Goal: Task Accomplishment & Management: Manage account settings

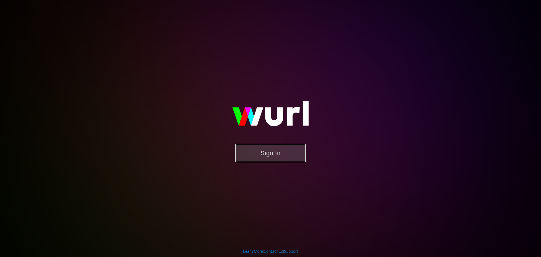
click at [277, 150] on button "Sign In" at bounding box center [270, 153] width 70 height 18
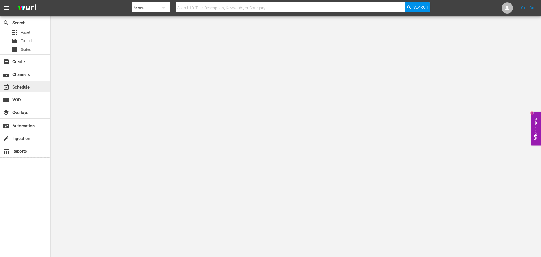
click at [23, 85] on div "event_available Schedule" at bounding box center [16, 86] width 32 height 5
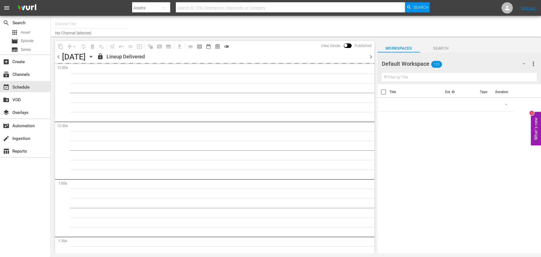
type input "Wild Side TV (871)"
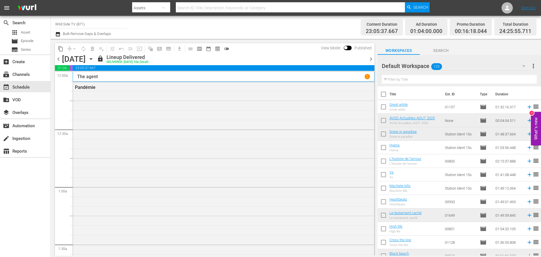
click at [370, 59] on span "chevron_right" at bounding box center [370, 59] width 7 height 7
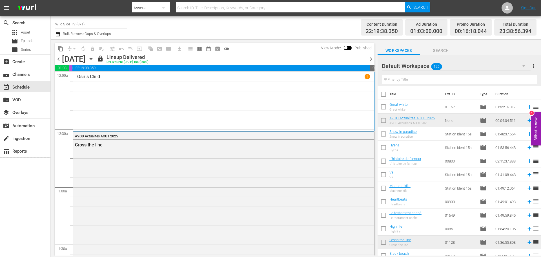
click at [370, 59] on span "chevron_right" at bounding box center [370, 59] width 7 height 7
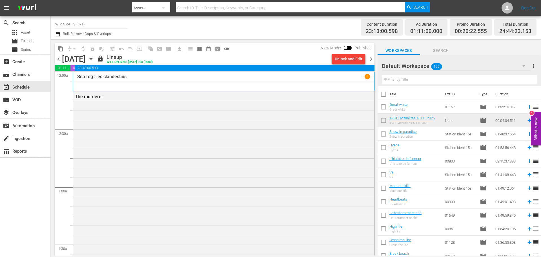
click at [370, 59] on span "chevron_right" at bounding box center [370, 59] width 7 height 7
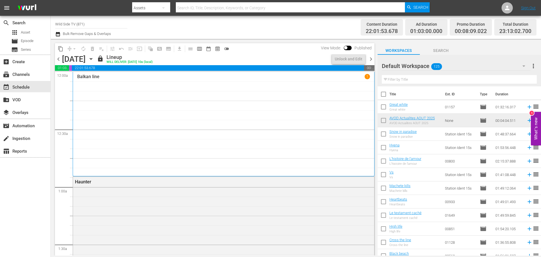
click at [370, 59] on span "chevron_right" at bounding box center [370, 59] width 7 height 7
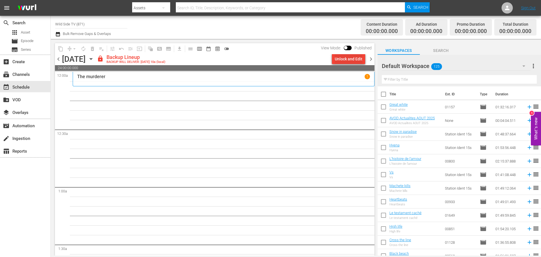
click at [352, 60] on div "Unlock and Edit" at bounding box center [349, 59] width 28 height 10
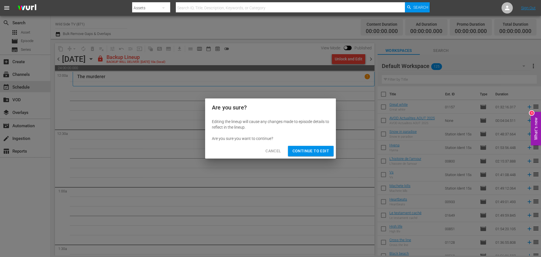
click at [312, 149] on span "Continue to Edit" at bounding box center [311, 150] width 37 height 7
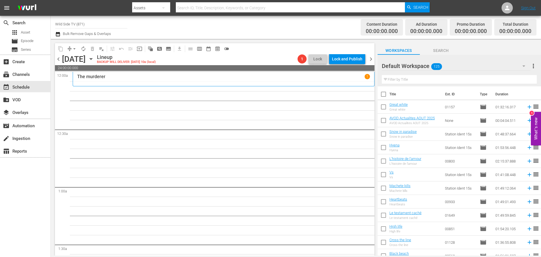
click at [92, 59] on icon "button" at bounding box center [91, 58] width 3 height 1
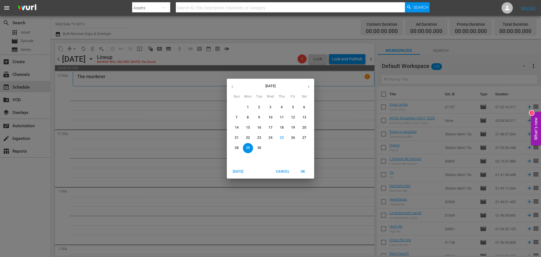
click at [248, 125] on button "15" at bounding box center [248, 128] width 10 height 10
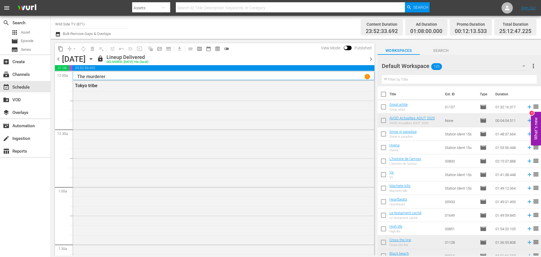
click at [60, 51] on span "content_copy" at bounding box center [61, 49] width 6 height 6
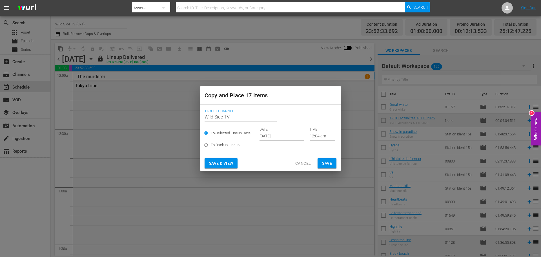
click at [303, 165] on span "Cancel" at bounding box center [303, 163] width 16 height 7
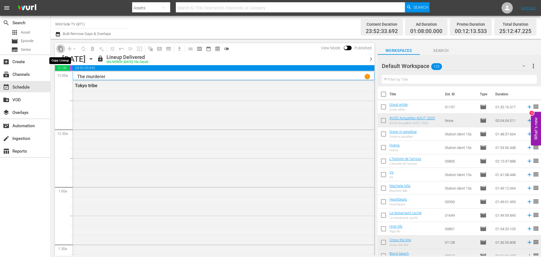
click at [60, 47] on span "content_copy" at bounding box center [61, 49] width 6 height 6
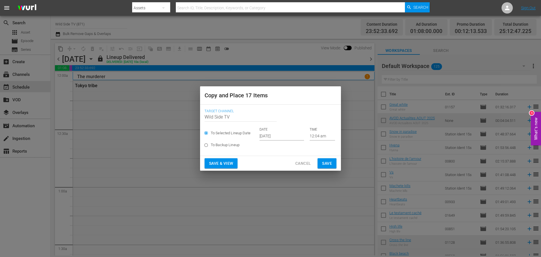
click at [276, 134] on input "Sep 27th 2025" at bounding box center [282, 136] width 45 height 8
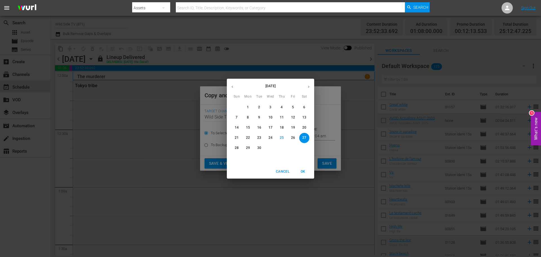
click at [248, 146] on p "29" at bounding box center [248, 147] width 4 height 5
type input "Sep 29th 2025"
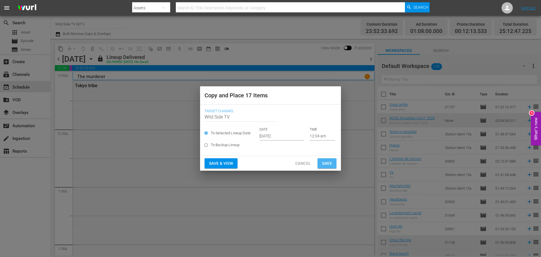
click at [324, 159] on button "Save" at bounding box center [327, 163] width 19 height 10
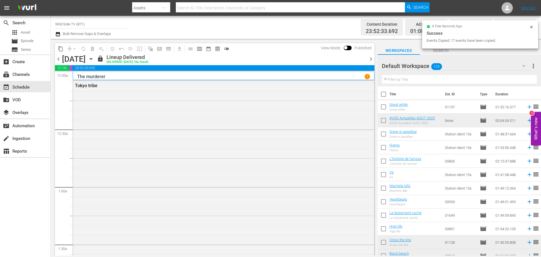
click at [94, 57] on icon "button" at bounding box center [91, 59] width 6 height 6
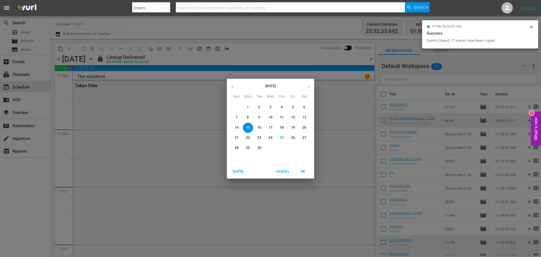
click at [247, 146] on p "29" at bounding box center [248, 147] width 4 height 5
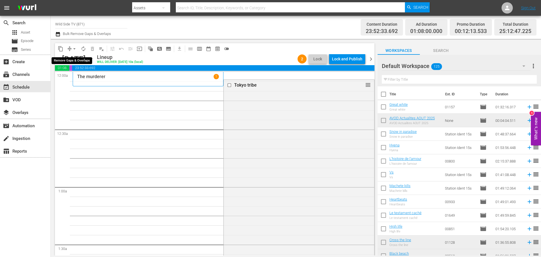
click at [75, 47] on span "arrow_drop_down" at bounding box center [75, 49] width 6 height 6
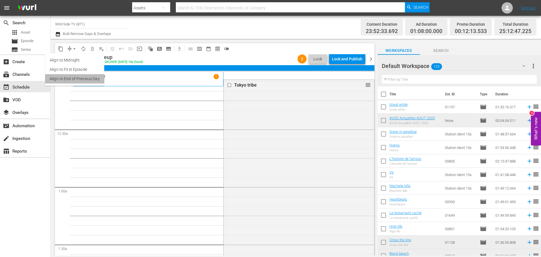
click at [87, 77] on li "Align to End of Previous Day" at bounding box center [74, 78] width 59 height 9
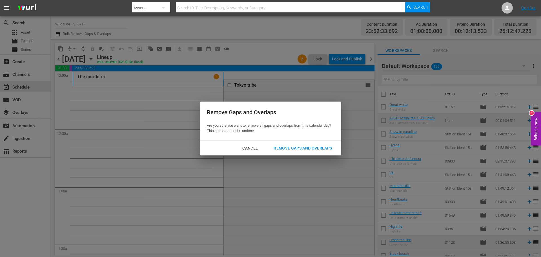
click at [310, 146] on div "Remove Gaps and Overlaps" at bounding box center [302, 148] width 67 height 7
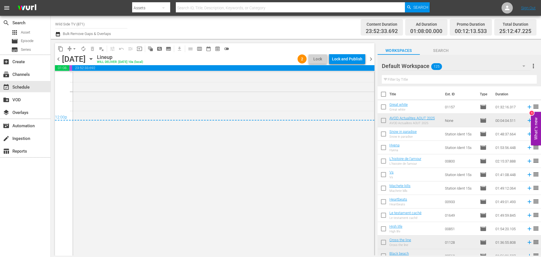
scroll to position [2730, 0]
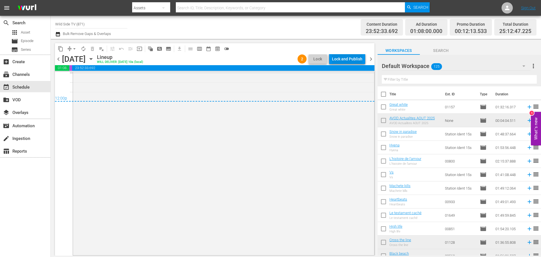
click at [349, 57] on div "Lock and Publish" at bounding box center [347, 59] width 30 height 10
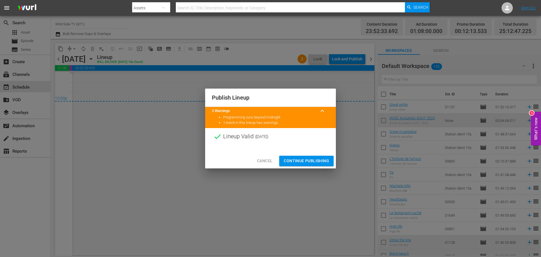
click at [305, 159] on span "Continue Publishing" at bounding box center [306, 160] width 45 height 7
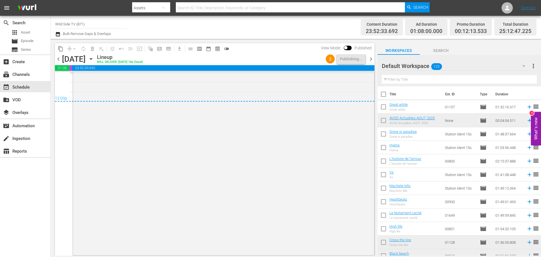
click at [371, 57] on span "chevron_right" at bounding box center [370, 59] width 7 height 7
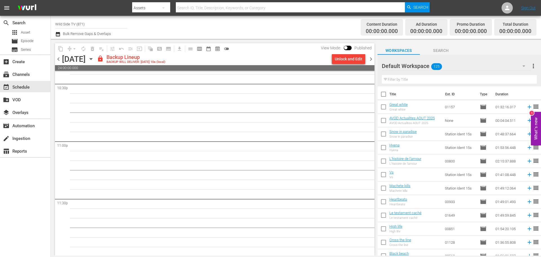
scroll to position [2576, 0]
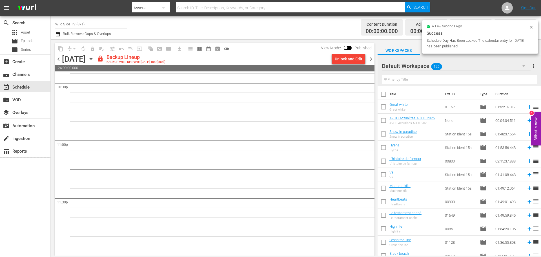
click at [57, 58] on span "chevron_left" at bounding box center [58, 59] width 7 height 7
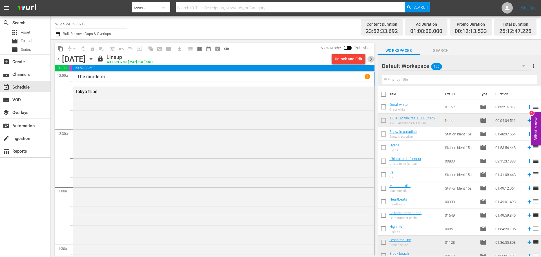
click at [370, 59] on span "chevron_right" at bounding box center [370, 59] width 7 height 7
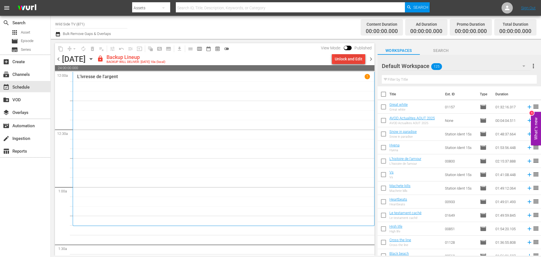
click at [347, 58] on div "Unlock and Edit" at bounding box center [349, 59] width 28 height 10
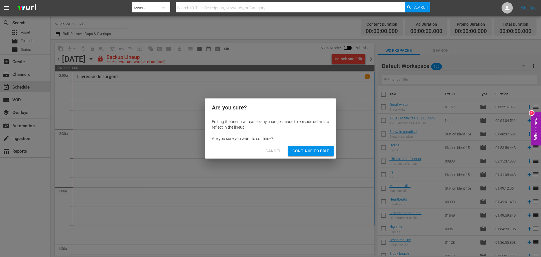
click at [308, 152] on span "Continue to Edit" at bounding box center [311, 150] width 37 height 7
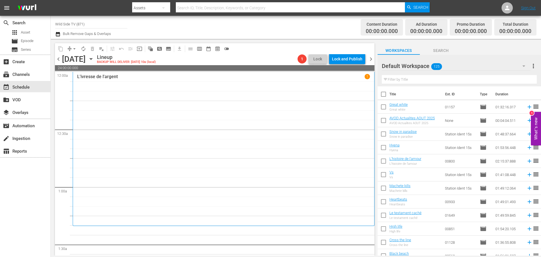
click at [94, 57] on icon "button" at bounding box center [91, 59] width 6 height 6
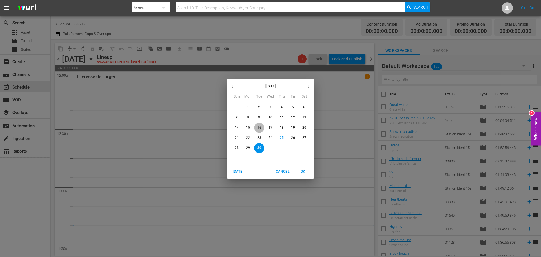
click at [262, 124] on button "16" at bounding box center [259, 128] width 10 height 10
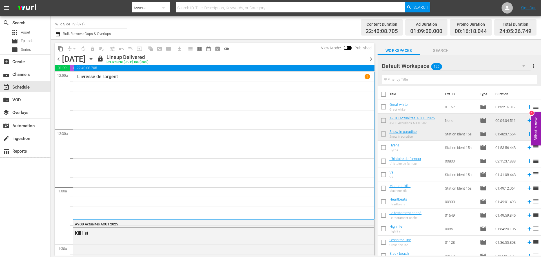
click at [59, 47] on span "content_copy" at bounding box center [61, 49] width 6 height 6
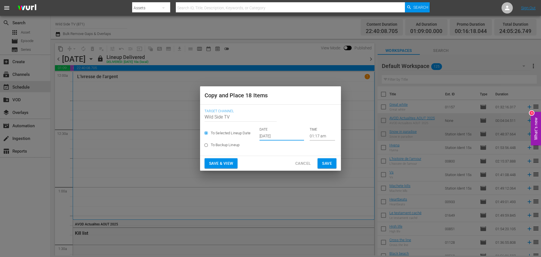
click at [267, 134] on input "Sep 27th 2025" at bounding box center [282, 136] width 45 height 8
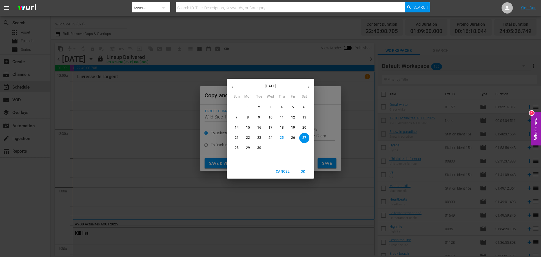
click at [258, 147] on p "30" at bounding box center [259, 147] width 4 height 5
type input "Sep 30th 2025"
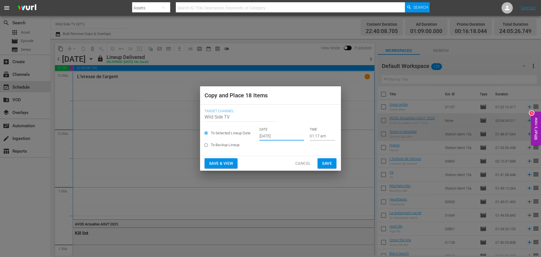
click at [329, 163] on span "Save" at bounding box center [327, 163] width 10 height 7
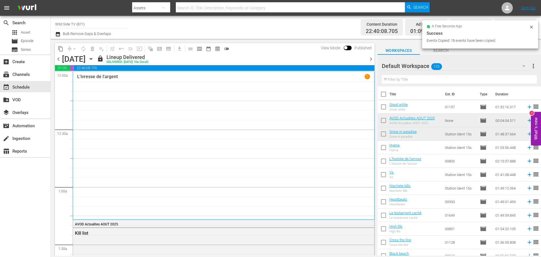
click at [94, 59] on icon "button" at bounding box center [91, 59] width 6 height 6
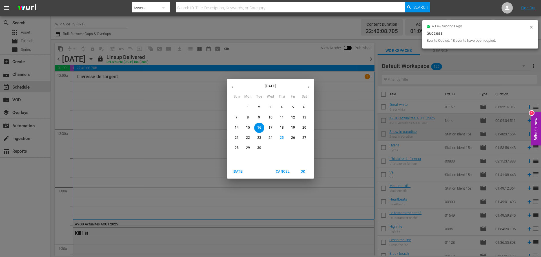
click at [260, 146] on p "30" at bounding box center [259, 147] width 4 height 5
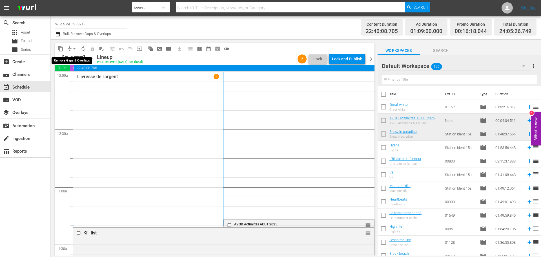
click at [76, 48] on span "arrow_drop_down" at bounding box center [75, 49] width 6 height 6
click at [79, 78] on li "Align to End of Previous Day" at bounding box center [74, 78] width 59 height 9
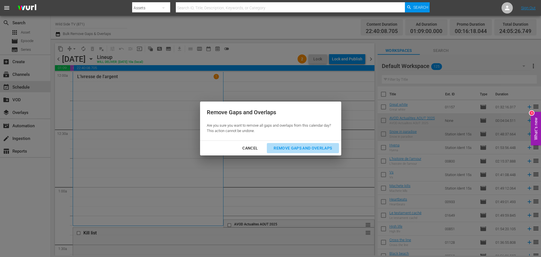
click at [305, 145] on div "Remove Gaps and Overlaps" at bounding box center [302, 148] width 67 height 7
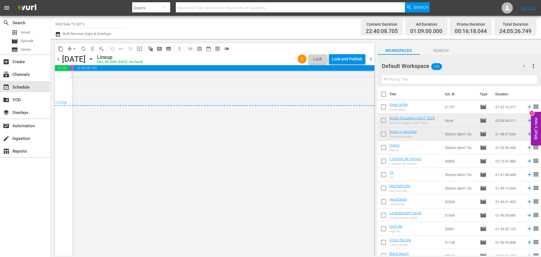
scroll to position [2740, 0]
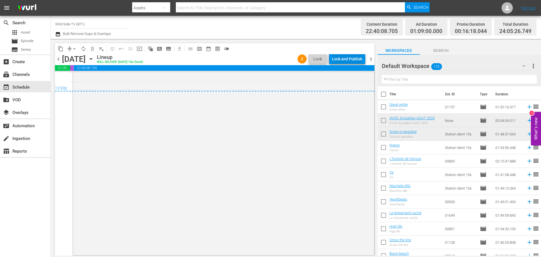
click at [350, 57] on div "Lock and Publish" at bounding box center [347, 59] width 30 height 10
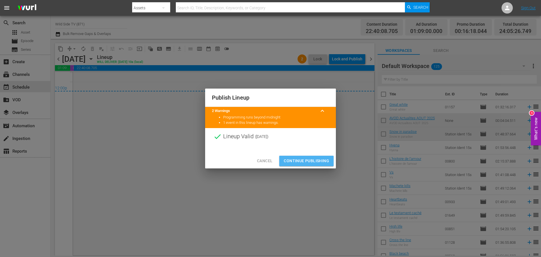
click at [308, 159] on span "Continue Publishing" at bounding box center [306, 160] width 45 height 7
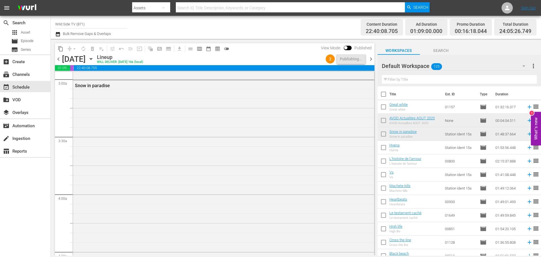
scroll to position [0, 0]
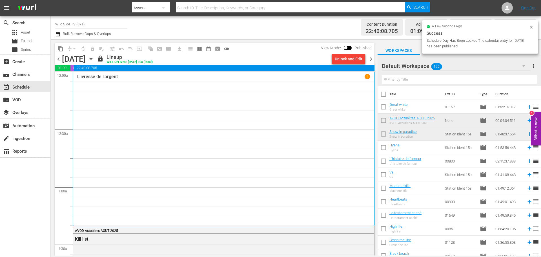
click at [369, 57] on span "chevron_right" at bounding box center [370, 59] width 7 height 7
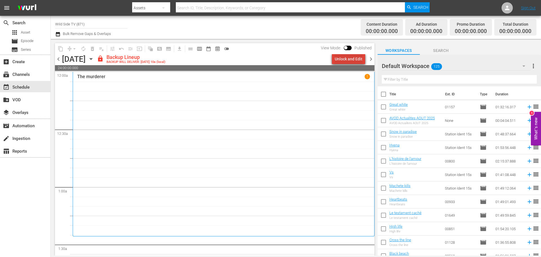
click at [357, 57] on div "Unlock and Edit" at bounding box center [349, 59] width 28 height 10
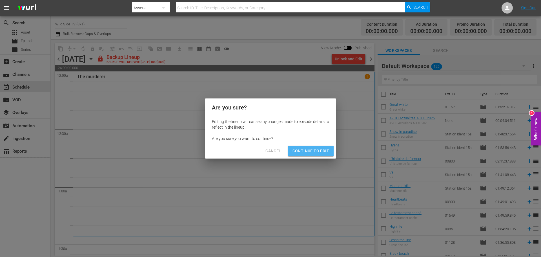
click at [319, 151] on span "Continue to Edit" at bounding box center [311, 150] width 37 height 7
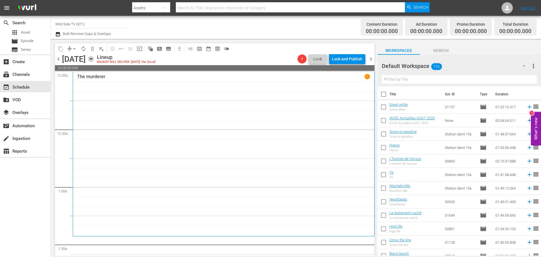
click at [94, 60] on icon "button" at bounding box center [91, 59] width 6 height 6
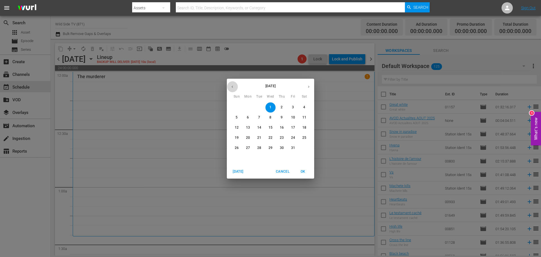
click at [232, 86] on icon "button" at bounding box center [232, 87] width 4 height 4
click at [271, 125] on button "17" at bounding box center [270, 128] width 10 height 10
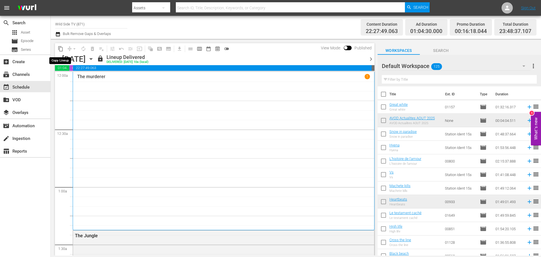
click at [62, 50] on span "content_copy" at bounding box center [61, 49] width 6 height 6
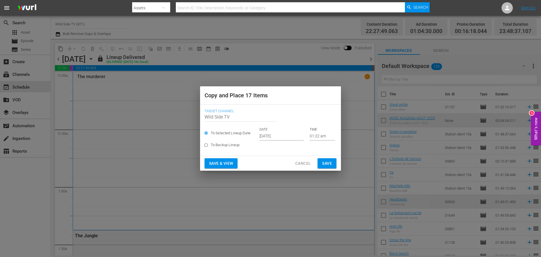
click at [267, 134] on input "Sep 27th 2025" at bounding box center [282, 136] width 45 height 8
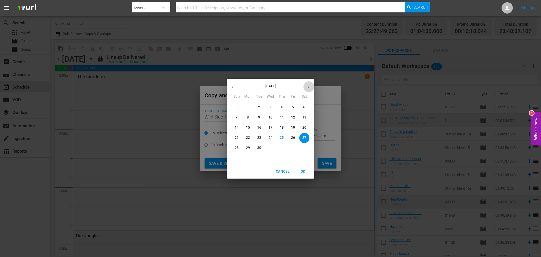
click at [307, 86] on icon "button" at bounding box center [309, 87] width 4 height 4
click at [271, 107] on p "1" at bounding box center [270, 107] width 2 height 5
type input "Oct 1st 2025"
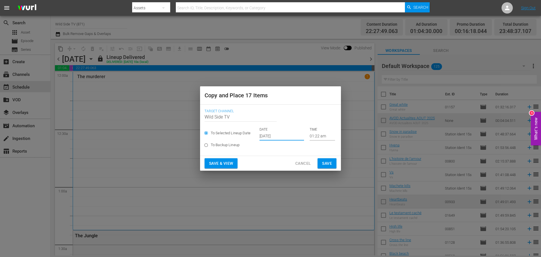
click at [324, 163] on span "Save" at bounding box center [327, 163] width 10 height 7
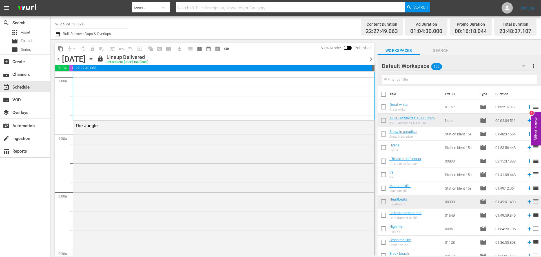
scroll to position [113, 0]
click at [92, 59] on icon "button" at bounding box center [91, 58] width 3 height 1
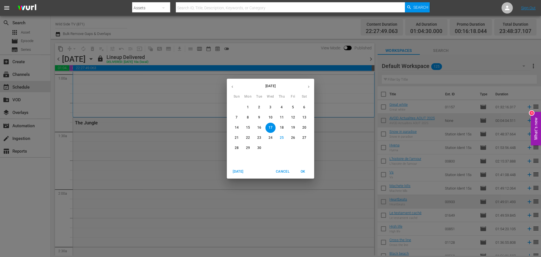
click at [308, 87] on icon "button" at bounding box center [309, 87] width 4 height 4
click at [272, 106] on span "1" at bounding box center [270, 107] width 10 height 5
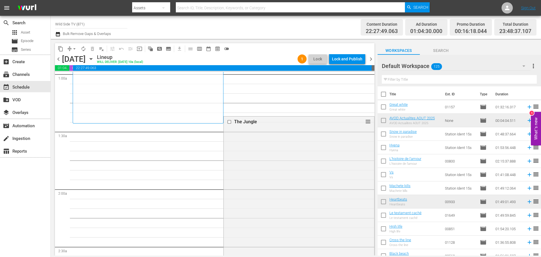
click at [94, 57] on icon "button" at bounding box center [91, 59] width 6 height 6
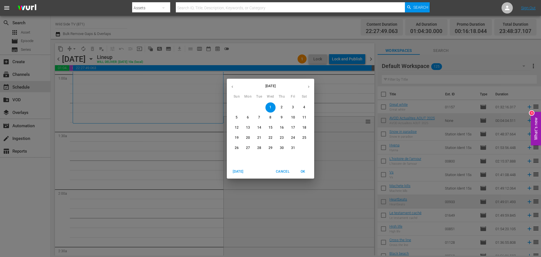
click at [242, 55] on div "October 2025 Sun Mon Tue Wed Thu Fri Sat 28 29 30 1 2 3 4 5 6 7 8 9 10 11 12 13…" at bounding box center [270, 128] width 541 height 257
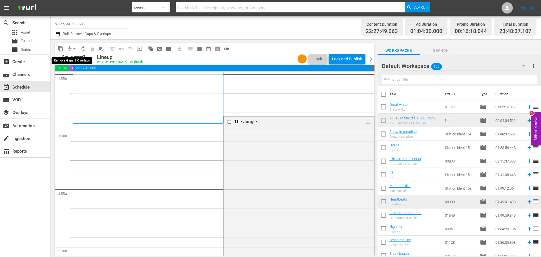
click at [74, 47] on span "arrow_drop_down" at bounding box center [75, 49] width 6 height 6
click at [76, 76] on li "Align to End of Previous Day" at bounding box center [74, 78] width 59 height 9
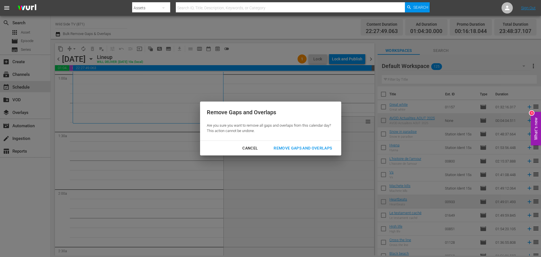
click at [311, 145] on div "Remove Gaps and Overlaps" at bounding box center [302, 148] width 67 height 7
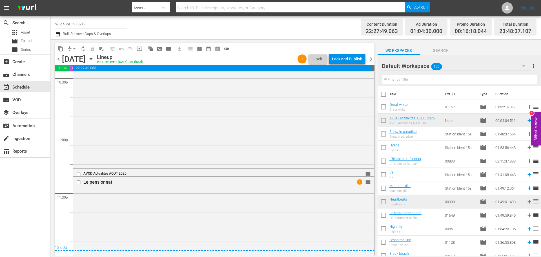
scroll to position [2718, 0]
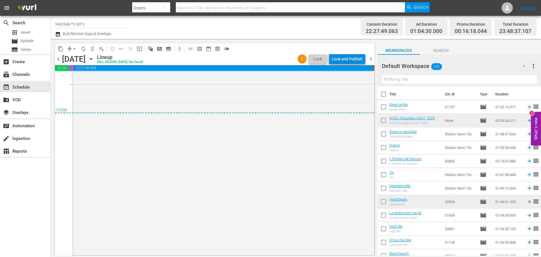
click at [346, 58] on div "Lock and Publish" at bounding box center [347, 59] width 30 height 10
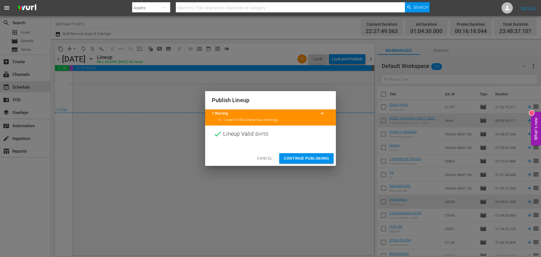
click at [311, 156] on span "Continue Publishing" at bounding box center [306, 158] width 45 height 7
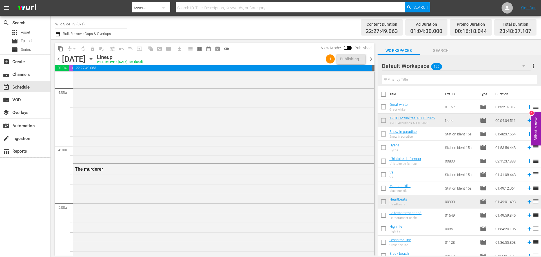
scroll to position [0, 0]
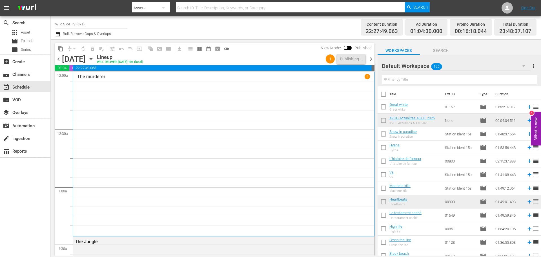
click at [373, 56] on span "chevron_right" at bounding box center [370, 59] width 7 height 7
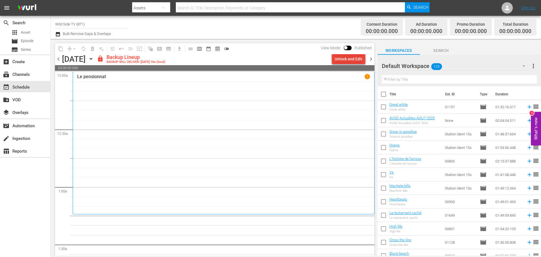
click at [337, 62] on div "Unlock and Edit" at bounding box center [349, 59] width 28 height 10
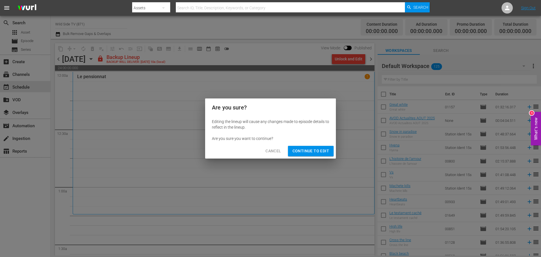
click at [312, 154] on span "Continue to Edit" at bounding box center [311, 150] width 37 height 7
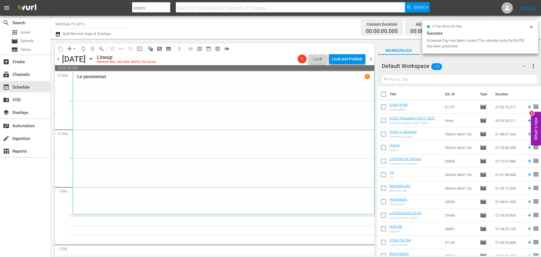
click at [92, 59] on icon "button" at bounding box center [91, 58] width 3 height 1
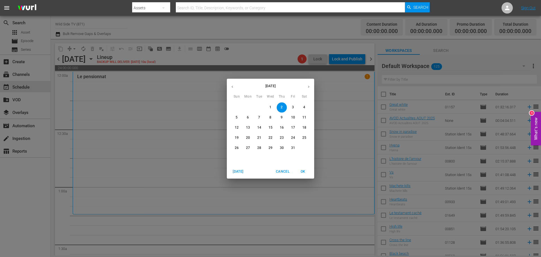
click at [231, 86] on icon "button" at bounding box center [232, 87] width 4 height 4
click at [283, 127] on p "18" at bounding box center [282, 127] width 4 height 5
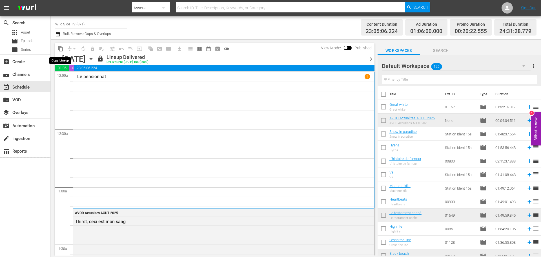
click at [63, 48] on span "content_copy" at bounding box center [61, 49] width 6 height 6
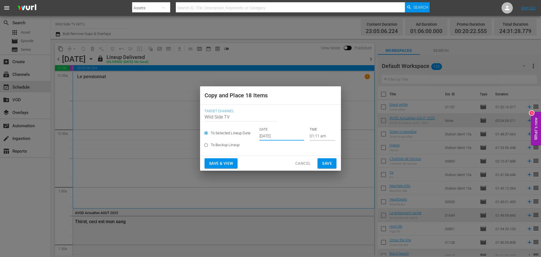
click at [284, 138] on input "Sep 27th 2025" at bounding box center [282, 136] width 45 height 8
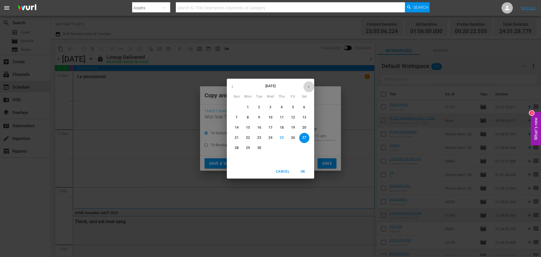
click at [309, 87] on icon "button" at bounding box center [309, 87] width 4 height 4
click at [282, 107] on p "2" at bounding box center [282, 107] width 2 height 5
type input "Oct 2nd 2025"
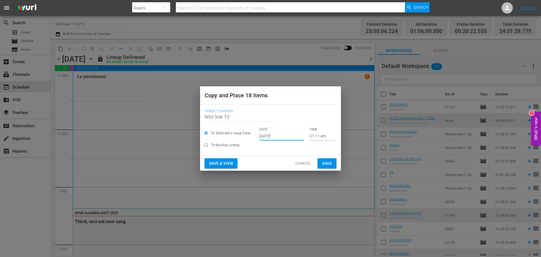
click at [325, 162] on span "Save" at bounding box center [327, 163] width 10 height 7
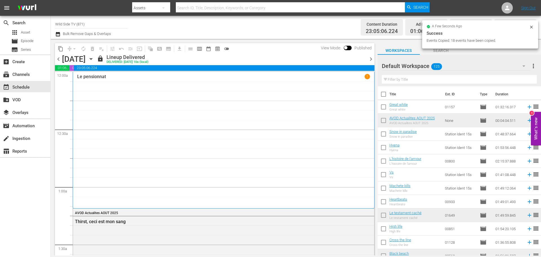
click at [94, 60] on icon "button" at bounding box center [91, 59] width 6 height 6
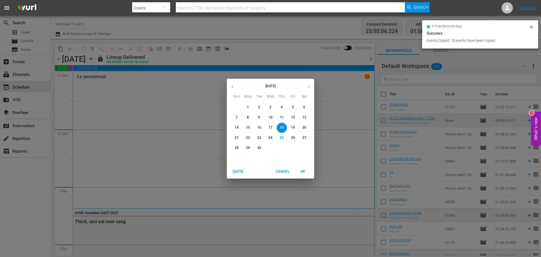
click at [308, 85] on icon "button" at bounding box center [309, 87] width 4 height 4
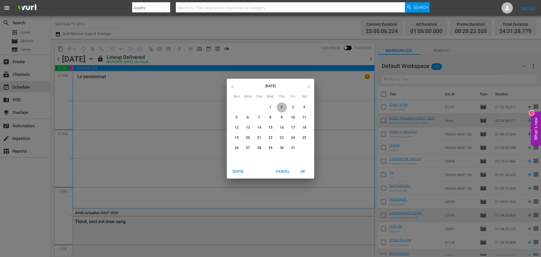
click at [283, 105] on span "2" at bounding box center [282, 107] width 10 height 5
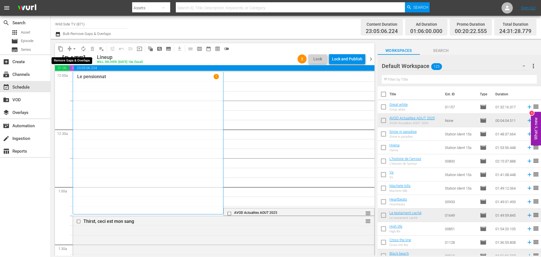
click at [74, 50] on span "arrow_drop_down" at bounding box center [75, 49] width 6 height 6
click at [73, 77] on li "Align to End of Previous Day" at bounding box center [74, 78] width 59 height 9
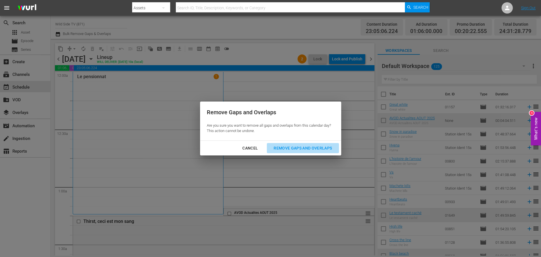
click at [298, 147] on div "Remove Gaps and Overlaps" at bounding box center [302, 148] width 67 height 7
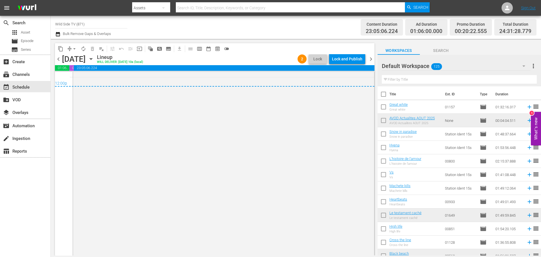
scroll to position [2779, 0]
click at [344, 57] on div "Lock and Publish" at bounding box center [347, 59] width 30 height 10
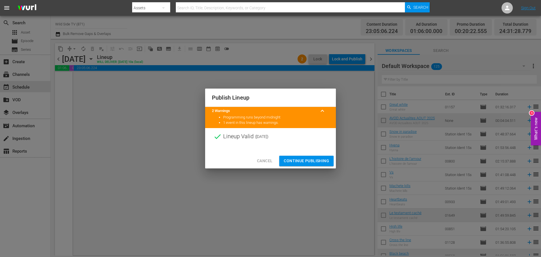
click at [302, 157] on button "Continue Publishing" at bounding box center [306, 161] width 54 height 10
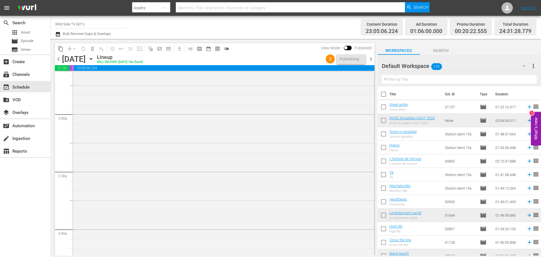
scroll to position [0, 0]
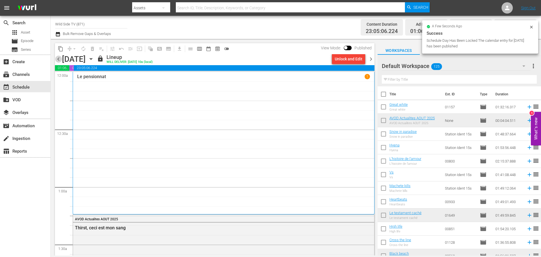
click at [60, 59] on span "chevron_left" at bounding box center [58, 59] width 7 height 7
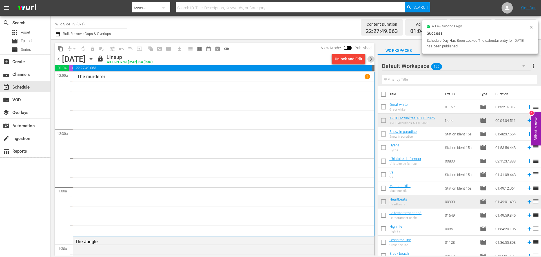
click at [372, 59] on span "chevron_right" at bounding box center [370, 59] width 7 height 7
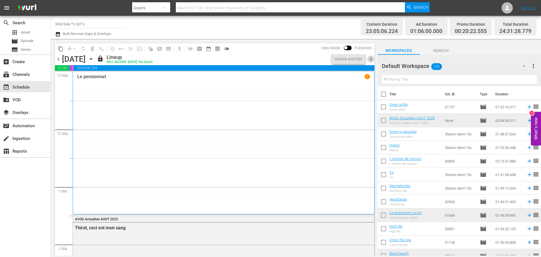
click at [372, 59] on span "chevron_right" at bounding box center [370, 59] width 7 height 7
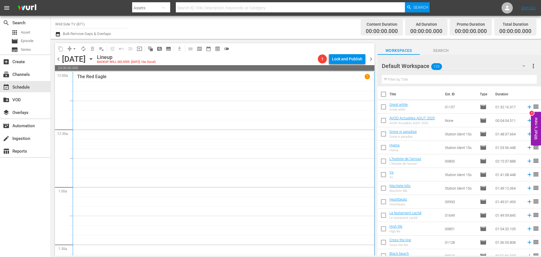
click at [94, 60] on icon "button" at bounding box center [91, 59] width 6 height 6
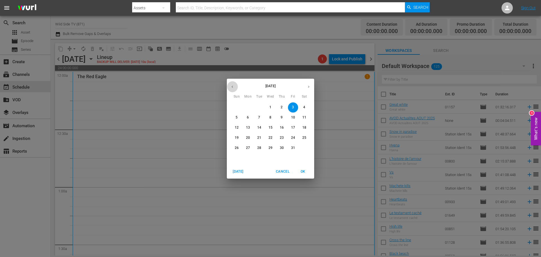
click at [231, 85] on icon "button" at bounding box center [232, 87] width 4 height 4
click at [293, 127] on p "19" at bounding box center [293, 127] width 4 height 5
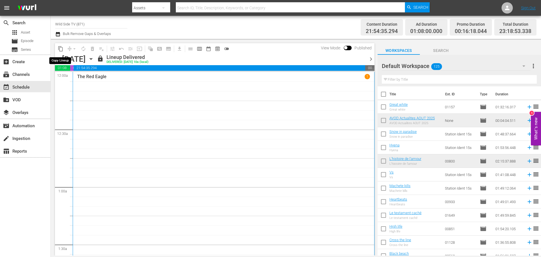
click at [60, 49] on span "content_copy" at bounding box center [61, 49] width 6 height 6
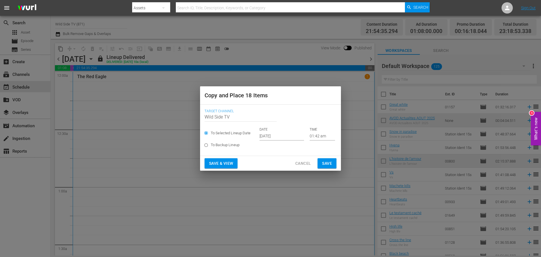
click at [274, 135] on input "Sep 27th 2025" at bounding box center [282, 136] width 45 height 8
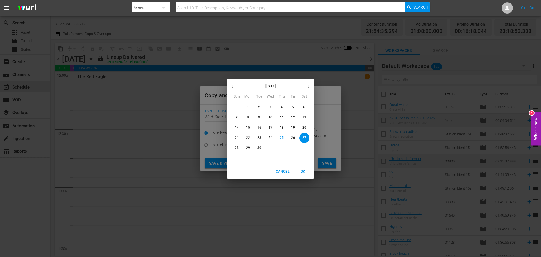
click at [308, 87] on icon "button" at bounding box center [309, 87] width 4 height 4
click at [295, 106] on span "3" at bounding box center [293, 107] width 10 height 5
type input "Oct 3rd 2025"
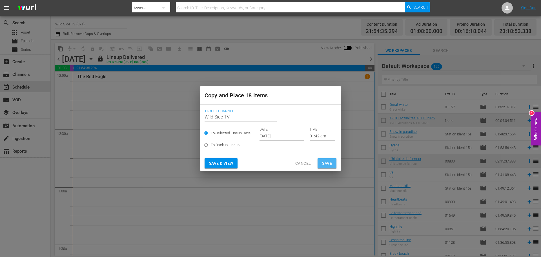
click at [325, 160] on span "Save" at bounding box center [327, 163] width 10 height 7
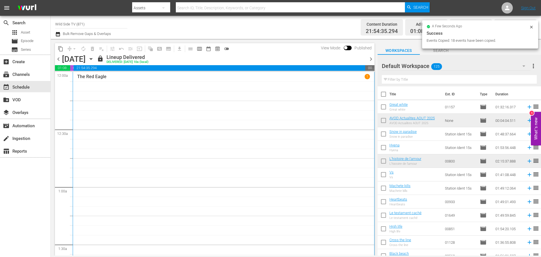
click at [94, 60] on icon "button" at bounding box center [91, 59] width 6 height 6
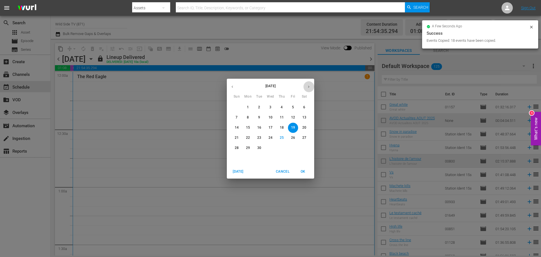
click at [306, 85] on button "button" at bounding box center [308, 86] width 11 height 11
click at [294, 106] on p "3" at bounding box center [293, 107] width 2 height 5
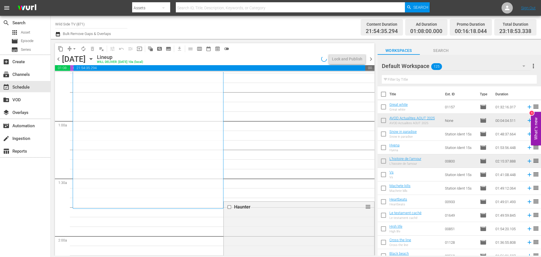
scroll to position [113, 0]
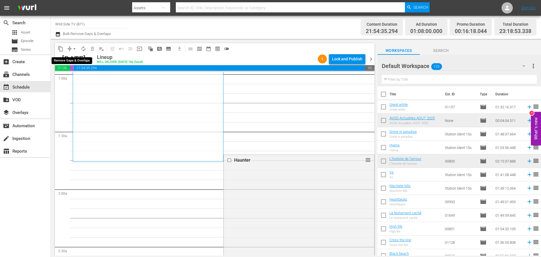
click at [74, 51] on span "arrow_drop_down" at bounding box center [75, 49] width 6 height 6
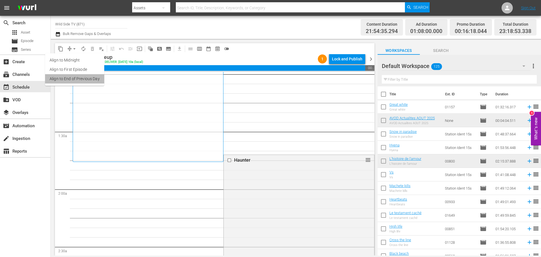
click at [76, 78] on li "Align to End of Previous Day" at bounding box center [74, 78] width 59 height 9
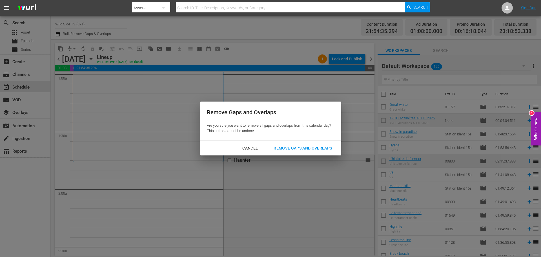
click at [312, 146] on div "Remove Gaps and Overlaps" at bounding box center [302, 148] width 67 height 7
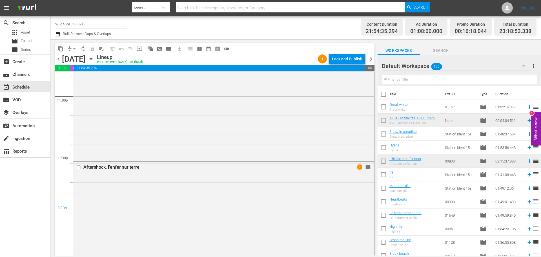
scroll to position [2700, 0]
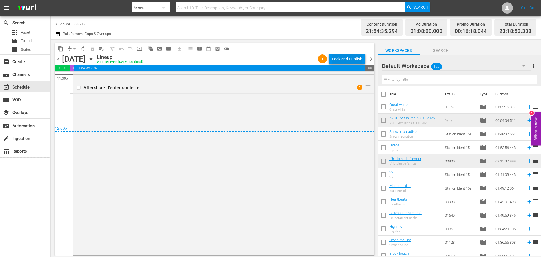
click at [346, 54] on div "Lock and Publish" at bounding box center [347, 59] width 30 height 10
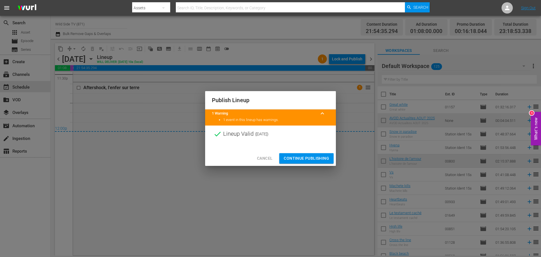
click at [309, 158] on span "Continue Publishing" at bounding box center [306, 158] width 45 height 7
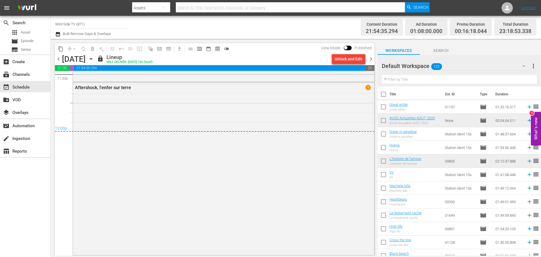
click at [373, 58] on span "chevron_right" at bounding box center [370, 59] width 7 height 7
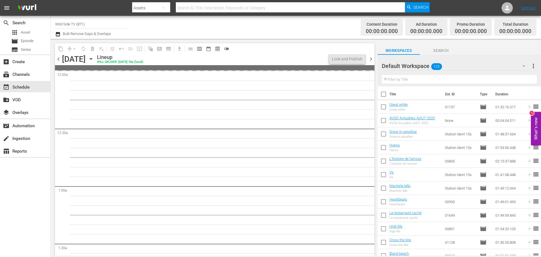
click at [57, 58] on span "chevron_left" at bounding box center [58, 59] width 7 height 7
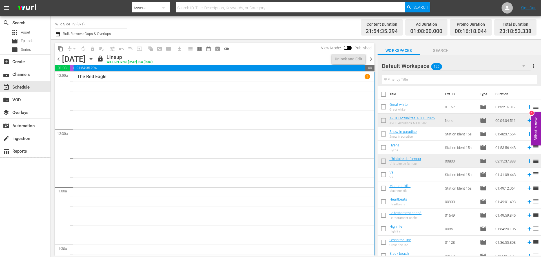
click at [371, 57] on span "chevron_right" at bounding box center [370, 59] width 7 height 7
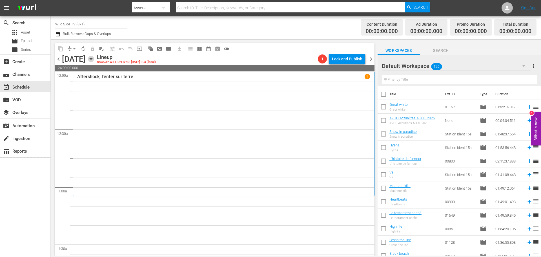
click at [92, 59] on icon "button" at bounding box center [91, 58] width 3 height 1
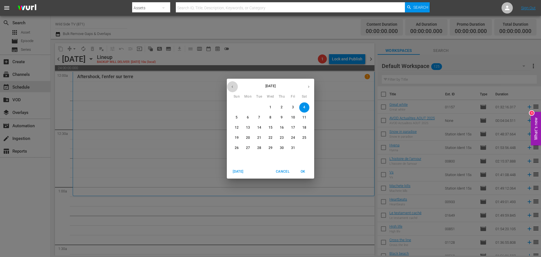
click at [233, 88] on icon "button" at bounding box center [232, 87] width 4 height 4
click at [305, 125] on p "20" at bounding box center [304, 127] width 4 height 5
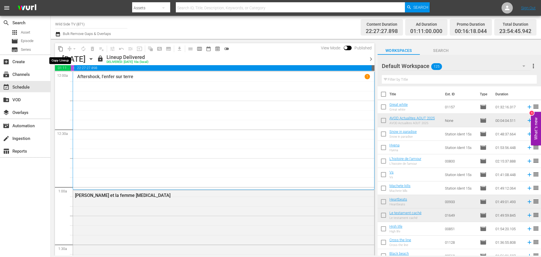
click at [60, 51] on span "content_copy" at bounding box center [61, 49] width 6 height 6
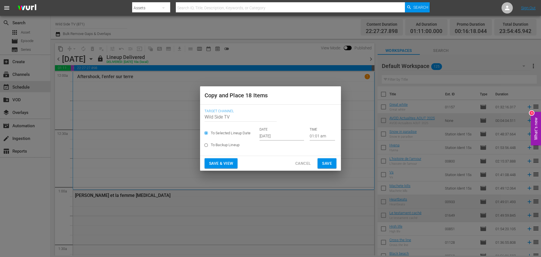
click at [282, 134] on input "Sep 27th 2025" at bounding box center [282, 136] width 45 height 8
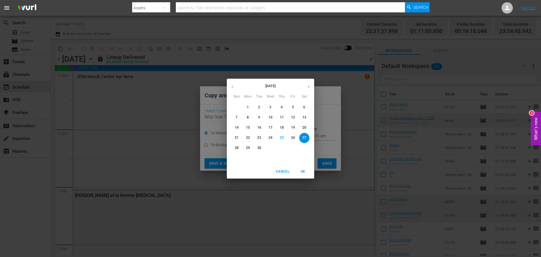
click at [308, 87] on icon "button" at bounding box center [309, 87] width 4 height 4
click at [305, 108] on span "4" at bounding box center [304, 107] width 10 height 5
type input "Oct 4th 2025"
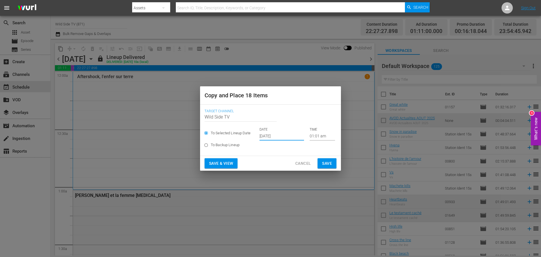
click at [326, 163] on span "Save" at bounding box center [327, 163] width 10 height 7
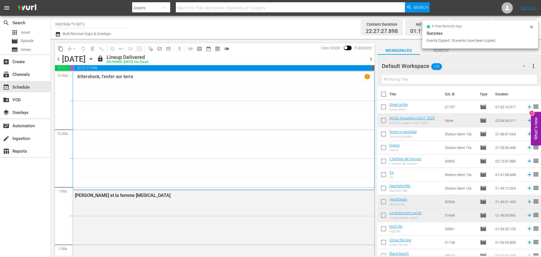
click at [94, 59] on icon "button" at bounding box center [91, 59] width 6 height 6
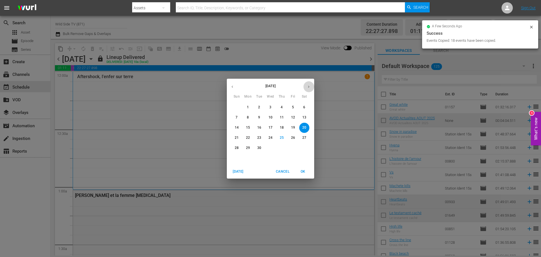
click at [305, 86] on button "button" at bounding box center [308, 86] width 11 height 11
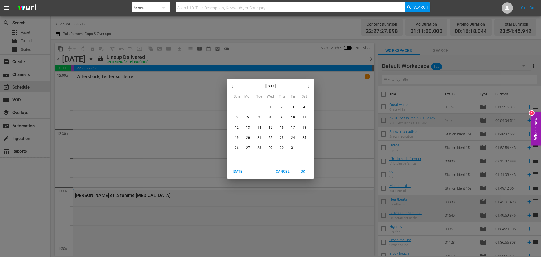
click at [304, 108] on p "4" at bounding box center [304, 107] width 2 height 5
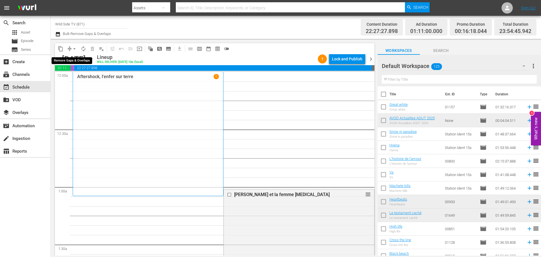
click at [73, 48] on span "arrow_drop_down" at bounding box center [75, 49] width 6 height 6
click at [81, 77] on li "Align to End of Previous Day" at bounding box center [74, 78] width 59 height 9
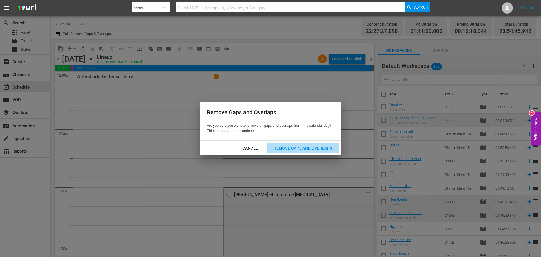
click at [323, 150] on div "Remove Gaps and Overlaps" at bounding box center [302, 148] width 67 height 7
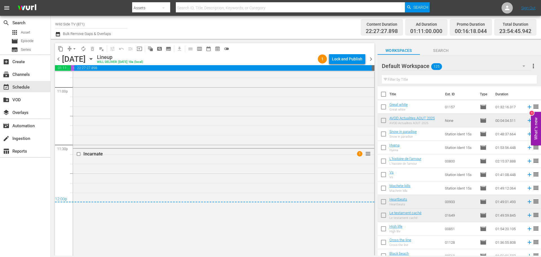
scroll to position [2690, 0]
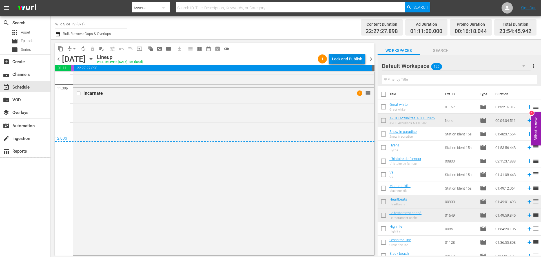
click at [344, 59] on div "Lock and Publish" at bounding box center [347, 59] width 30 height 10
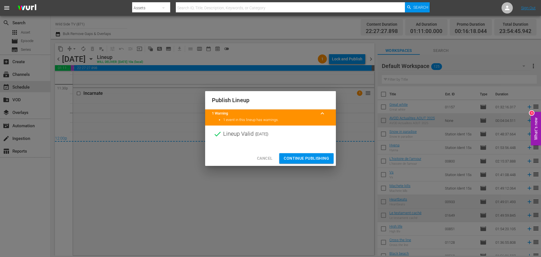
click at [310, 154] on button "Continue Publishing" at bounding box center [306, 158] width 54 height 10
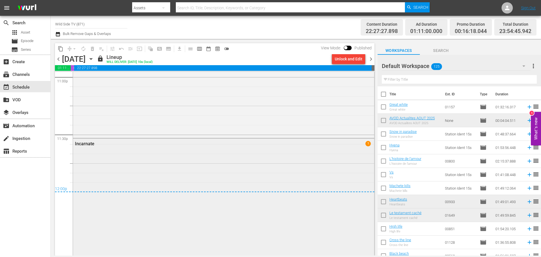
scroll to position [2521, 0]
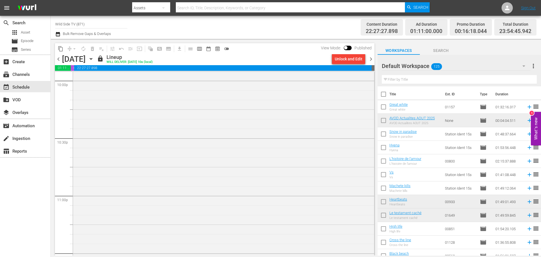
click at [371, 59] on span "chevron_right" at bounding box center [370, 59] width 7 height 7
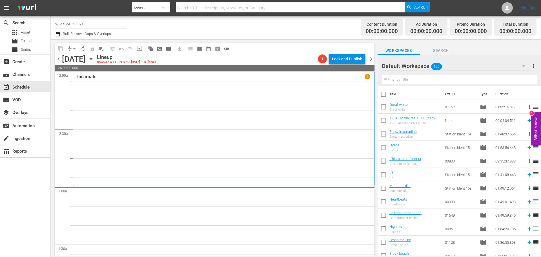
click at [94, 58] on icon "button" at bounding box center [91, 59] width 6 height 6
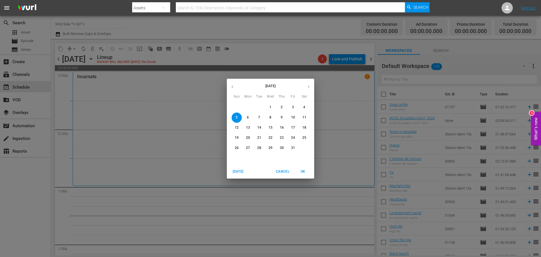
click at [233, 85] on icon "button" at bounding box center [232, 87] width 4 height 4
click at [237, 138] on p "21" at bounding box center [237, 137] width 4 height 5
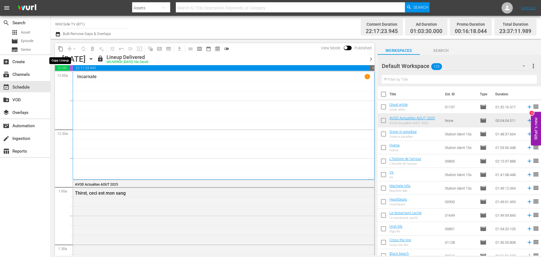
click at [61, 50] on span "content_copy" at bounding box center [61, 49] width 6 height 6
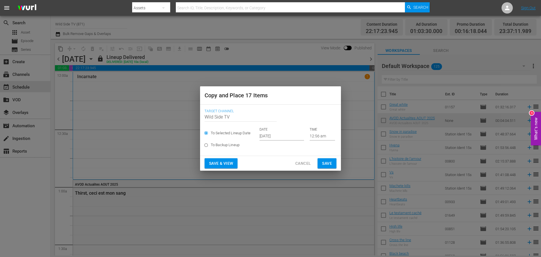
click at [269, 136] on input "Sep 27th 2025" at bounding box center [282, 136] width 45 height 8
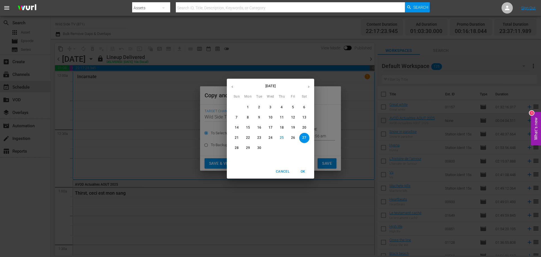
click at [308, 85] on icon "button" at bounding box center [309, 87] width 4 height 4
click at [237, 116] on p "5" at bounding box center [237, 117] width 2 height 5
type input "Oct 5th 2025"
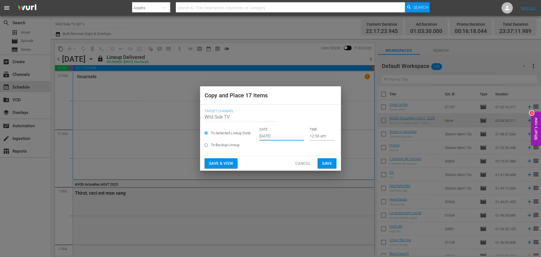
click at [326, 160] on span "Save" at bounding box center [327, 163] width 10 height 7
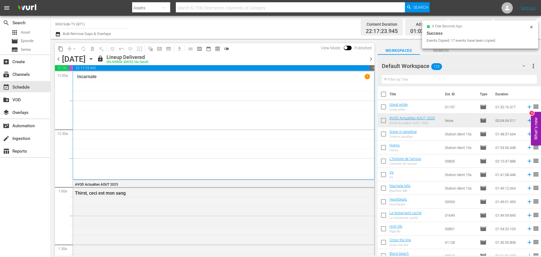
click at [94, 60] on icon "button" at bounding box center [91, 59] width 6 height 6
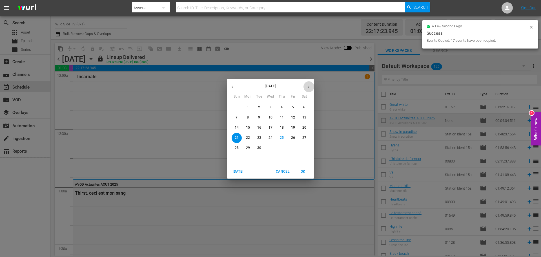
click at [306, 85] on button "button" at bounding box center [308, 86] width 11 height 11
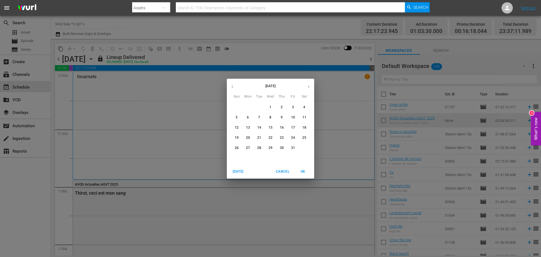
click at [238, 118] on span "5" at bounding box center [237, 117] width 10 height 5
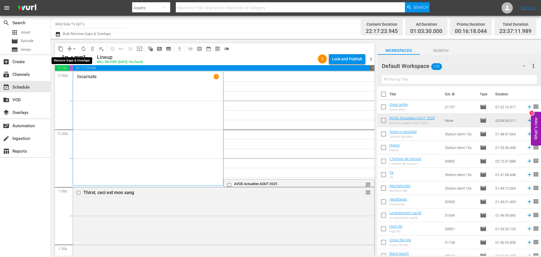
click at [76, 51] on span "arrow_drop_down" at bounding box center [75, 49] width 6 height 6
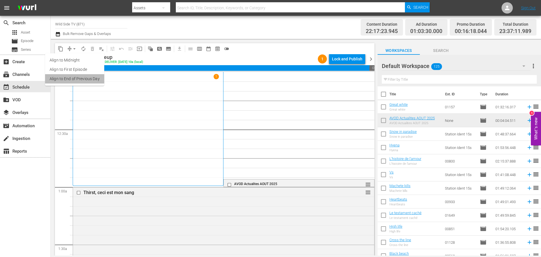
click at [76, 75] on li "Align to End of Previous Day" at bounding box center [74, 78] width 59 height 9
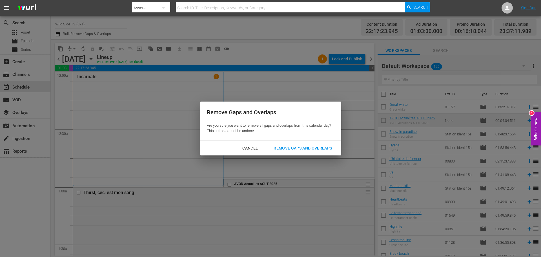
click at [313, 145] on div "Remove Gaps and Overlaps" at bounding box center [302, 148] width 67 height 7
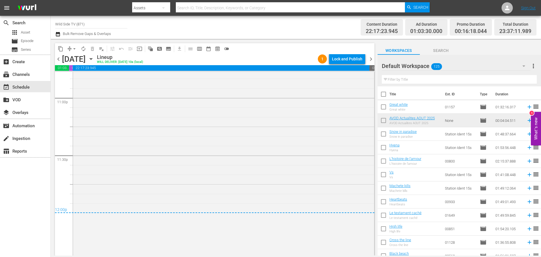
scroll to position [2646, 0]
click at [351, 57] on div "Lock and Publish" at bounding box center [347, 59] width 30 height 10
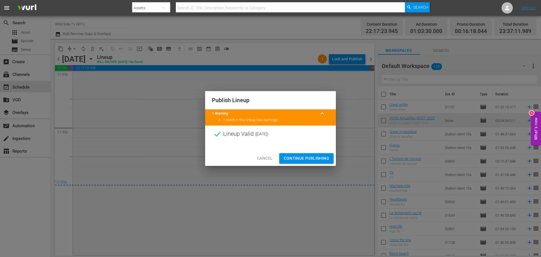
click at [306, 155] on span "Continue Publishing" at bounding box center [306, 158] width 45 height 7
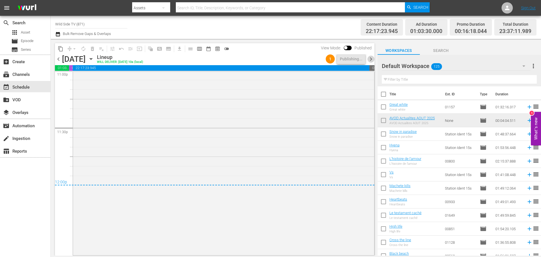
click at [372, 57] on span "chevron_right" at bounding box center [370, 59] width 7 height 7
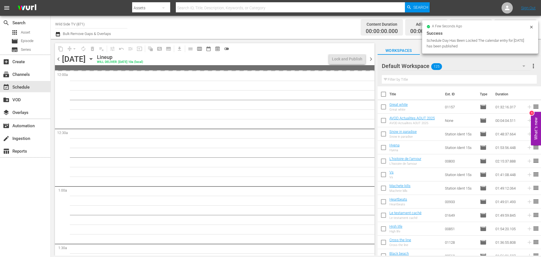
click at [58, 60] on span "chevron_left" at bounding box center [58, 59] width 7 height 7
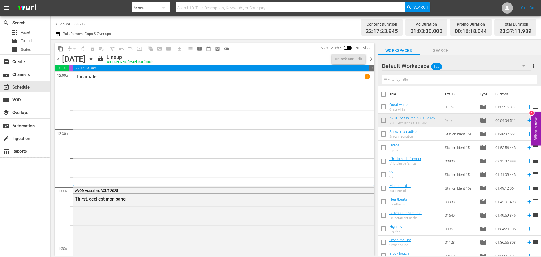
click at [371, 59] on span "chevron_right" at bounding box center [370, 59] width 7 height 7
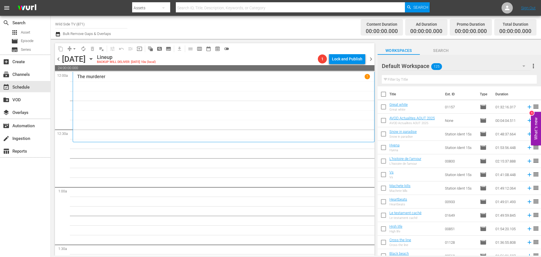
click at [94, 57] on icon "button" at bounding box center [91, 59] width 6 height 6
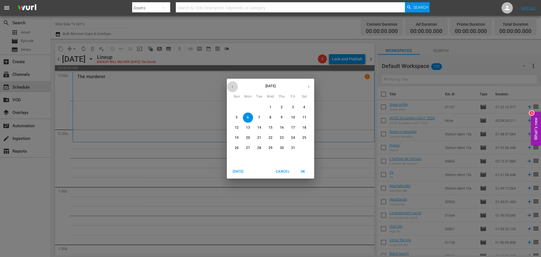
click at [231, 87] on icon "button" at bounding box center [232, 87] width 4 height 4
click at [247, 137] on p "22" at bounding box center [248, 137] width 4 height 5
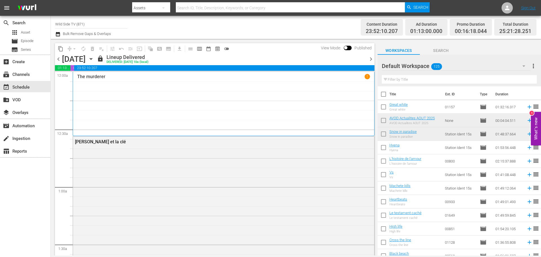
click at [62, 50] on span "content_copy" at bounding box center [61, 49] width 6 height 6
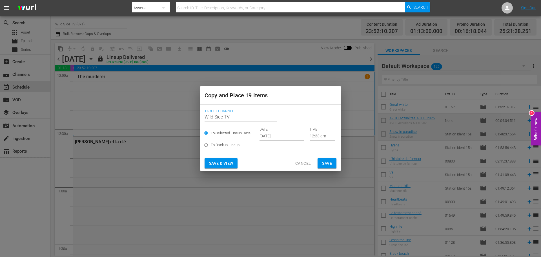
click at [272, 132] on input "Sep 27th 2025" at bounding box center [282, 136] width 45 height 8
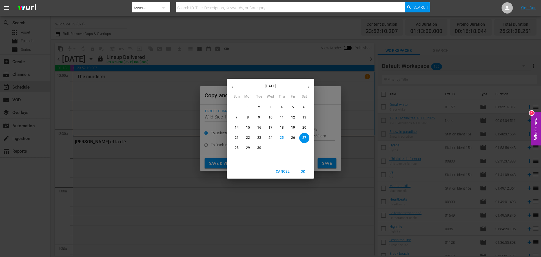
click at [309, 86] on icon "button" at bounding box center [308, 86] width 1 height 2
click at [248, 117] on p "6" at bounding box center [248, 117] width 2 height 5
type input "Oct 6th 2025"
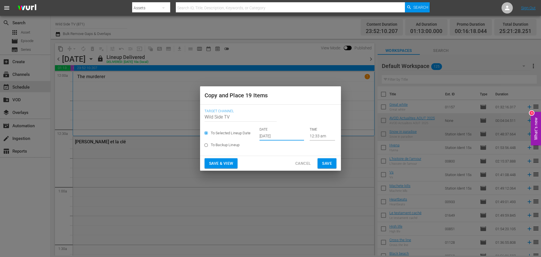
click at [331, 161] on span "Save" at bounding box center [327, 163] width 10 height 7
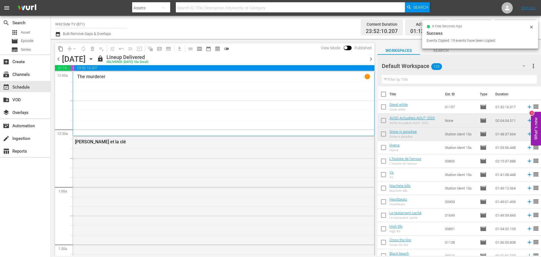
click at [92, 59] on icon "button" at bounding box center [91, 58] width 3 height 1
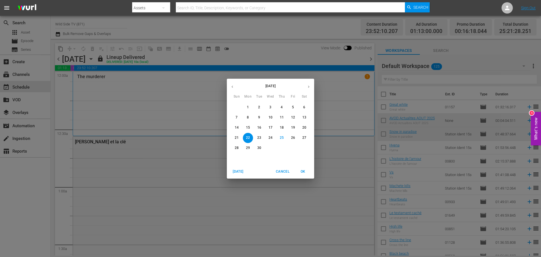
click at [308, 86] on icon "button" at bounding box center [309, 87] width 4 height 4
click at [250, 115] on span "6" at bounding box center [248, 117] width 10 height 5
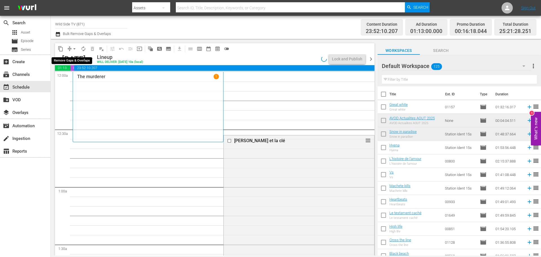
click at [75, 48] on span "arrow_drop_down" at bounding box center [75, 49] width 6 height 6
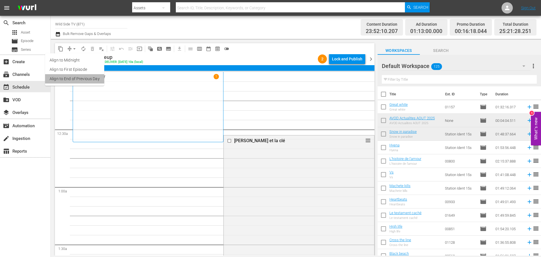
click at [76, 77] on li "Align to End of Previous Day" at bounding box center [74, 78] width 59 height 9
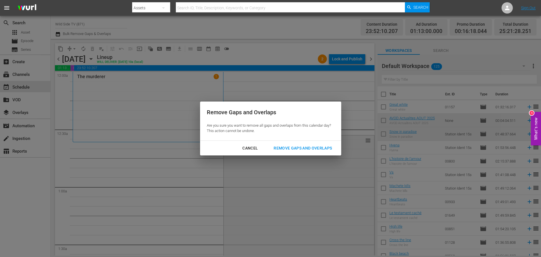
click at [306, 146] on div "Remove Gaps and Overlaps" at bounding box center [302, 148] width 67 height 7
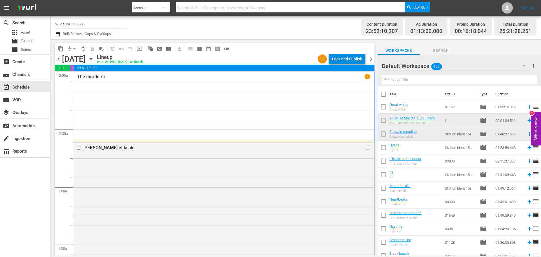
click at [340, 59] on div "Lock and Publish" at bounding box center [347, 59] width 30 height 10
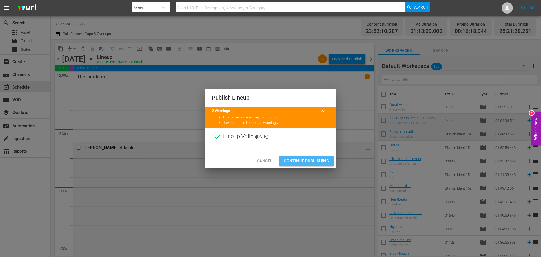
click at [301, 160] on span "Continue Publishing" at bounding box center [306, 160] width 45 height 7
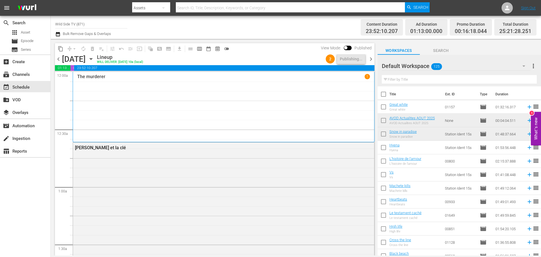
click at [372, 58] on span "chevron_right" at bounding box center [370, 59] width 7 height 7
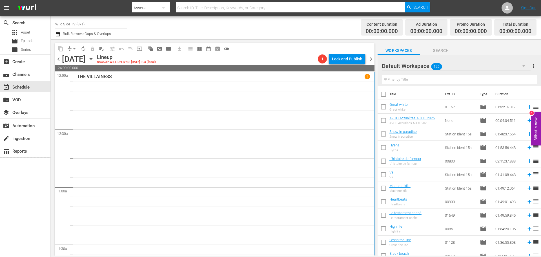
click at [94, 59] on icon "button" at bounding box center [91, 59] width 6 height 6
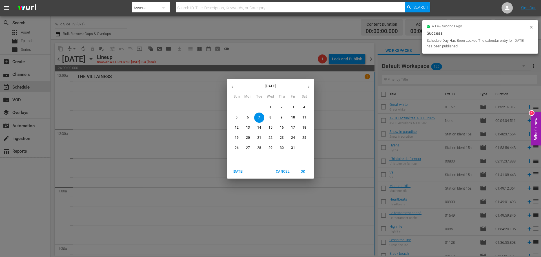
click at [232, 87] on icon "button" at bounding box center [232, 87] width 4 height 4
click at [259, 137] on p "23" at bounding box center [259, 137] width 4 height 5
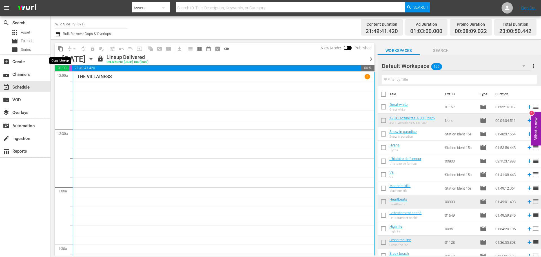
click at [61, 50] on span "content_copy" at bounding box center [61, 49] width 6 height 6
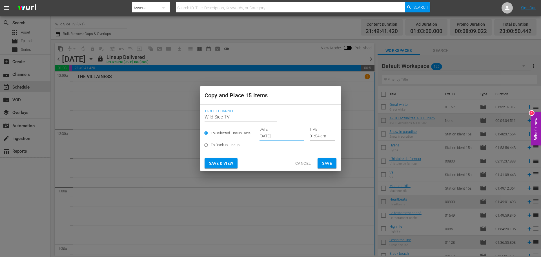
click at [274, 136] on input "Sep 27th 2025" at bounding box center [282, 136] width 45 height 8
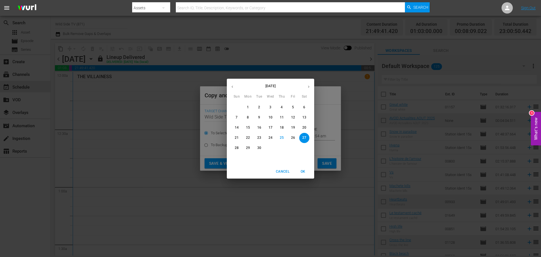
click at [308, 85] on icon "button" at bounding box center [309, 87] width 4 height 4
click at [259, 115] on p "7" at bounding box center [259, 117] width 2 height 5
type input "Oct 7th 2025"
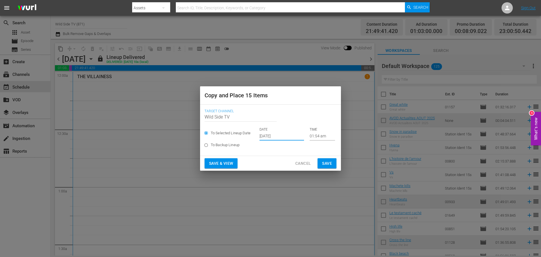
click at [327, 161] on span "Save" at bounding box center [327, 163] width 10 height 7
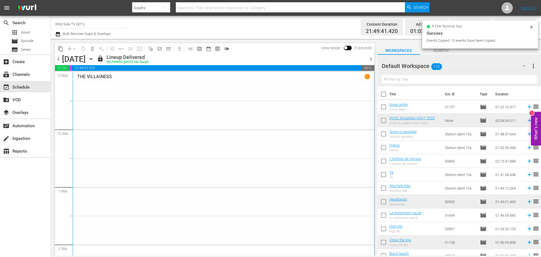
click at [94, 60] on icon "button" at bounding box center [91, 59] width 6 height 6
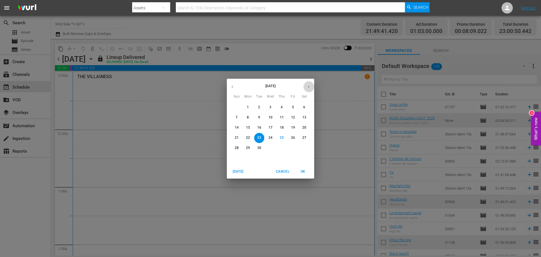
click at [307, 85] on icon "button" at bounding box center [309, 87] width 4 height 4
click at [260, 116] on p "7" at bounding box center [259, 117] width 2 height 5
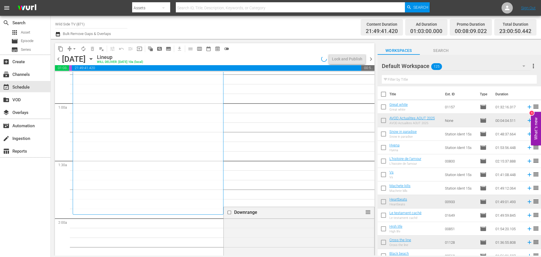
scroll to position [85, 0]
click at [76, 50] on span "arrow_drop_down" at bounding box center [75, 49] width 6 height 6
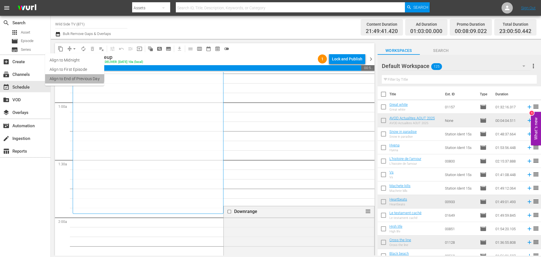
click at [73, 77] on li "Align to End of Previous Day" at bounding box center [74, 78] width 59 height 9
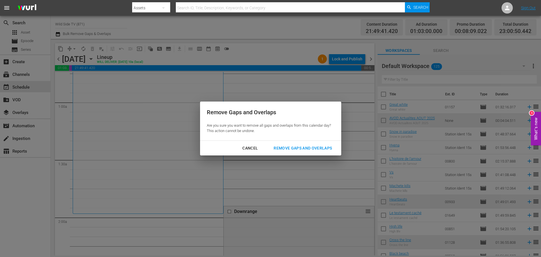
click at [302, 145] on div "Remove Gaps and Overlaps" at bounding box center [302, 148] width 67 height 7
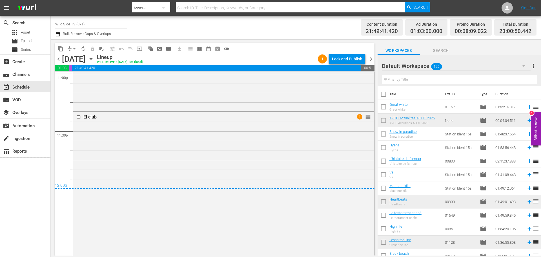
scroll to position [2657, 0]
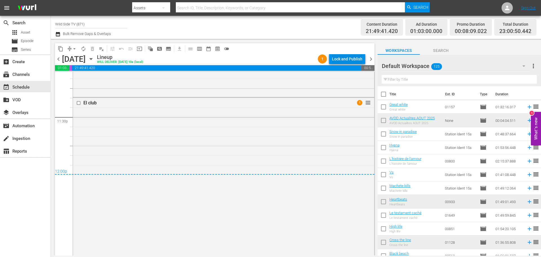
click at [347, 57] on div "Lock and Publish" at bounding box center [347, 59] width 30 height 10
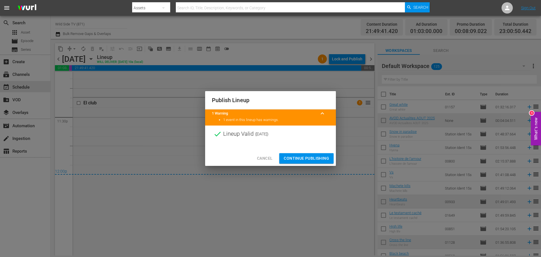
click at [300, 157] on span "Continue Publishing" at bounding box center [306, 158] width 45 height 7
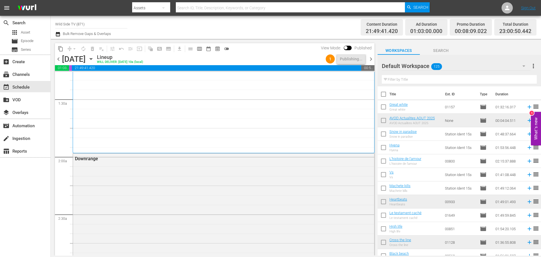
scroll to position [0, 0]
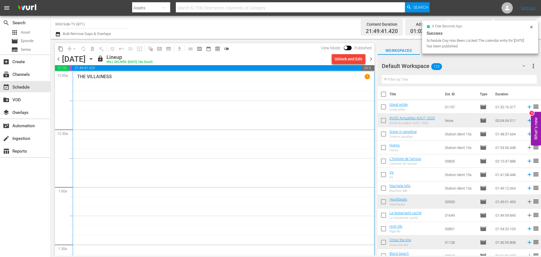
click at [373, 57] on span "chevron_right" at bounding box center [370, 59] width 7 height 7
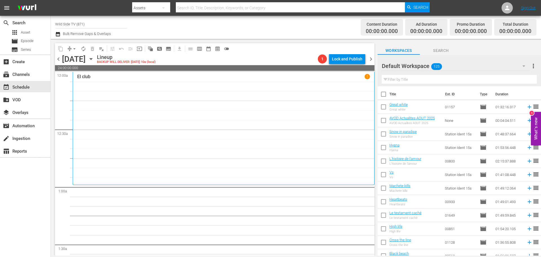
click at [94, 58] on icon "button" at bounding box center [91, 59] width 6 height 6
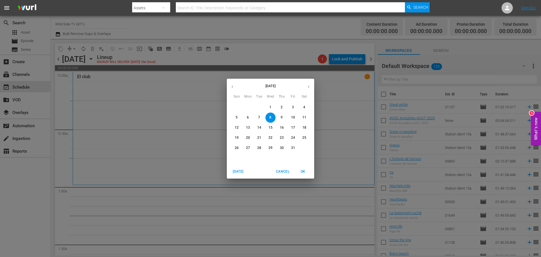
click at [233, 87] on icon "button" at bounding box center [232, 87] width 4 height 4
click at [271, 139] on p "24" at bounding box center [271, 137] width 4 height 5
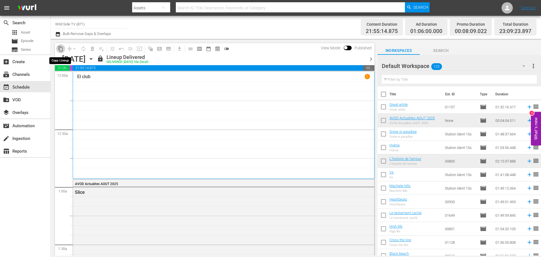
click at [60, 51] on span "content_copy" at bounding box center [61, 49] width 6 height 6
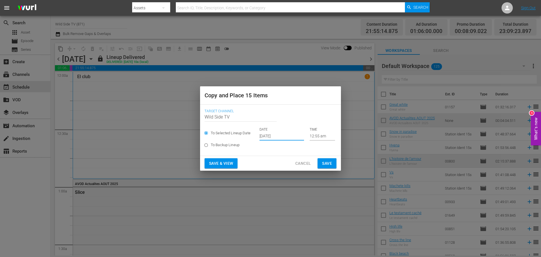
click at [268, 134] on input "Sep 27th 2025" at bounding box center [282, 136] width 45 height 8
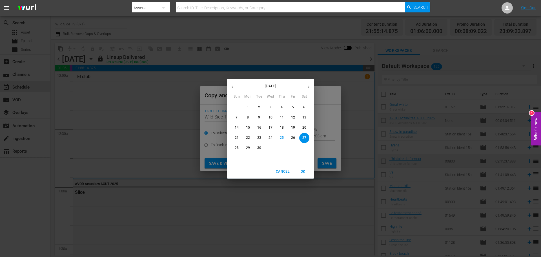
click at [309, 86] on icon "button" at bounding box center [308, 86] width 1 height 2
click at [269, 118] on span "8" at bounding box center [270, 117] width 10 height 5
type input "Oct 8th 2025"
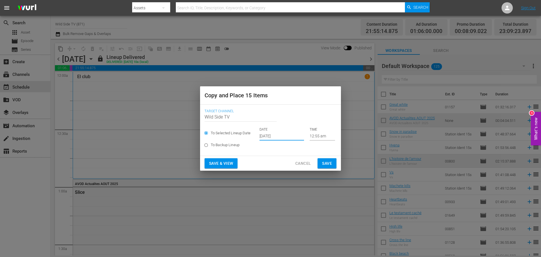
click at [324, 164] on span "Save" at bounding box center [327, 163] width 10 height 7
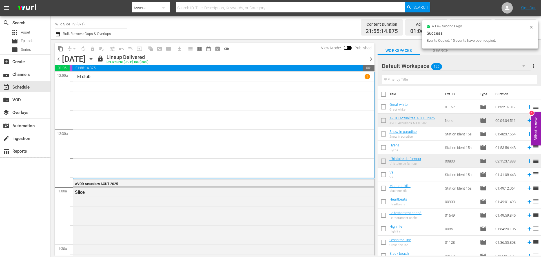
click at [94, 61] on icon "button" at bounding box center [91, 59] width 6 height 6
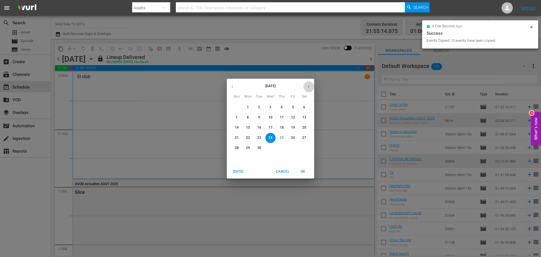
click at [309, 85] on icon "button" at bounding box center [309, 87] width 4 height 4
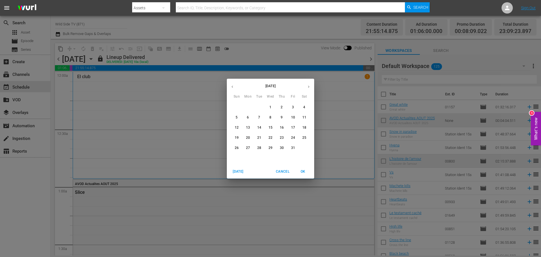
click at [270, 117] on p "8" at bounding box center [270, 117] width 2 height 5
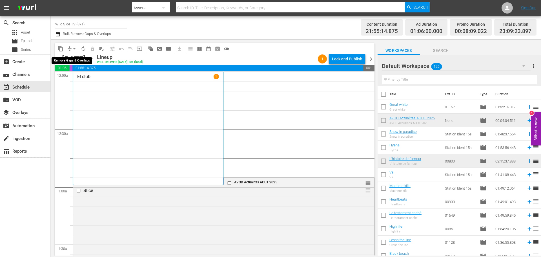
click at [75, 48] on span "arrow_drop_down" at bounding box center [75, 49] width 6 height 6
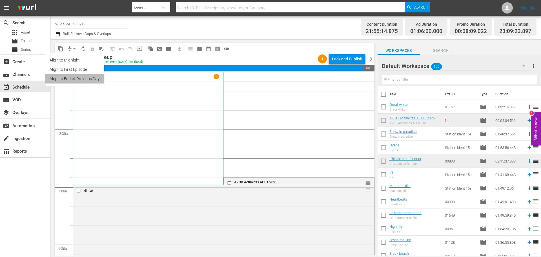
click at [86, 79] on li "Align to End of Previous Day" at bounding box center [74, 78] width 59 height 9
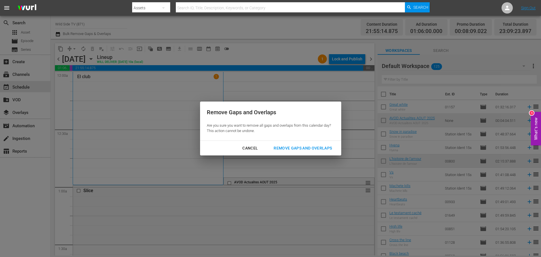
click at [322, 148] on div "Remove Gaps and Overlaps" at bounding box center [302, 148] width 67 height 7
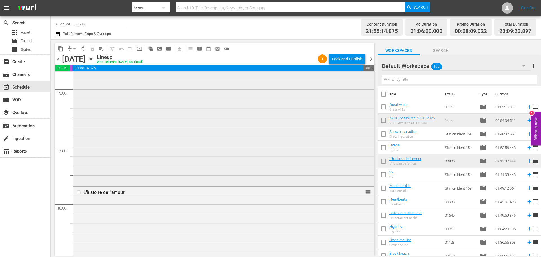
scroll to position [2158, 0]
click at [340, 61] on div "Lock and Publish" at bounding box center [347, 59] width 30 height 10
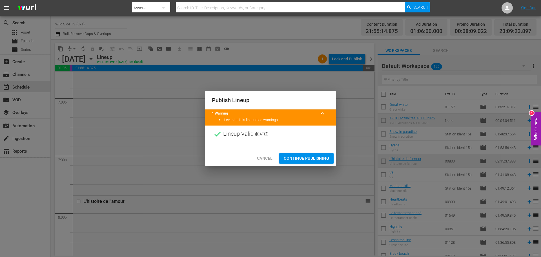
click at [303, 156] on span "Continue Publishing" at bounding box center [306, 158] width 45 height 7
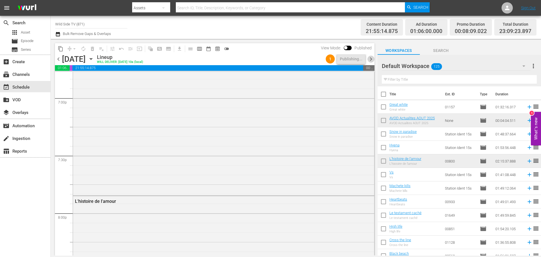
click at [373, 59] on span "chevron_right" at bounding box center [370, 59] width 7 height 7
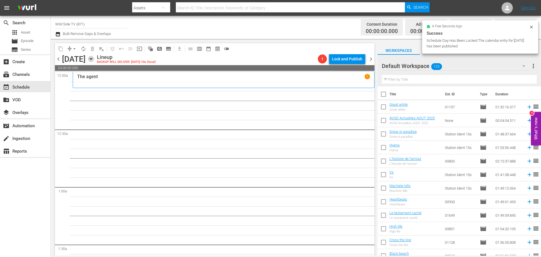
click at [94, 58] on icon "button" at bounding box center [91, 59] width 6 height 6
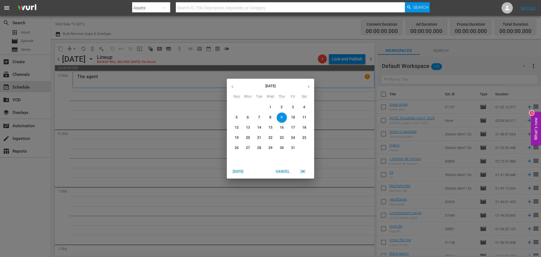
click at [233, 89] on button "button" at bounding box center [232, 86] width 11 height 11
click at [283, 139] on p "25" at bounding box center [282, 137] width 4 height 5
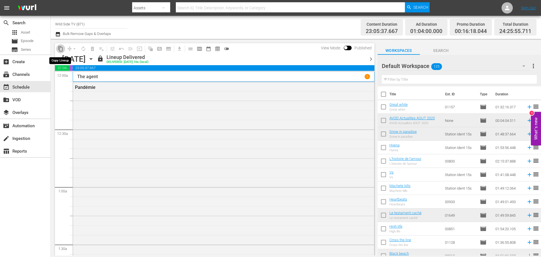
click at [62, 49] on span "content_copy" at bounding box center [61, 49] width 6 height 6
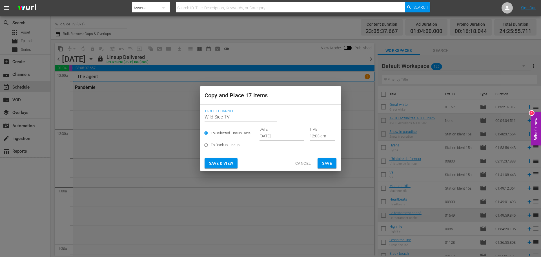
click at [278, 138] on input "Sep 27th 2025" at bounding box center [282, 136] width 45 height 8
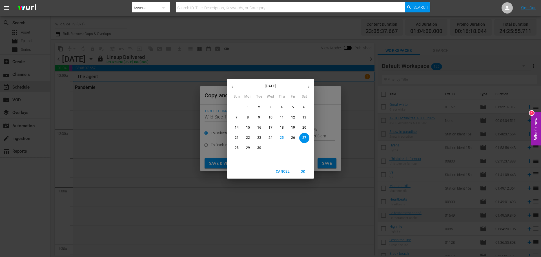
click at [305, 83] on button "button" at bounding box center [308, 86] width 11 height 11
click at [284, 116] on span "9" at bounding box center [282, 117] width 10 height 5
type input "Oct 9th 2025"
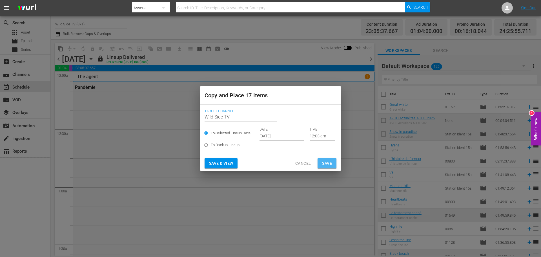
click at [330, 161] on span "Save" at bounding box center [327, 163] width 10 height 7
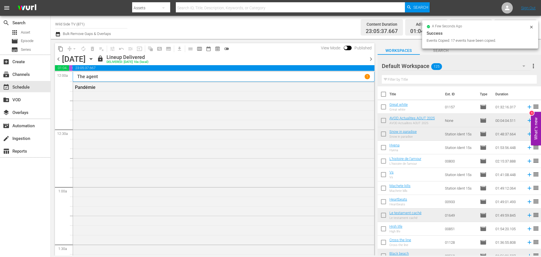
click at [94, 60] on icon "button" at bounding box center [91, 59] width 6 height 6
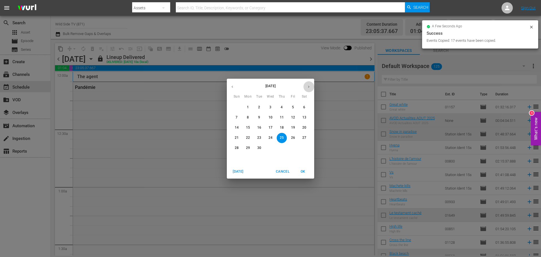
click at [309, 86] on icon "button" at bounding box center [308, 86] width 1 height 2
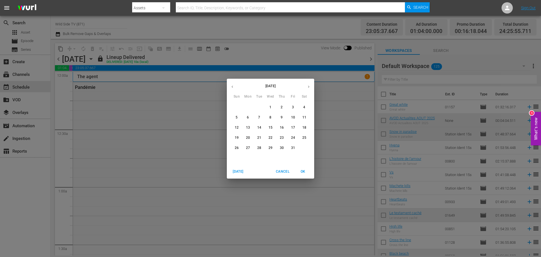
click at [283, 118] on p "9" at bounding box center [282, 117] width 2 height 5
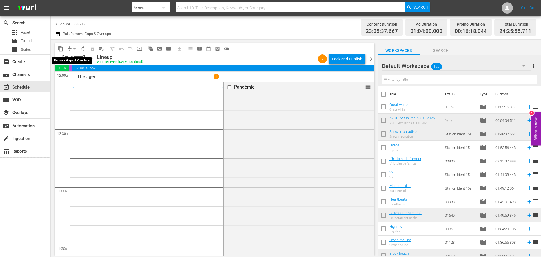
click at [76, 49] on span "arrow_drop_down" at bounding box center [75, 49] width 6 height 6
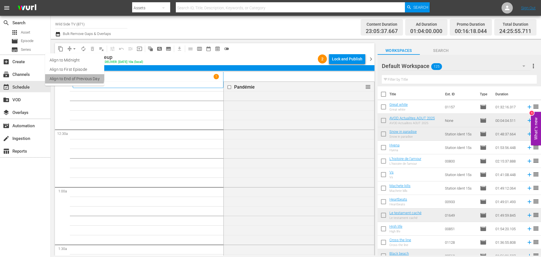
click at [72, 76] on li "Align to End of Previous Day" at bounding box center [74, 78] width 59 height 9
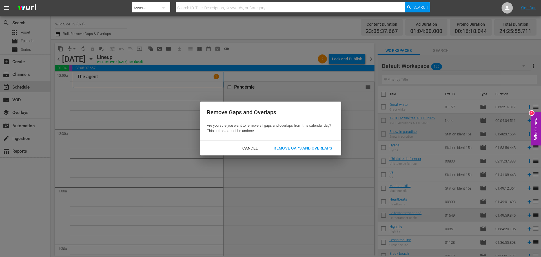
click at [296, 147] on div "Remove Gaps and Overlaps" at bounding box center [302, 148] width 67 height 7
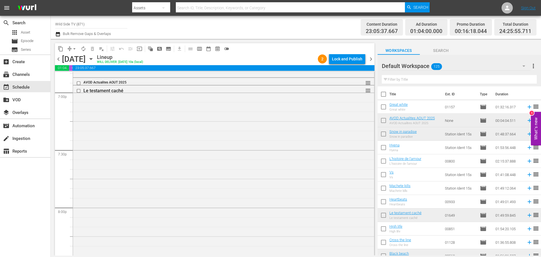
scroll to position [2127, 0]
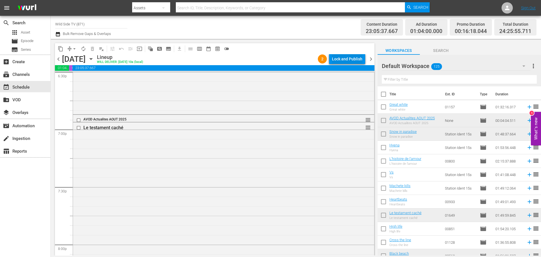
click at [347, 60] on div "Lock and Publish" at bounding box center [347, 59] width 30 height 10
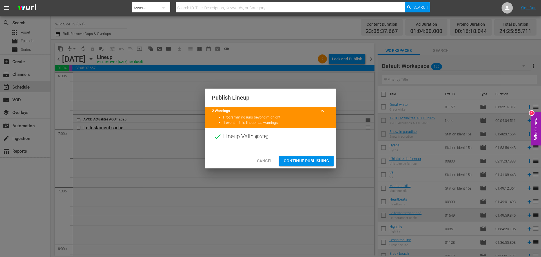
click at [316, 159] on span "Continue Publishing" at bounding box center [306, 160] width 45 height 7
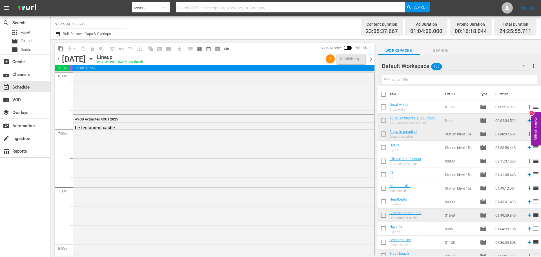
click at [372, 58] on span "chevron_right" at bounding box center [370, 59] width 7 height 7
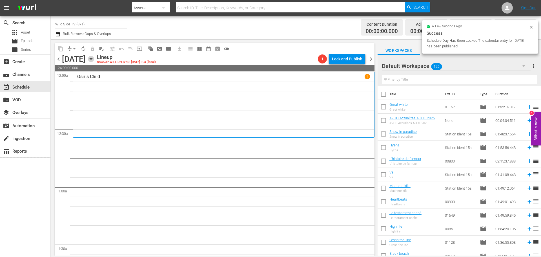
click at [94, 59] on icon "button" at bounding box center [91, 59] width 6 height 6
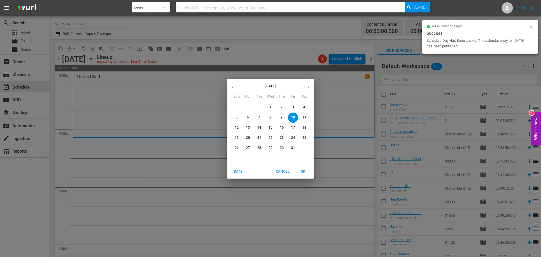
click at [233, 86] on icon "button" at bounding box center [232, 86] width 1 height 2
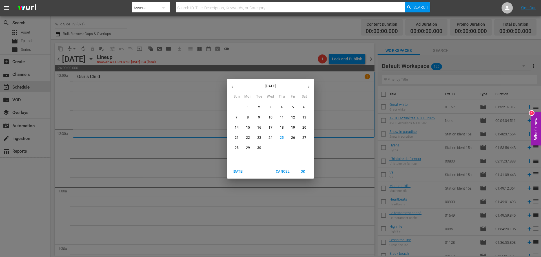
click at [295, 136] on p "26" at bounding box center [293, 137] width 4 height 5
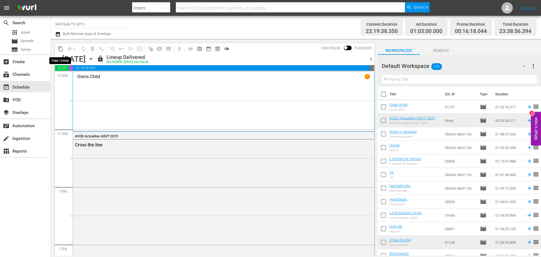
click at [62, 49] on span "content_copy" at bounding box center [61, 49] width 6 height 6
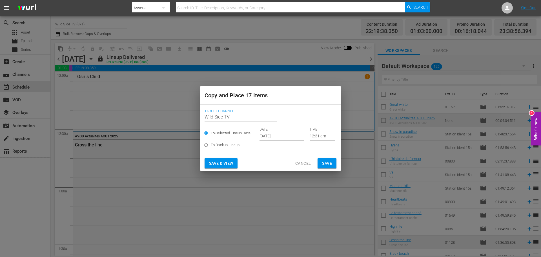
click at [272, 132] on input "Sep 27th 2025" at bounding box center [282, 136] width 45 height 8
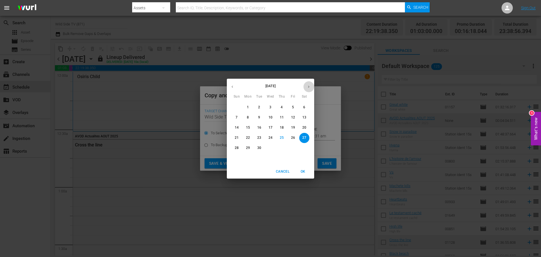
click at [307, 86] on icon "button" at bounding box center [309, 87] width 4 height 4
click at [290, 116] on span "10" at bounding box center [293, 117] width 10 height 5
type input "Oct 10th 2025"
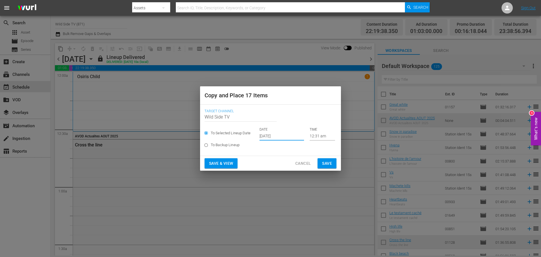
click at [327, 161] on span "Save" at bounding box center [327, 163] width 10 height 7
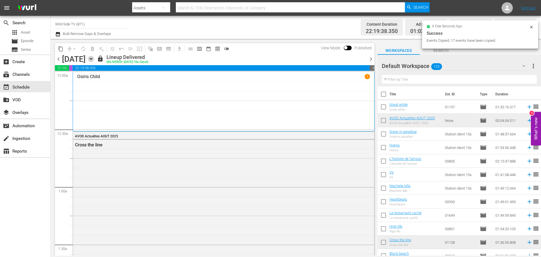
click at [92, 59] on icon "button" at bounding box center [91, 58] width 3 height 1
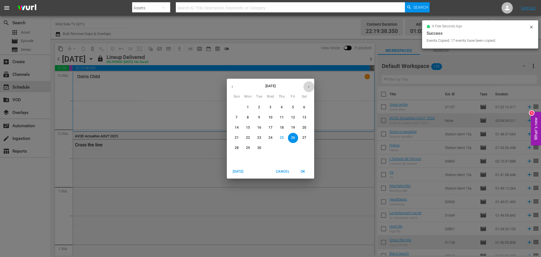
click at [307, 86] on icon "button" at bounding box center [309, 87] width 4 height 4
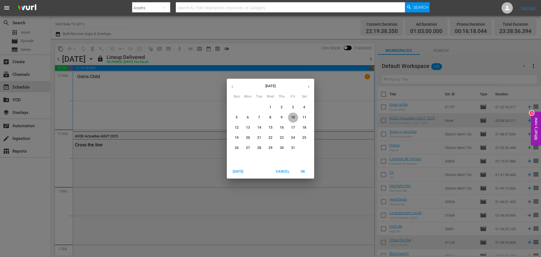
click at [292, 115] on p "10" at bounding box center [293, 117] width 4 height 5
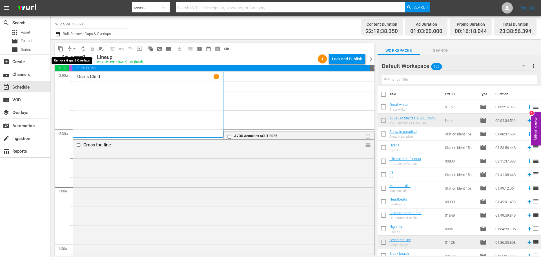
click at [76, 48] on span "arrow_drop_down" at bounding box center [75, 49] width 6 height 6
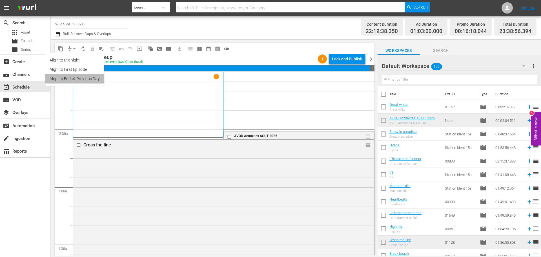
click at [79, 77] on li "Align to End of Previous Day" at bounding box center [74, 78] width 59 height 9
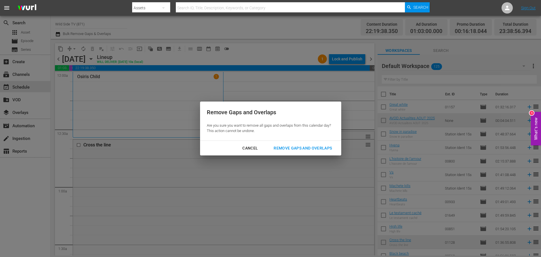
click at [295, 145] on div "Remove Gaps and Overlaps" at bounding box center [302, 148] width 67 height 7
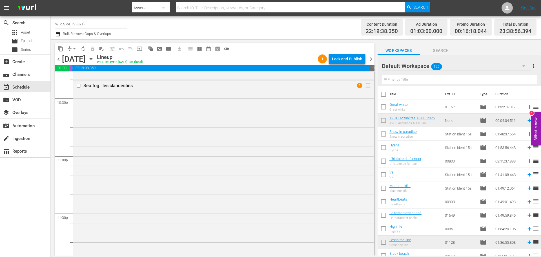
scroll to position [2602, 0]
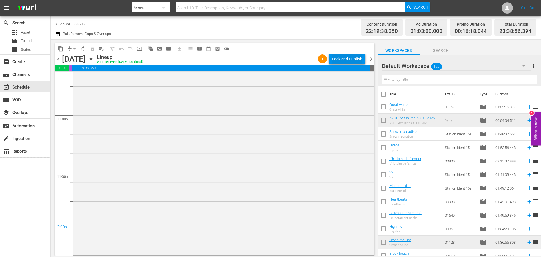
click at [341, 58] on div "Lock and Publish" at bounding box center [347, 59] width 30 height 10
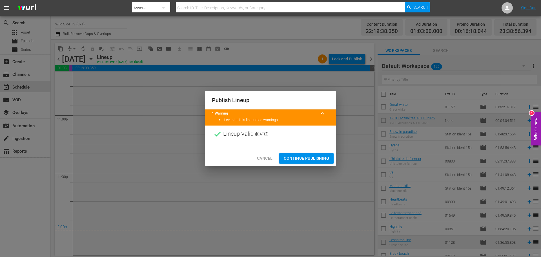
click at [310, 159] on span "Continue Publishing" at bounding box center [306, 158] width 45 height 7
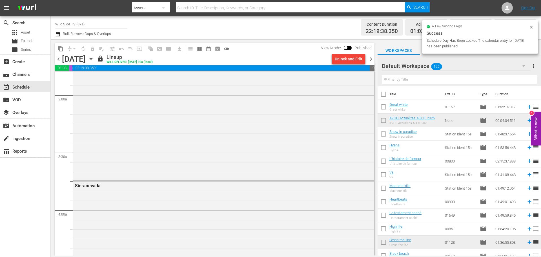
scroll to position [0, 0]
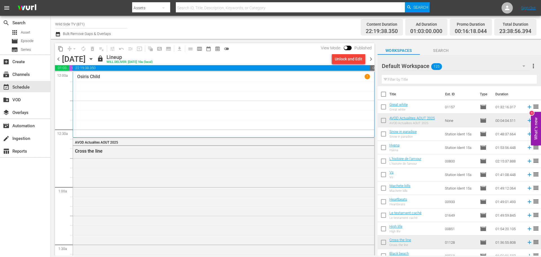
click at [373, 57] on span "chevron_right" at bounding box center [370, 59] width 7 height 7
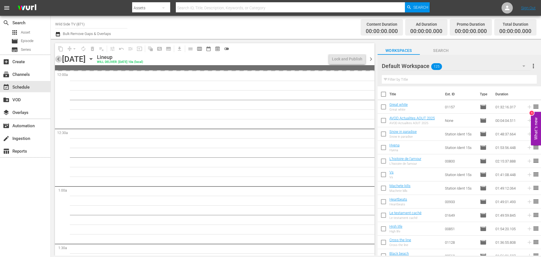
click at [55, 60] on span "chevron_left" at bounding box center [58, 59] width 7 height 7
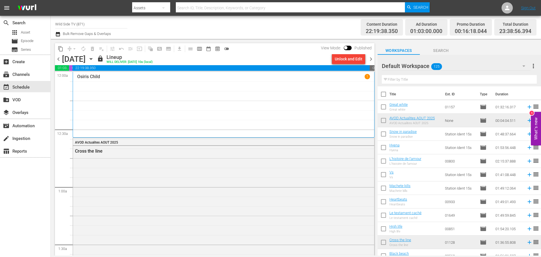
click at [371, 57] on span "chevron_right" at bounding box center [370, 59] width 7 height 7
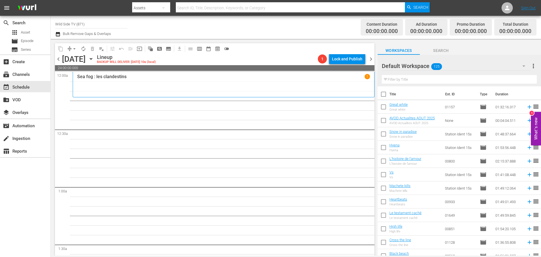
click at [94, 59] on icon "button" at bounding box center [91, 59] width 6 height 6
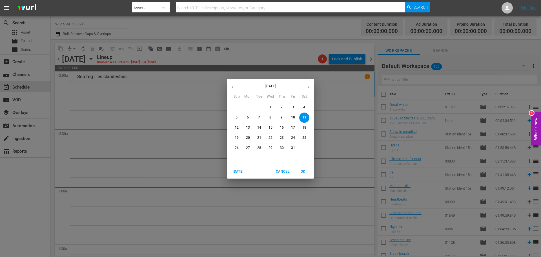
click at [231, 86] on icon "button" at bounding box center [232, 87] width 4 height 4
click at [306, 136] on p "27" at bounding box center [304, 137] width 4 height 5
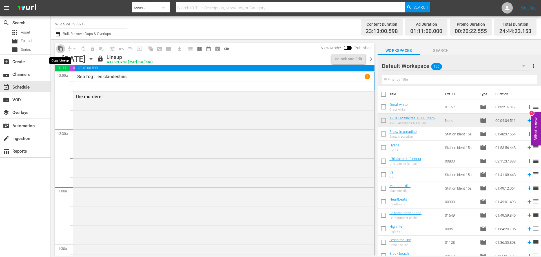
click at [62, 50] on span "content_copy" at bounding box center [61, 49] width 6 height 6
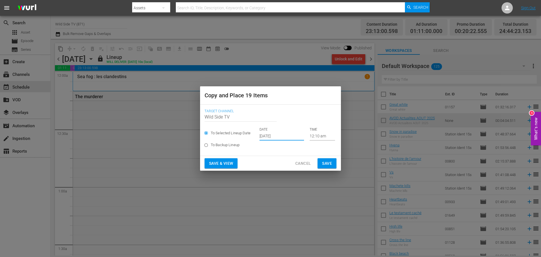
click at [275, 135] on input "Sep 27th 2025" at bounding box center [282, 136] width 45 height 8
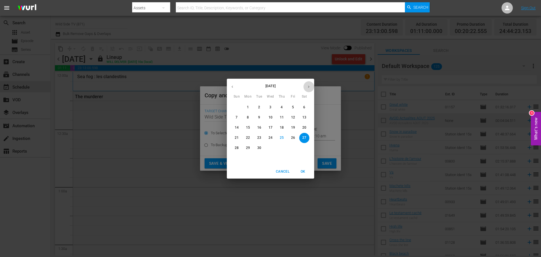
click at [307, 86] on icon "button" at bounding box center [309, 87] width 4 height 4
click at [304, 116] on p "11" at bounding box center [304, 117] width 4 height 5
type input "Oct 11th 2025"
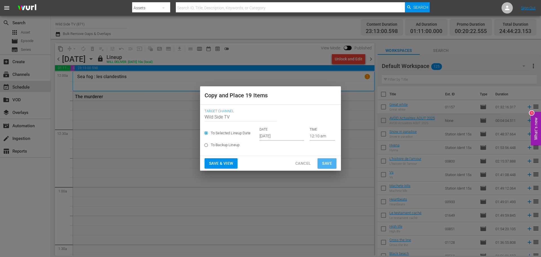
click at [333, 163] on button "Save" at bounding box center [327, 163] width 19 height 10
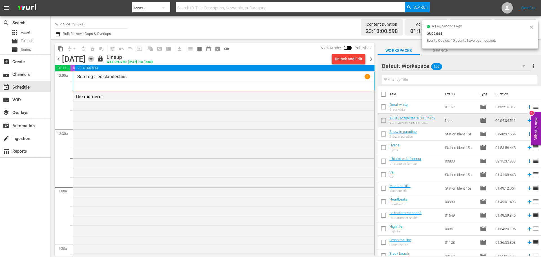
click at [92, 59] on icon "button" at bounding box center [91, 58] width 3 height 1
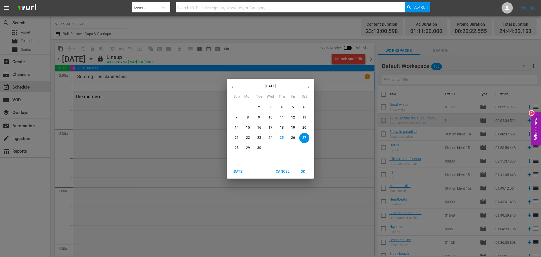
click at [308, 87] on icon "button" at bounding box center [309, 87] width 4 height 4
click at [304, 118] on p "11" at bounding box center [304, 117] width 4 height 5
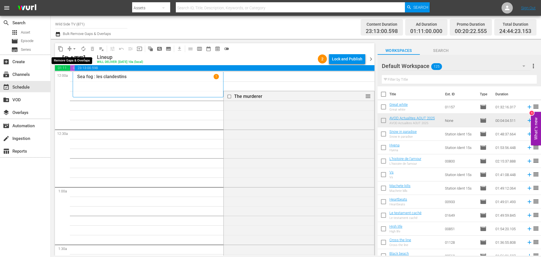
click at [75, 47] on span "arrow_drop_down" at bounding box center [75, 49] width 6 height 6
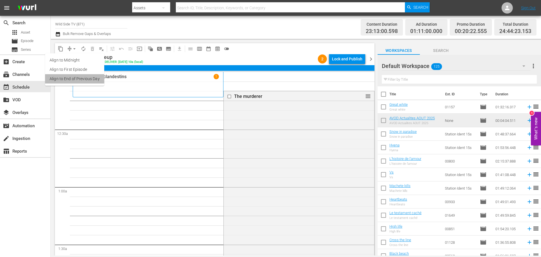
click at [75, 76] on li "Align to End of Previous Day" at bounding box center [74, 78] width 59 height 9
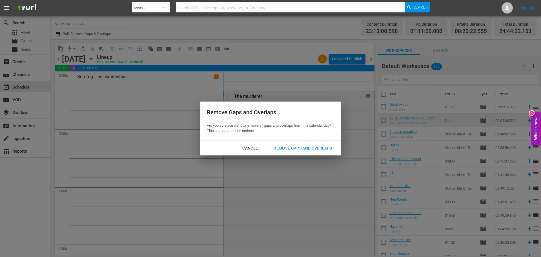
click at [290, 143] on button "Remove Gaps and Overlaps" at bounding box center [303, 148] width 72 height 10
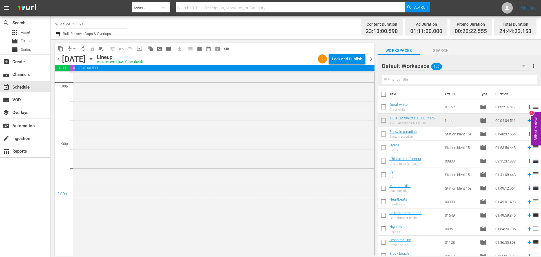
scroll to position [2686, 0]
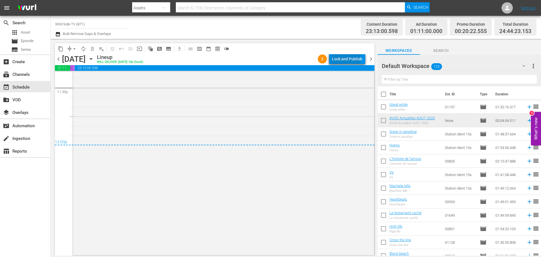
click at [341, 57] on div "Lock and Publish" at bounding box center [347, 59] width 30 height 10
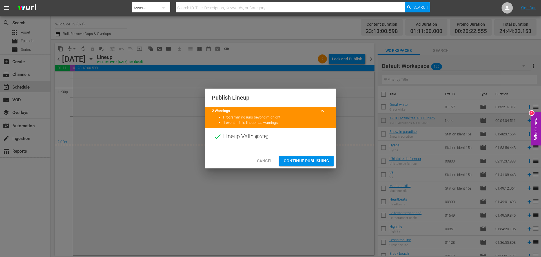
click at [307, 158] on span "Continue Publishing" at bounding box center [306, 160] width 45 height 7
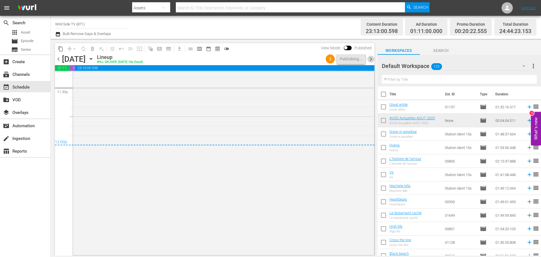
click at [372, 59] on span "chevron_right" at bounding box center [370, 59] width 7 height 7
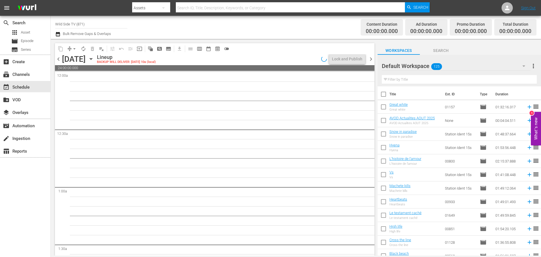
click at [57, 60] on span "chevron_left" at bounding box center [58, 59] width 7 height 7
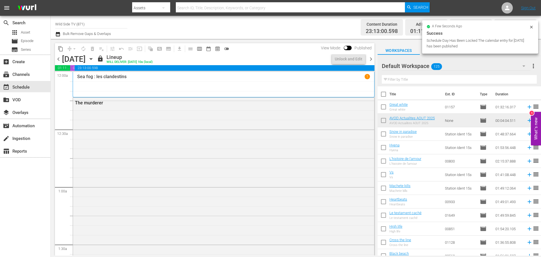
click at [372, 58] on span "chevron_right" at bounding box center [370, 59] width 7 height 7
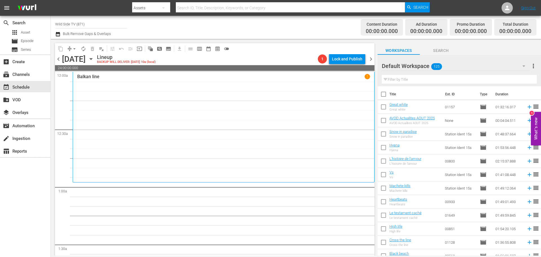
click at [92, 58] on icon "button" at bounding box center [91, 58] width 3 height 1
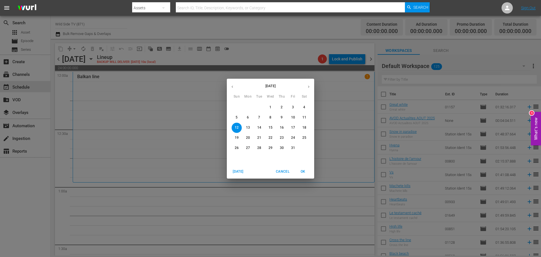
click at [232, 86] on icon "button" at bounding box center [232, 87] width 4 height 4
click at [234, 148] on span "28" at bounding box center [237, 147] width 10 height 5
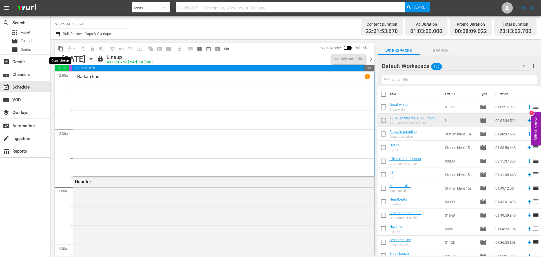
click at [61, 50] on span "content_copy" at bounding box center [61, 49] width 6 height 6
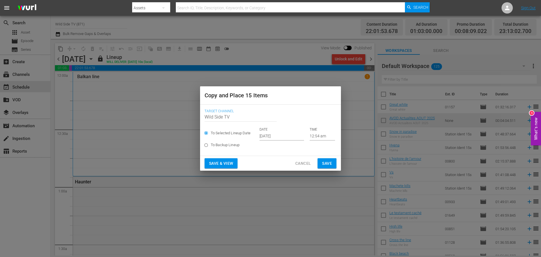
click at [267, 136] on input "Sep 27th 2025" at bounding box center [282, 136] width 45 height 8
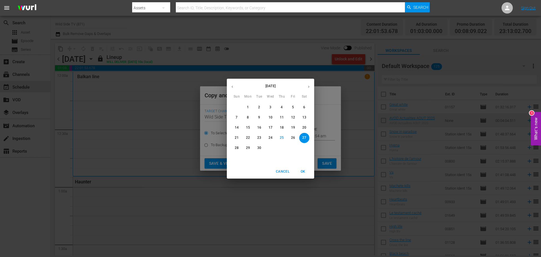
click at [308, 86] on icon "button" at bounding box center [309, 87] width 4 height 4
click at [238, 126] on p "12" at bounding box center [237, 127] width 4 height 5
type input "Oct 12th 2025"
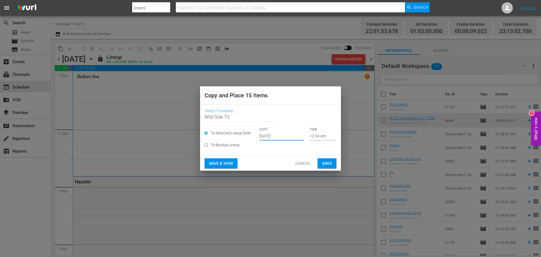
click at [330, 161] on span "Save" at bounding box center [327, 163] width 10 height 7
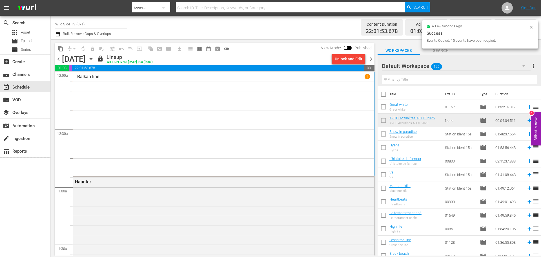
click at [94, 58] on icon "button" at bounding box center [91, 59] width 6 height 6
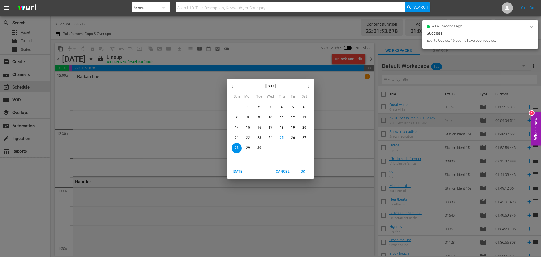
click at [307, 87] on icon "button" at bounding box center [309, 87] width 4 height 4
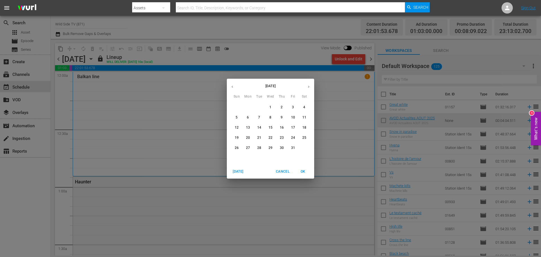
click at [238, 127] on p "12" at bounding box center [237, 127] width 4 height 5
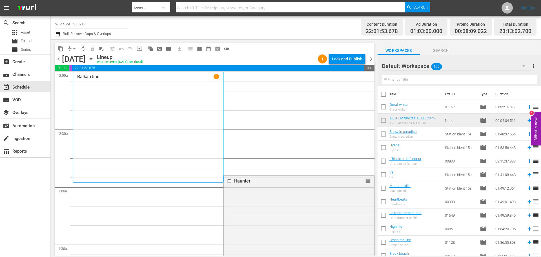
click at [94, 59] on icon "button" at bounding box center [91, 59] width 6 height 6
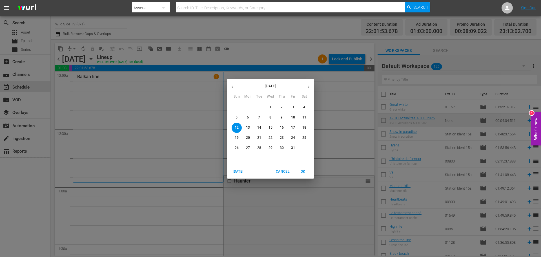
click at [253, 56] on div "October 2025 Sun Mon Tue Wed Thu Fri Sat 28 29 30 1 2 3 4 5 6 7 8 9 10 11 12 13…" at bounding box center [270, 128] width 541 height 257
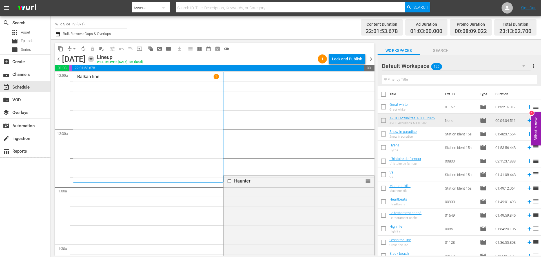
click at [94, 60] on icon "button" at bounding box center [91, 59] width 6 height 6
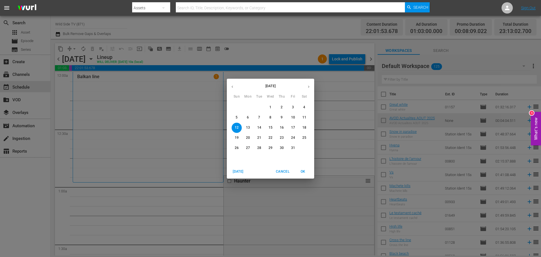
click at [264, 57] on div "October 2025 Sun Mon Tue Wed Thu Fri Sat 28 29 30 1 2 3 4 5 6 7 8 9 10 11 12 13…" at bounding box center [270, 128] width 541 height 257
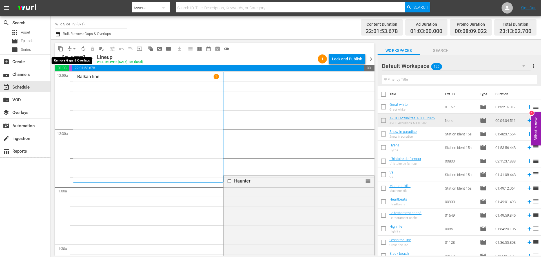
click at [77, 50] on span "arrow_drop_down" at bounding box center [75, 49] width 6 height 6
click at [67, 77] on li "Align to End of Previous Day" at bounding box center [74, 78] width 59 height 9
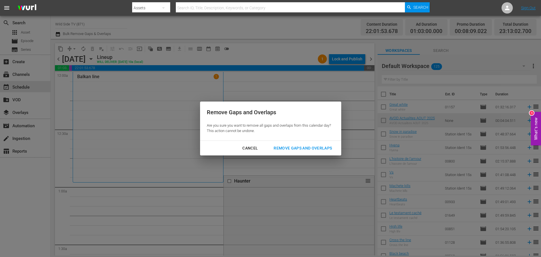
click at [295, 146] on div "Remove Gaps and Overlaps" at bounding box center [302, 148] width 67 height 7
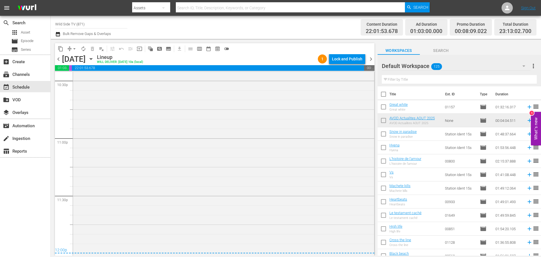
scroll to position [2596, 0]
click at [340, 59] on div "Lock and Publish" at bounding box center [347, 59] width 30 height 10
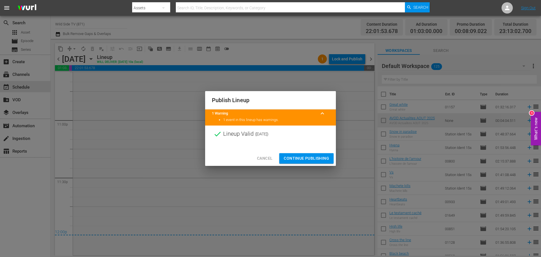
click at [310, 157] on span "Continue Publishing" at bounding box center [306, 158] width 45 height 7
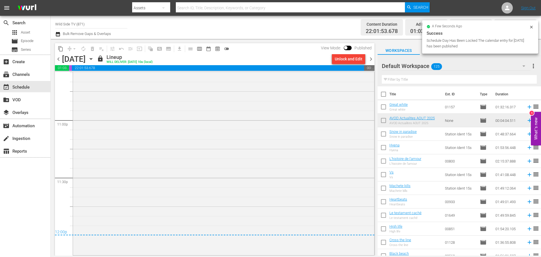
click at [371, 57] on span "chevron_right" at bounding box center [370, 59] width 7 height 7
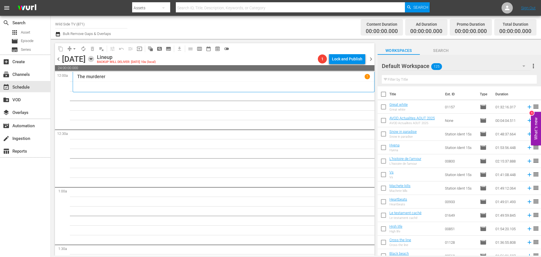
click at [94, 58] on icon "button" at bounding box center [91, 59] width 6 height 6
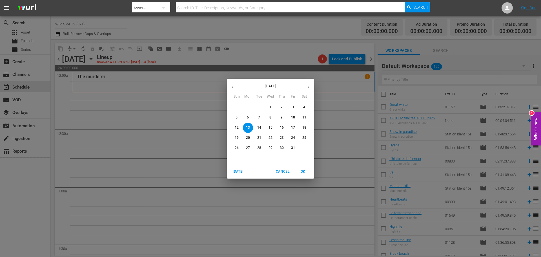
click at [232, 86] on icon "button" at bounding box center [232, 87] width 4 height 4
click at [249, 149] on p "29" at bounding box center [248, 147] width 4 height 5
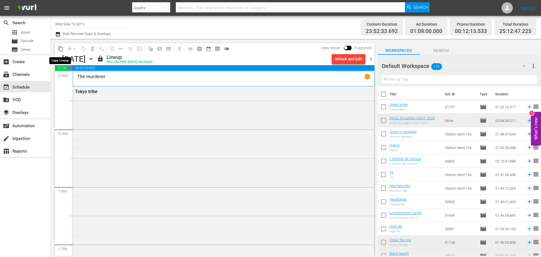
click at [62, 47] on span "content_copy" at bounding box center [61, 49] width 6 height 6
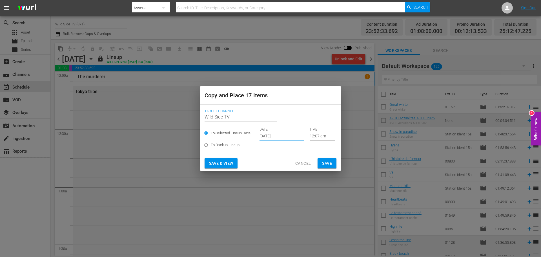
click at [269, 136] on input "Sep 27th 2025" at bounding box center [282, 136] width 45 height 8
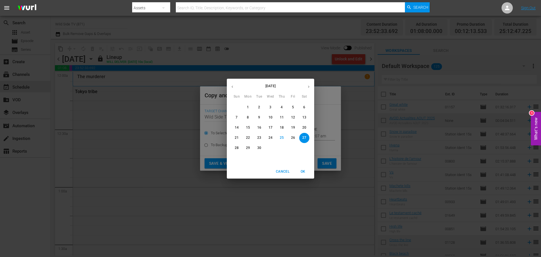
click at [310, 86] on icon "button" at bounding box center [309, 87] width 4 height 4
click at [249, 125] on button "13" at bounding box center [248, 128] width 10 height 10
type input "Oct 13th 2025"
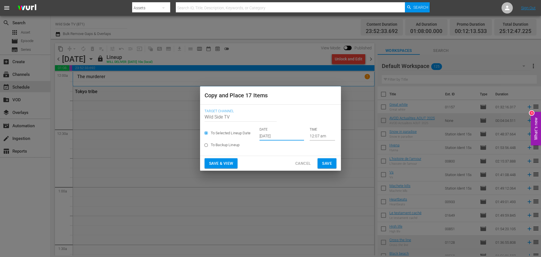
click at [326, 162] on span "Save" at bounding box center [327, 163] width 10 height 7
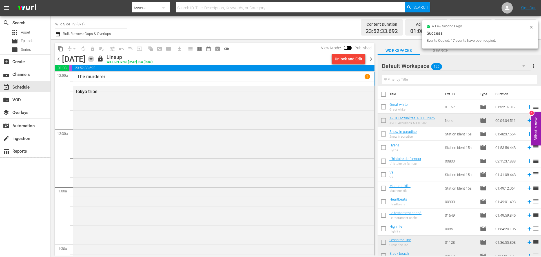
click at [92, 59] on icon "button" at bounding box center [91, 58] width 3 height 1
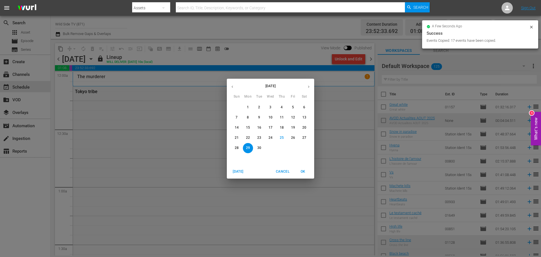
click at [308, 84] on button "button" at bounding box center [308, 86] width 11 height 11
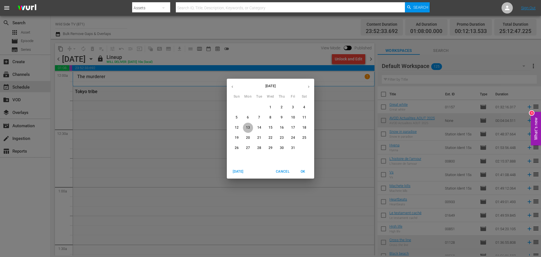
click at [245, 127] on span "13" at bounding box center [248, 127] width 10 height 5
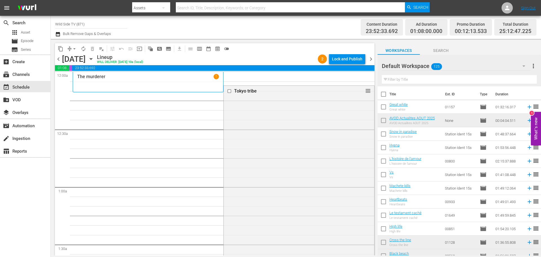
click at [74, 47] on span "arrow_drop_down" at bounding box center [75, 49] width 6 height 6
click at [75, 78] on li "Align to End of Previous Day" at bounding box center [74, 78] width 59 height 9
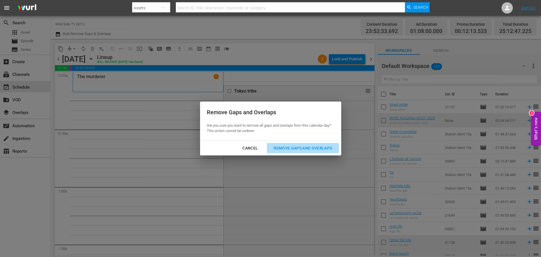
click at [292, 147] on div "Remove Gaps and Overlaps" at bounding box center [302, 148] width 67 height 7
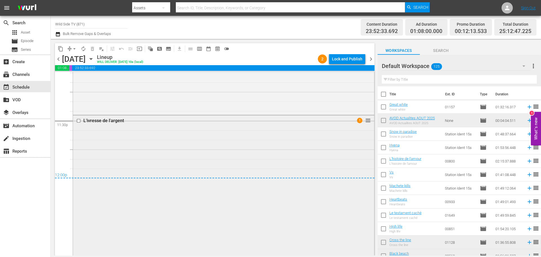
scroll to position [2652, 0]
click at [345, 57] on div "Lock and Publish" at bounding box center [347, 59] width 30 height 10
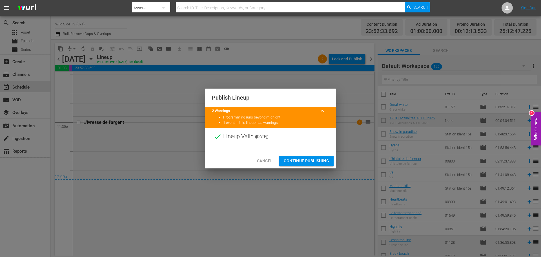
click at [310, 159] on span "Continue Publishing" at bounding box center [306, 160] width 45 height 7
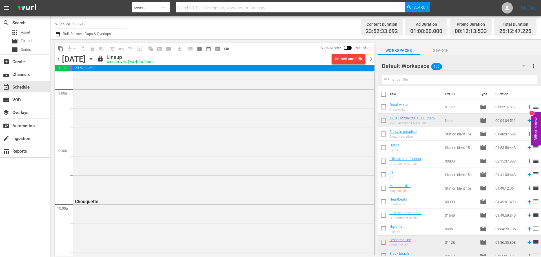
scroll to position [0, 0]
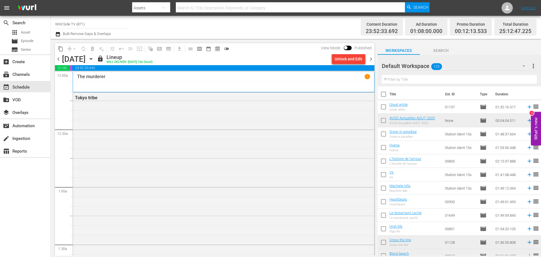
click at [371, 58] on span "chevron_right" at bounding box center [370, 59] width 7 height 7
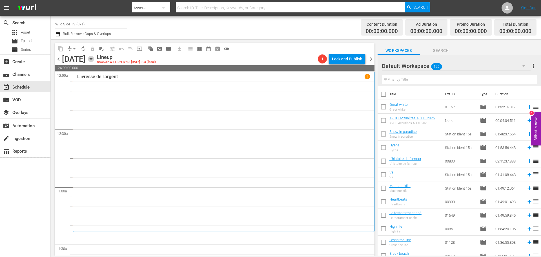
click at [94, 57] on icon "button" at bounding box center [91, 59] width 6 height 6
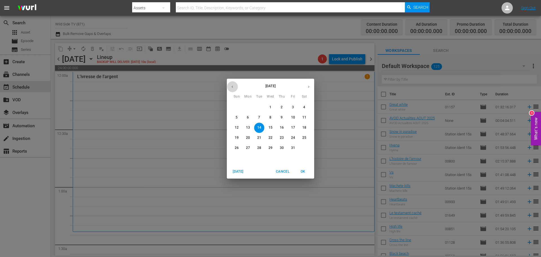
click at [232, 88] on icon "button" at bounding box center [232, 87] width 4 height 4
click at [258, 148] on p "30" at bounding box center [259, 147] width 4 height 5
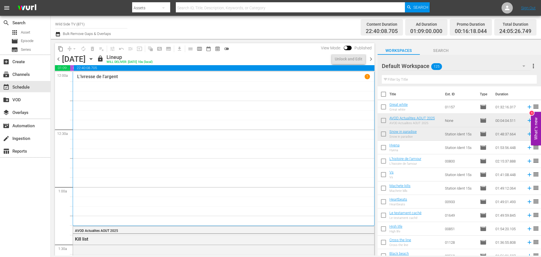
click at [60, 50] on span "content_copy" at bounding box center [61, 49] width 6 height 6
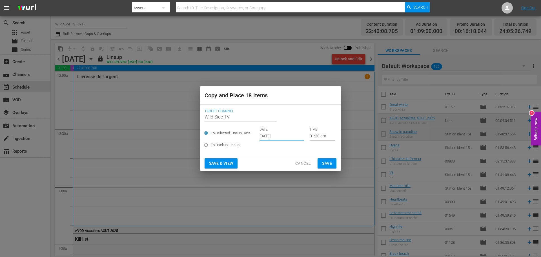
click at [263, 136] on input "Sep 27th 2025" at bounding box center [282, 136] width 45 height 8
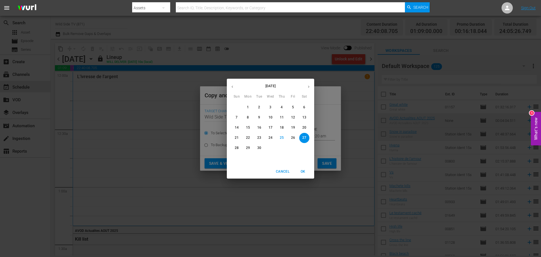
click at [308, 87] on icon "button" at bounding box center [309, 87] width 4 height 4
click at [258, 127] on p "14" at bounding box center [259, 127] width 4 height 5
type input "Oct 14th 2025"
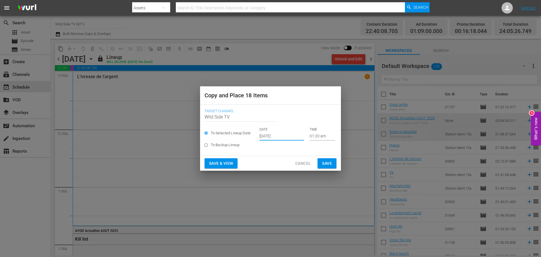
click at [331, 161] on span "Save" at bounding box center [327, 163] width 10 height 7
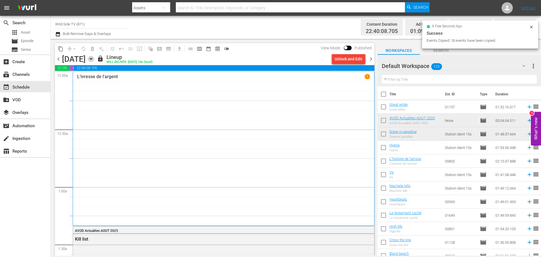
click at [94, 61] on icon "button" at bounding box center [91, 59] width 6 height 6
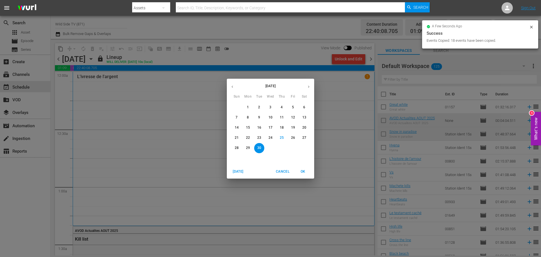
click at [307, 86] on icon "button" at bounding box center [309, 87] width 4 height 4
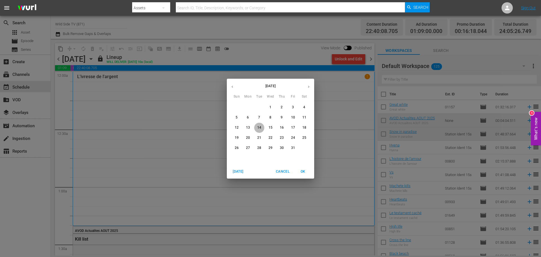
click at [260, 126] on p "14" at bounding box center [259, 127] width 4 height 5
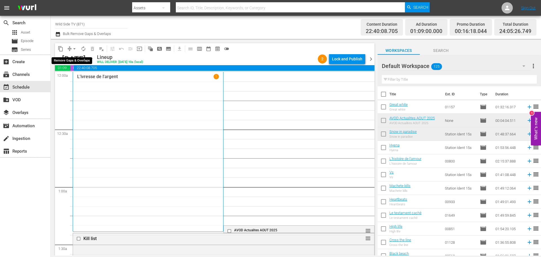
click at [75, 47] on span "arrow_drop_down" at bounding box center [75, 49] width 6 height 6
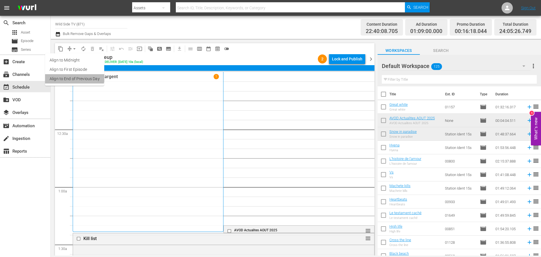
click at [74, 77] on li "Align to End of Previous Day" at bounding box center [74, 78] width 59 height 9
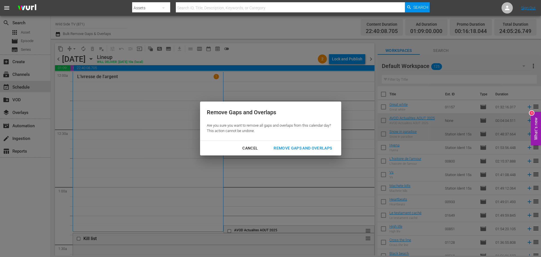
click at [303, 146] on div "Remove Gaps and Overlaps" at bounding box center [302, 148] width 67 height 7
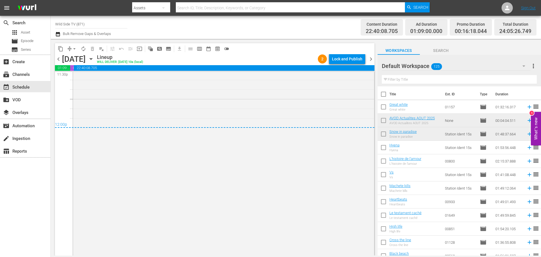
scroll to position [2709, 0]
click at [347, 58] on div "Lock and Publish" at bounding box center [347, 59] width 30 height 10
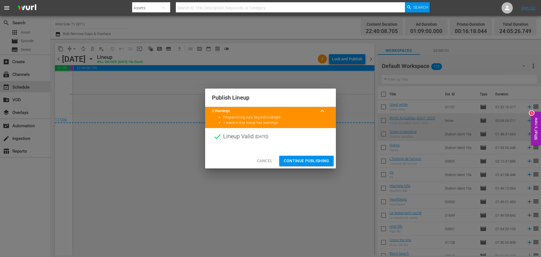
click at [309, 158] on span "Continue Publishing" at bounding box center [306, 160] width 45 height 7
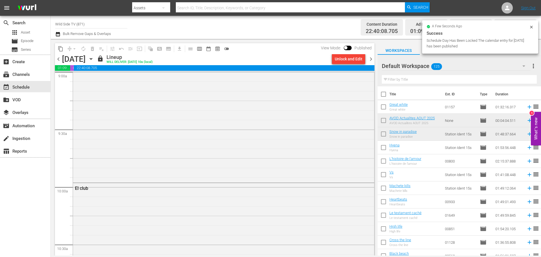
scroll to position [0, 0]
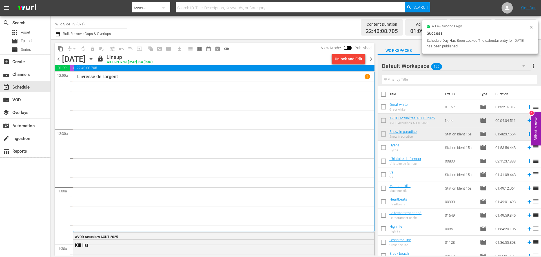
click at [373, 58] on span "chevron_right" at bounding box center [370, 59] width 7 height 7
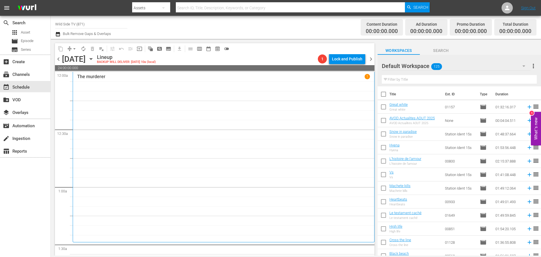
click at [94, 60] on icon "button" at bounding box center [91, 59] width 6 height 6
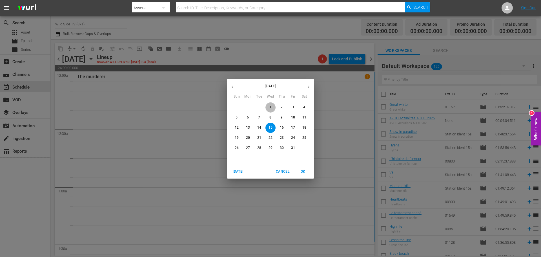
click at [271, 107] on p "1" at bounding box center [270, 107] width 2 height 5
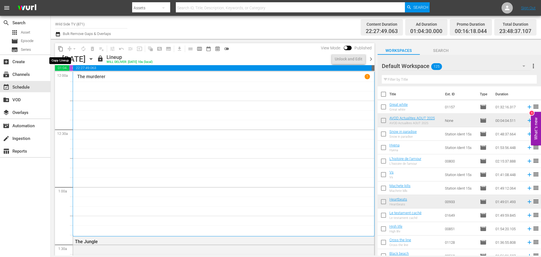
click at [63, 48] on span "content_copy" at bounding box center [61, 49] width 6 height 6
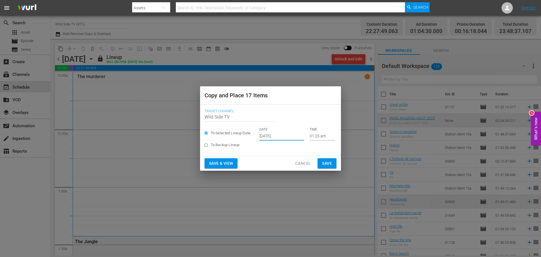
click at [278, 132] on input "Sep 27th 2025" at bounding box center [282, 136] width 45 height 8
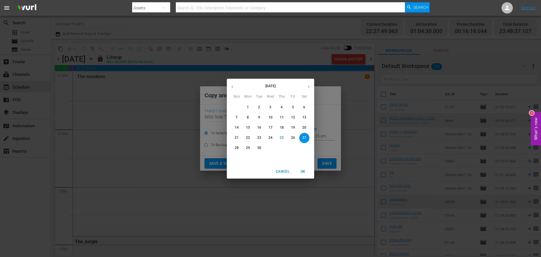
click at [306, 87] on button "button" at bounding box center [308, 86] width 11 height 11
click at [270, 126] on p "15" at bounding box center [271, 127] width 4 height 5
type input "Oct 15th 2025"
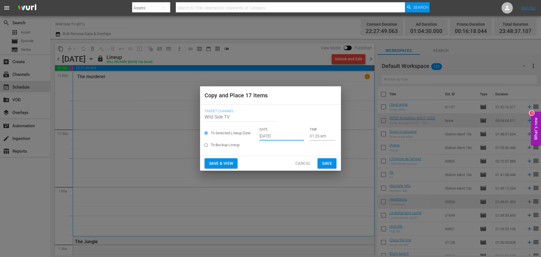
click at [329, 160] on span "Save" at bounding box center [327, 163] width 10 height 7
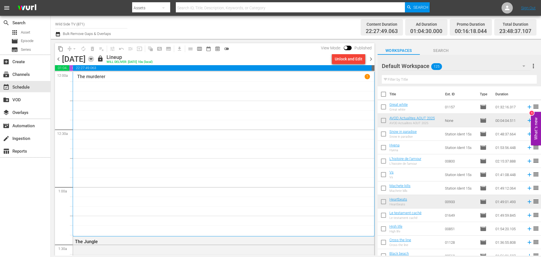
click at [94, 58] on icon "button" at bounding box center [91, 59] width 6 height 6
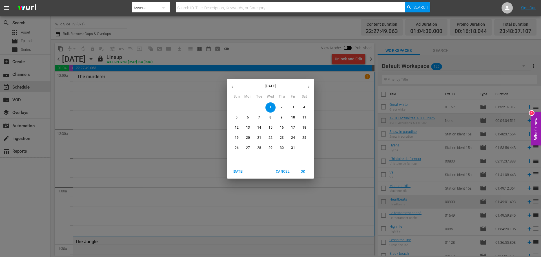
click at [273, 124] on button "15" at bounding box center [270, 128] width 10 height 10
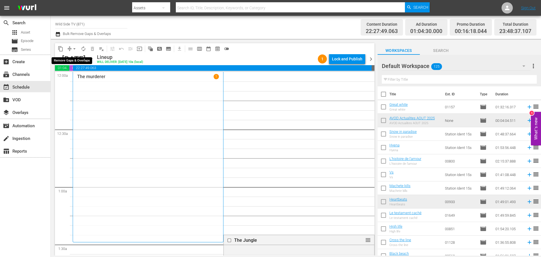
click at [75, 48] on span "arrow_drop_down" at bounding box center [75, 49] width 6 height 6
click at [82, 79] on li "Align to End of Previous Day" at bounding box center [74, 78] width 59 height 9
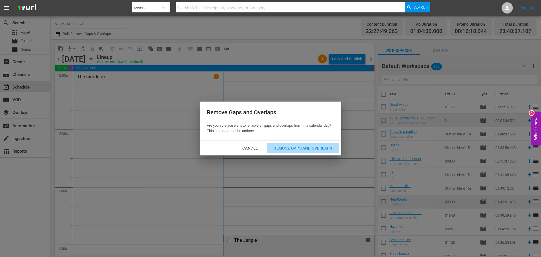
click at [305, 147] on div "Remove Gaps and Overlaps" at bounding box center [302, 148] width 67 height 7
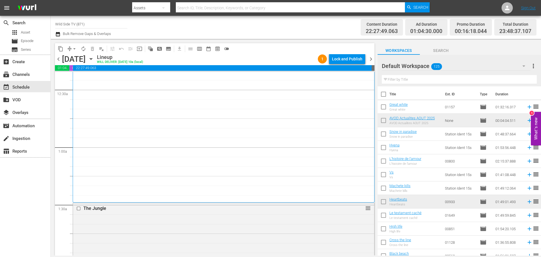
scroll to position [113, 0]
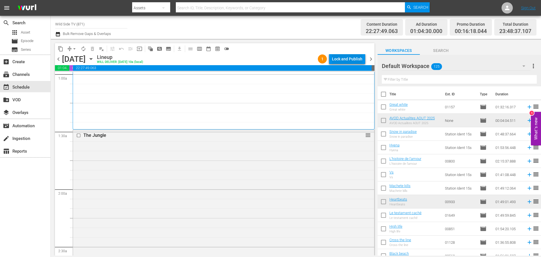
click at [340, 61] on div "Lock and Publish" at bounding box center [347, 59] width 30 height 10
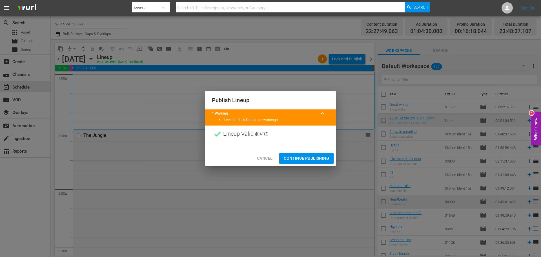
click at [313, 154] on button "Continue Publishing" at bounding box center [306, 158] width 54 height 10
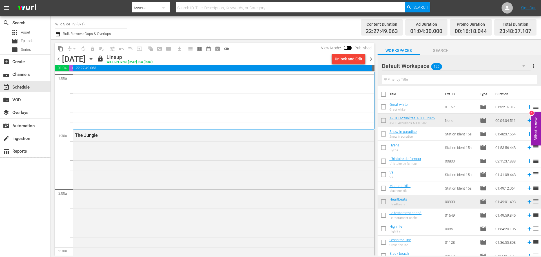
click at [372, 57] on span "chevron_right" at bounding box center [370, 59] width 7 height 7
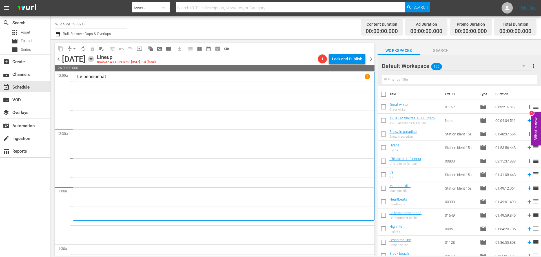
click at [94, 60] on icon "button" at bounding box center [91, 59] width 6 height 6
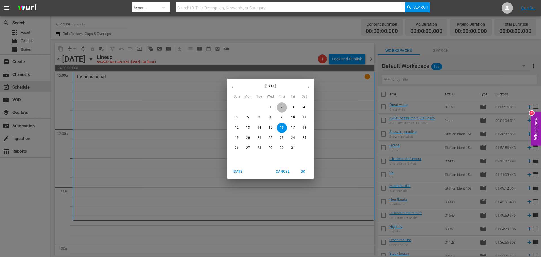
click at [282, 109] on p "2" at bounding box center [282, 107] width 2 height 5
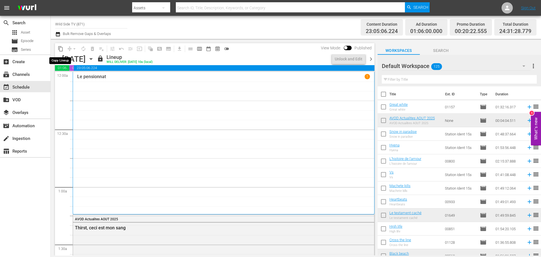
click at [60, 50] on span "content_copy" at bounding box center [61, 49] width 6 height 6
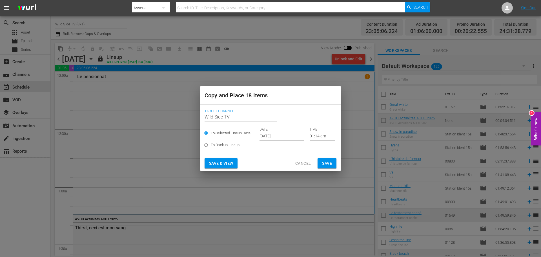
click at [267, 133] on input "Sep 27th 2025" at bounding box center [282, 136] width 45 height 8
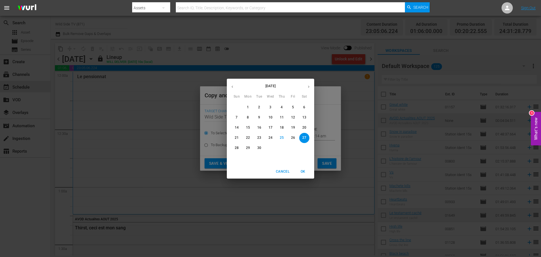
click at [310, 85] on icon "button" at bounding box center [309, 87] width 4 height 4
click at [283, 126] on p "16" at bounding box center [282, 127] width 4 height 5
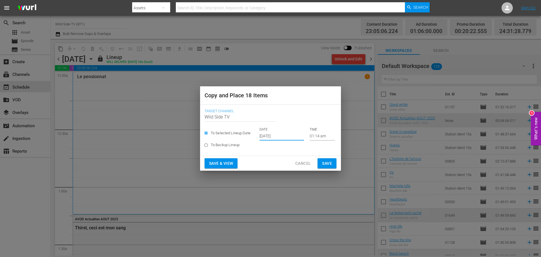
type input "Oct 16th 2025"
click at [325, 160] on span "Save" at bounding box center [327, 163] width 10 height 7
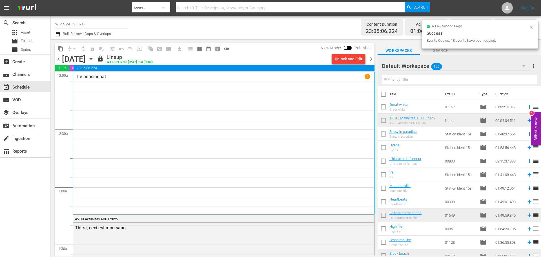
click at [94, 61] on icon "button" at bounding box center [91, 59] width 6 height 6
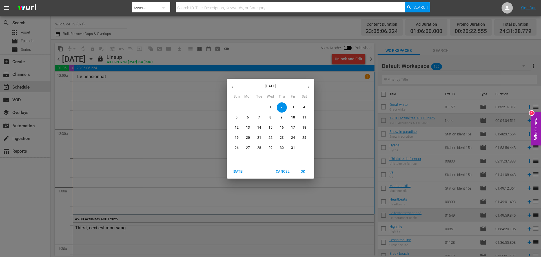
click at [282, 127] on p "16" at bounding box center [282, 127] width 4 height 5
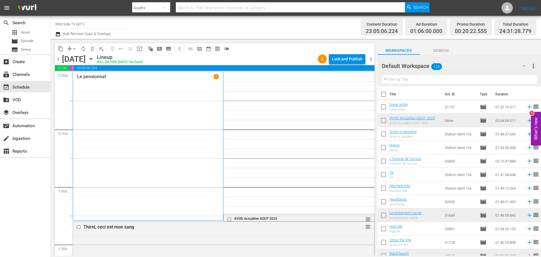
click at [94, 60] on icon "button" at bounding box center [91, 59] width 6 height 6
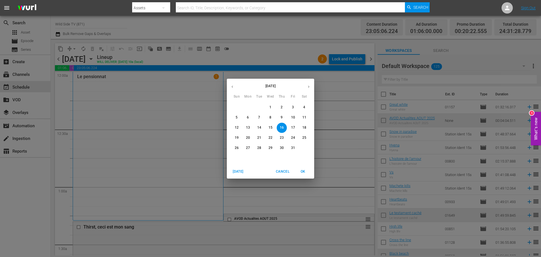
click at [278, 51] on div "October 2025 Sun Mon Tue Wed Thu Fri Sat 28 29 30 1 2 3 4 5 6 7 8 9 10 11 12 13…" at bounding box center [270, 128] width 541 height 257
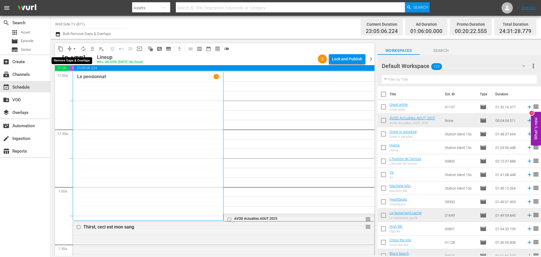
click at [73, 50] on span "arrow_drop_down" at bounding box center [75, 49] width 6 height 6
click at [78, 77] on li "Align to End of Previous Day" at bounding box center [74, 78] width 59 height 9
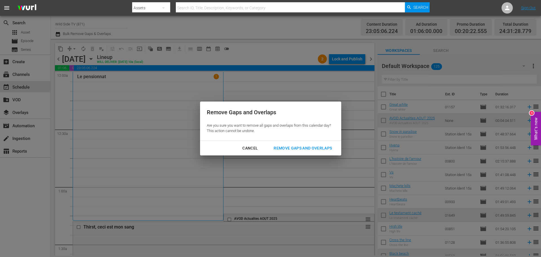
click at [294, 147] on div "Remove Gaps and Overlaps" at bounding box center [302, 148] width 67 height 7
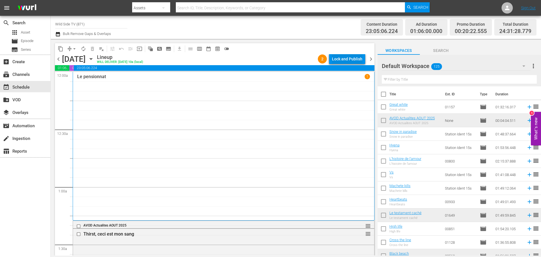
click at [351, 57] on div "Lock and Publish" at bounding box center [347, 59] width 30 height 10
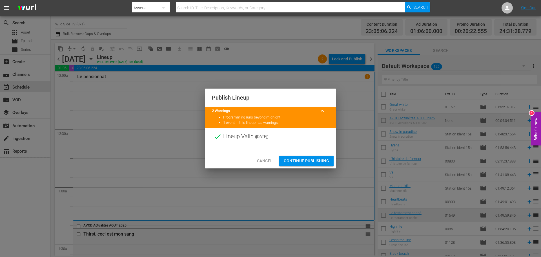
click at [313, 159] on span "Continue Publishing" at bounding box center [306, 160] width 45 height 7
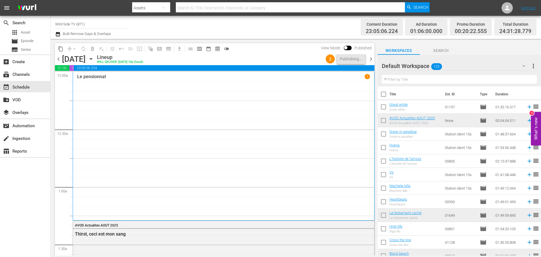
click at [371, 60] on span "chevron_right" at bounding box center [370, 59] width 7 height 7
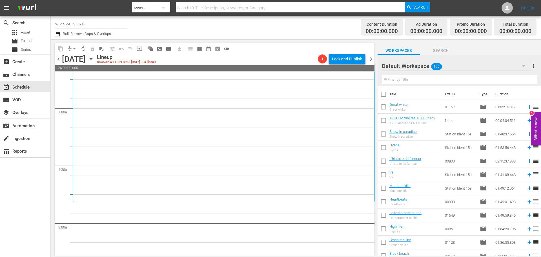
scroll to position [85, 0]
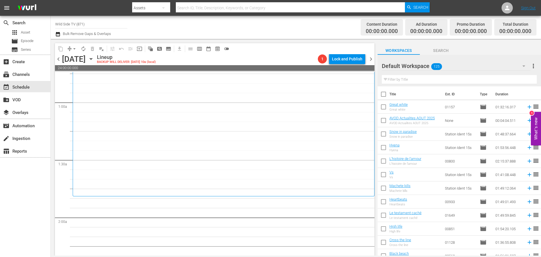
click at [94, 57] on icon "button" at bounding box center [91, 59] width 6 height 6
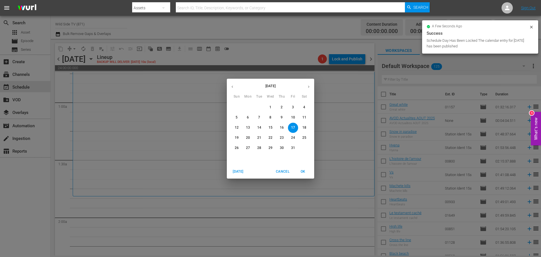
click at [291, 105] on span "3" at bounding box center [293, 107] width 10 height 5
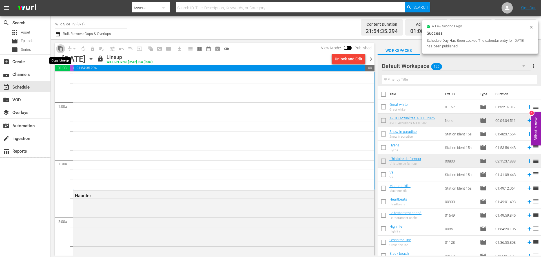
click at [59, 49] on span "content_copy" at bounding box center [61, 49] width 6 height 6
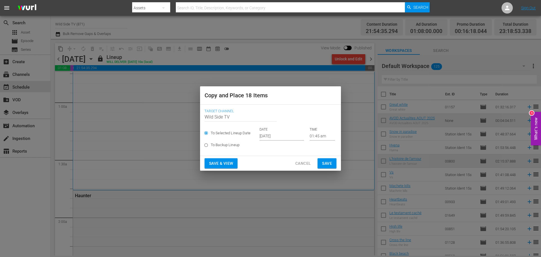
click at [271, 131] on p "DATE" at bounding box center [282, 129] width 45 height 5
click at [271, 135] on input "Sep 27th 2025" at bounding box center [282, 136] width 45 height 8
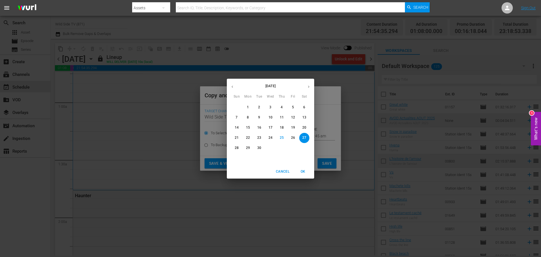
click at [306, 87] on button "button" at bounding box center [308, 86] width 11 height 11
click at [293, 124] on button "17" at bounding box center [293, 128] width 10 height 10
type input "Oct 17th 2025"
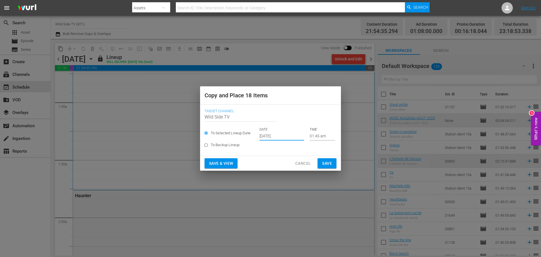
click at [331, 159] on button "Save" at bounding box center [327, 163] width 19 height 10
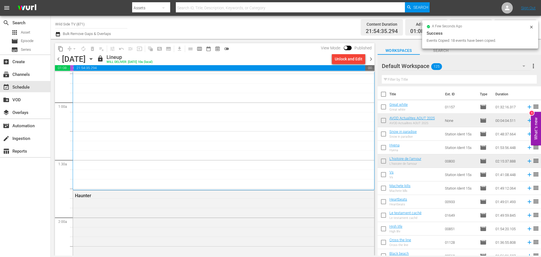
click at [94, 61] on icon "button" at bounding box center [91, 59] width 6 height 6
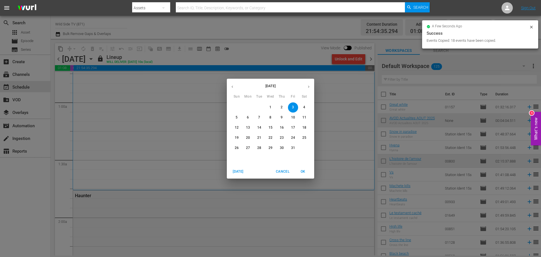
click at [293, 128] on p "17" at bounding box center [293, 127] width 4 height 5
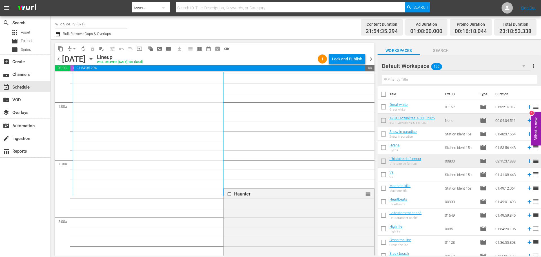
click at [94, 57] on icon "button" at bounding box center [91, 59] width 6 height 6
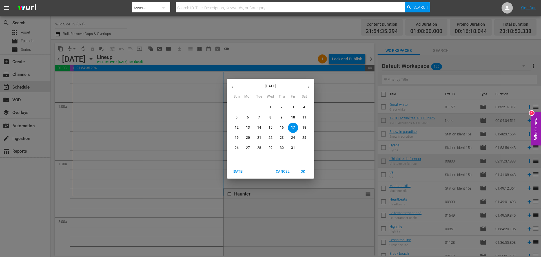
click at [281, 56] on div "October 2025 Sun Mon Tue Wed Thu Fri Sat 28 29 30 1 2 3 4 5 6 7 8 9 10 11 12 13…" at bounding box center [270, 128] width 541 height 257
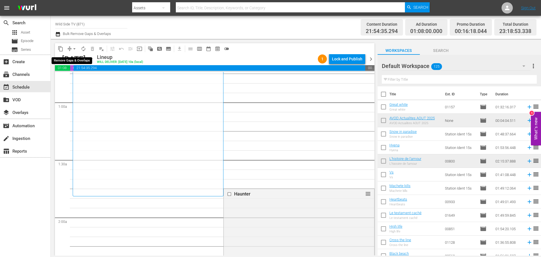
click at [77, 47] on span "arrow_drop_down" at bounding box center [75, 49] width 6 height 6
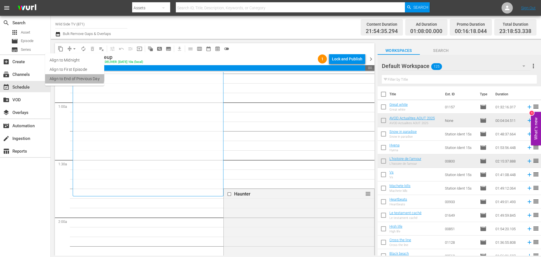
click at [71, 76] on li "Align to End of Previous Day" at bounding box center [74, 78] width 59 height 9
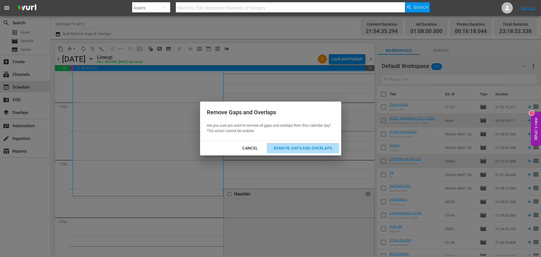
click at [312, 148] on div "Remove Gaps and Overlaps" at bounding box center [302, 148] width 67 height 7
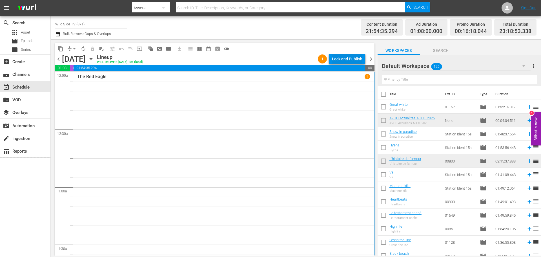
click at [344, 60] on div "Lock and Publish" at bounding box center [347, 59] width 30 height 10
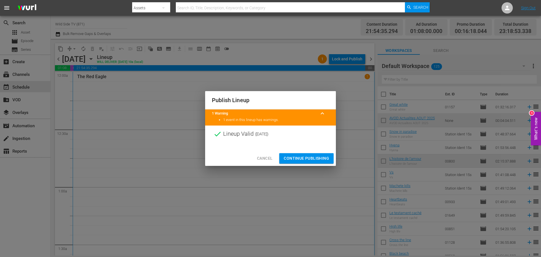
click at [303, 155] on span "Continue Publishing" at bounding box center [306, 158] width 45 height 7
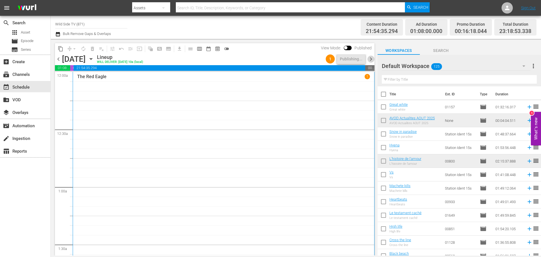
click at [373, 57] on span "chevron_right" at bounding box center [370, 59] width 7 height 7
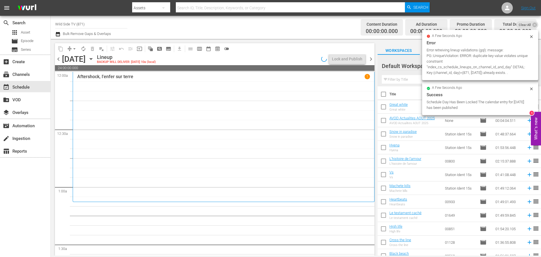
click at [58, 58] on span "chevron_left" at bounding box center [58, 59] width 7 height 7
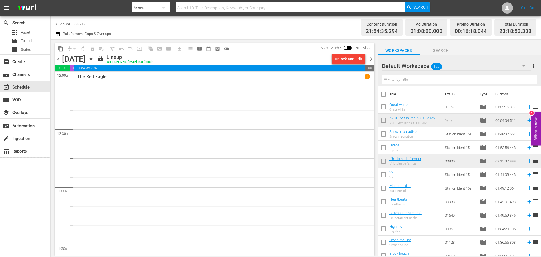
click at [371, 58] on span "chevron_right" at bounding box center [370, 59] width 7 height 7
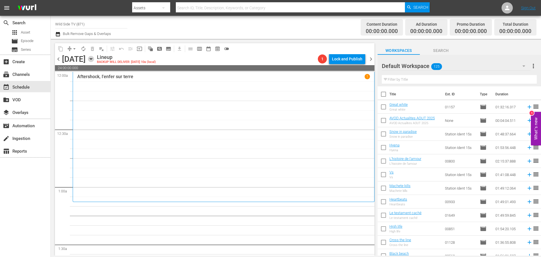
click at [94, 59] on icon "button" at bounding box center [91, 59] width 6 height 6
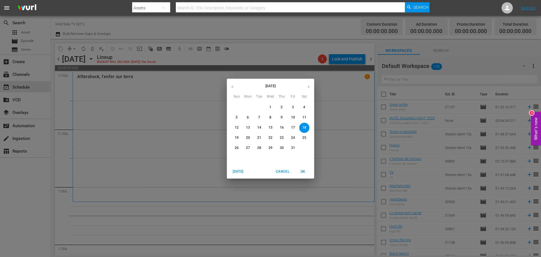
click at [305, 106] on p "4" at bounding box center [304, 107] width 2 height 5
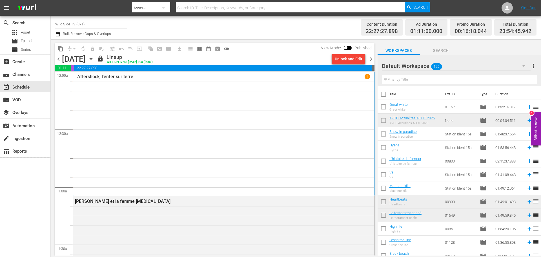
click at [60, 49] on span "content_copy" at bounding box center [61, 49] width 6 height 6
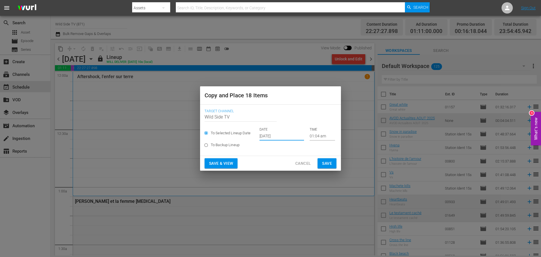
click at [273, 132] on input "Sep 27th 2025" at bounding box center [282, 136] width 45 height 8
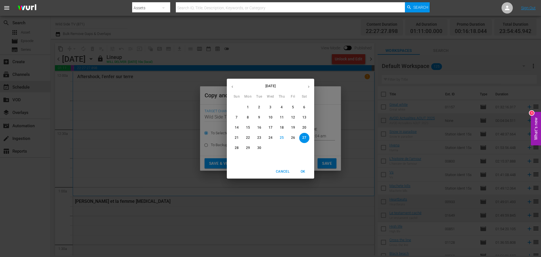
click at [310, 85] on icon "button" at bounding box center [309, 87] width 4 height 4
click at [304, 125] on p "18" at bounding box center [304, 127] width 4 height 5
type input "Oct 18th 2025"
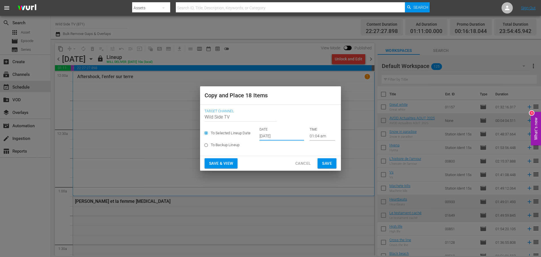
click at [328, 162] on span "Save" at bounding box center [327, 163] width 10 height 7
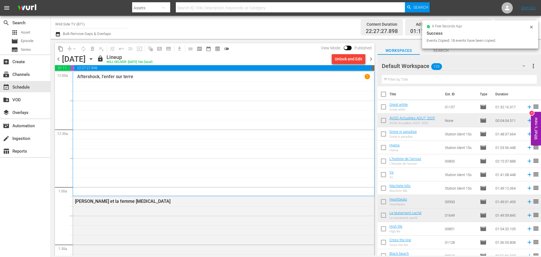
click at [92, 59] on icon "button" at bounding box center [91, 58] width 3 height 1
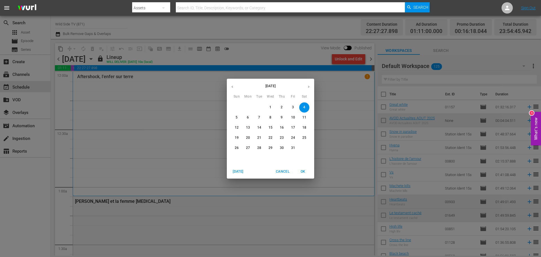
click at [304, 129] on p "18" at bounding box center [304, 127] width 4 height 5
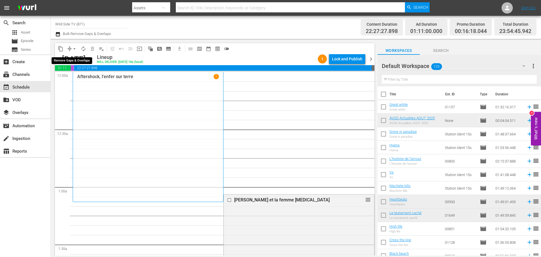
click at [75, 48] on span "arrow_drop_down" at bounding box center [75, 49] width 6 height 6
click at [78, 78] on li "Align to End of Previous Day" at bounding box center [74, 78] width 59 height 9
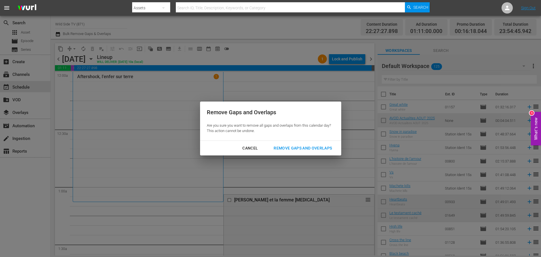
click at [292, 147] on div "Remove Gaps and Overlaps" at bounding box center [302, 148] width 67 height 7
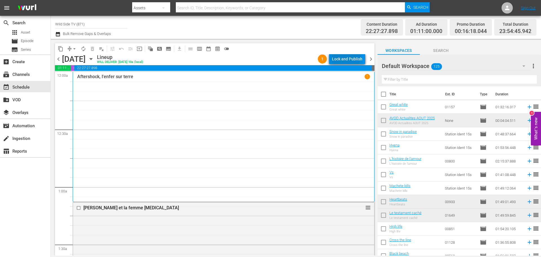
click at [341, 57] on div "Lock and Publish" at bounding box center [347, 59] width 30 height 10
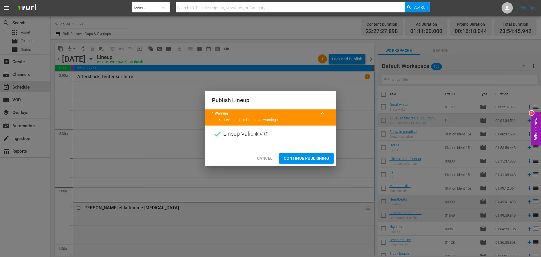
click at [312, 155] on span "Continue Publishing" at bounding box center [306, 158] width 45 height 7
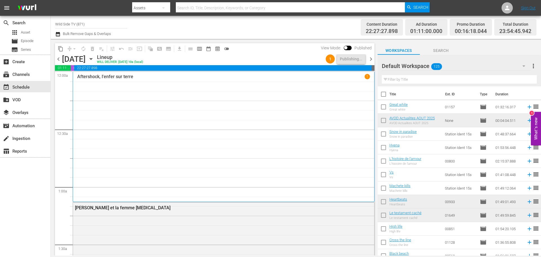
click at [373, 56] on span "chevron_right" at bounding box center [370, 59] width 7 height 7
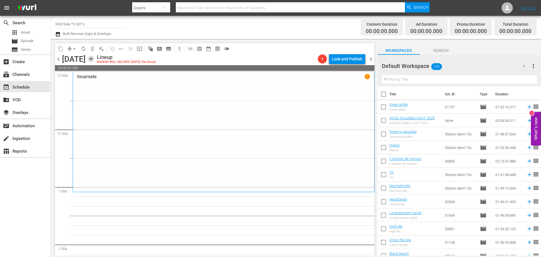
click at [94, 59] on icon "button" at bounding box center [91, 59] width 6 height 6
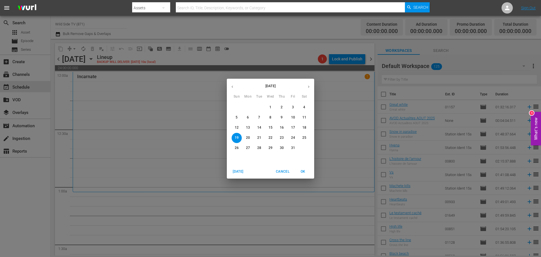
click at [236, 118] on p "5" at bounding box center [237, 117] width 2 height 5
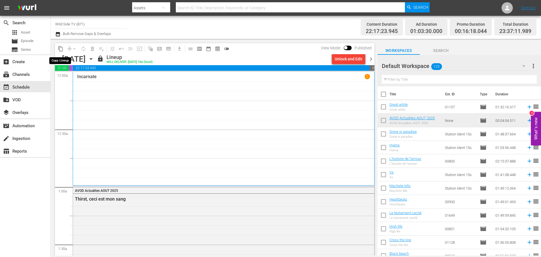
click at [60, 49] on span "content_copy" at bounding box center [61, 49] width 6 height 6
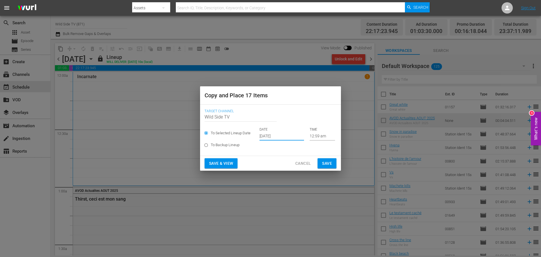
click at [274, 134] on input "Sep 27th 2025" at bounding box center [282, 136] width 45 height 8
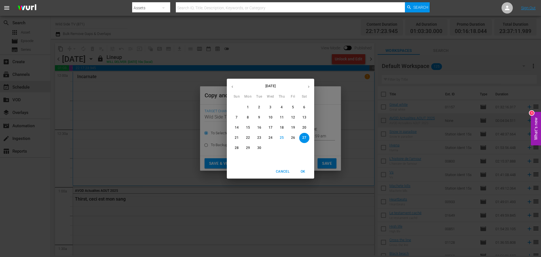
click at [306, 86] on button "button" at bounding box center [308, 86] width 11 height 11
click at [239, 136] on span "19" at bounding box center [237, 137] width 10 height 5
type input "Oct 19th 2025"
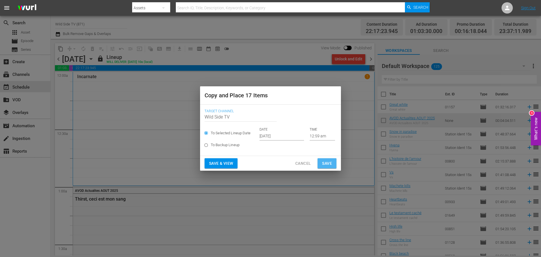
click at [326, 161] on span "Save" at bounding box center [327, 163] width 10 height 7
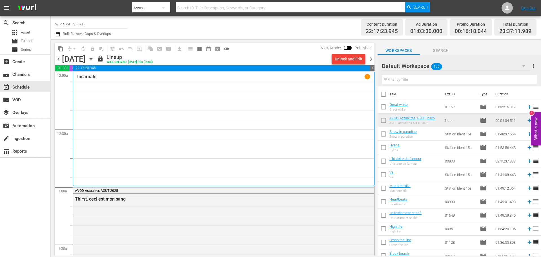
click at [92, 59] on icon "button" at bounding box center [91, 58] width 3 height 1
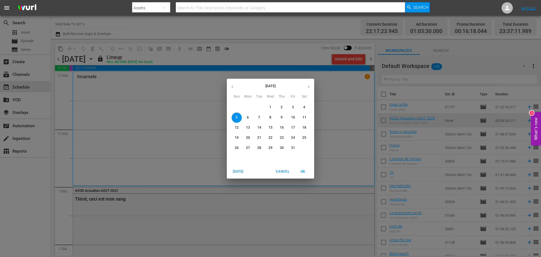
click at [237, 137] on p "19" at bounding box center [237, 137] width 4 height 5
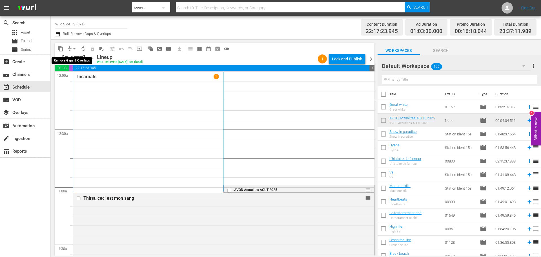
click at [75, 50] on span "arrow_drop_down" at bounding box center [75, 49] width 6 height 6
click at [74, 77] on li "Align to End of Previous Day" at bounding box center [74, 78] width 59 height 9
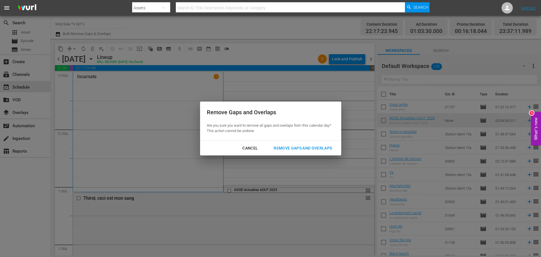
click at [310, 145] on div "Remove Gaps and Overlaps" at bounding box center [302, 148] width 67 height 7
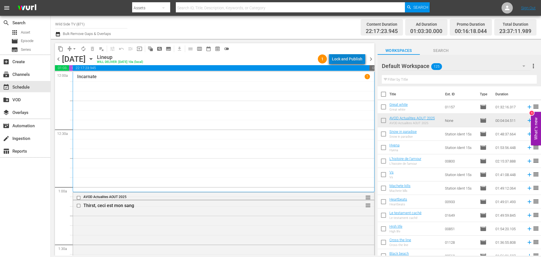
click at [356, 58] on div "Lock and Publish" at bounding box center [347, 59] width 30 height 10
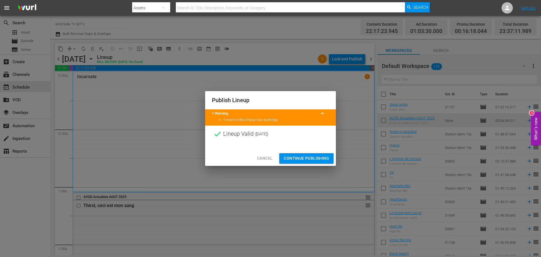
click at [313, 155] on span "Continue Publishing" at bounding box center [306, 158] width 45 height 7
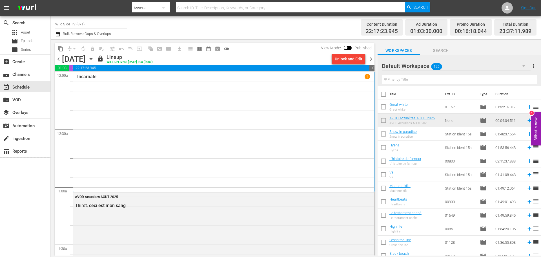
click at [371, 58] on span "chevron_right" at bounding box center [370, 59] width 7 height 7
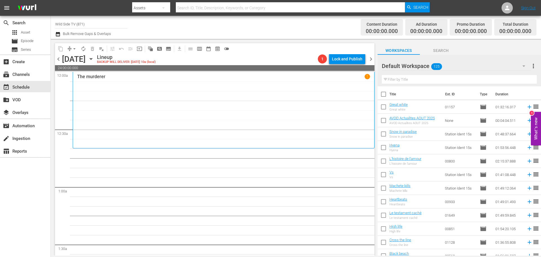
click at [94, 60] on icon "button" at bounding box center [91, 59] width 6 height 6
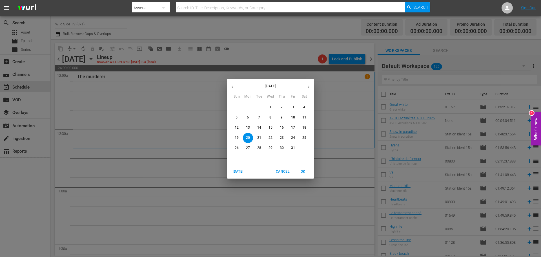
click at [249, 119] on span "6" at bounding box center [248, 117] width 10 height 5
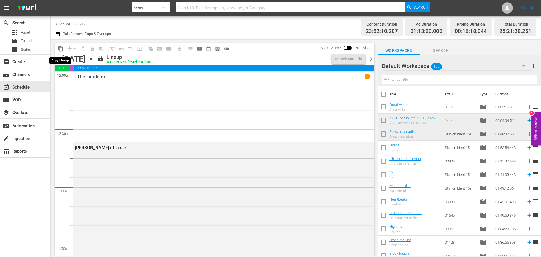
click at [60, 48] on span "content_copy" at bounding box center [61, 49] width 6 height 6
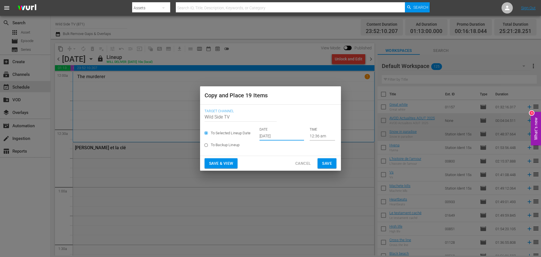
click at [273, 135] on input "Sep 27th 2025" at bounding box center [282, 136] width 45 height 8
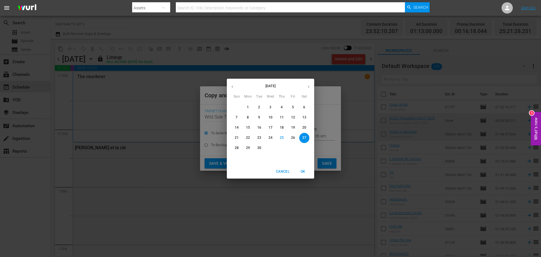
click at [309, 86] on icon "button" at bounding box center [309, 87] width 4 height 4
click at [248, 136] on p "20" at bounding box center [248, 137] width 4 height 5
type input "Oct 20th 2025"
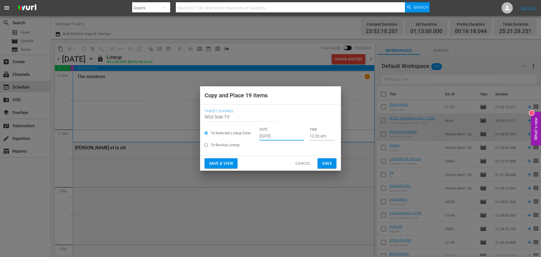
click at [328, 164] on span "Save" at bounding box center [327, 163] width 10 height 7
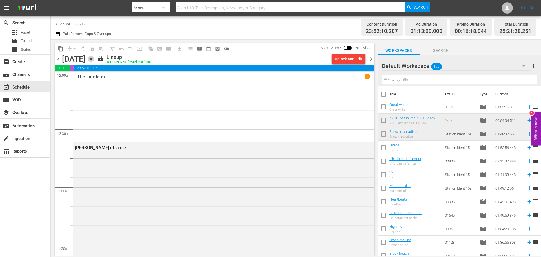
click at [94, 57] on icon "button" at bounding box center [91, 59] width 6 height 6
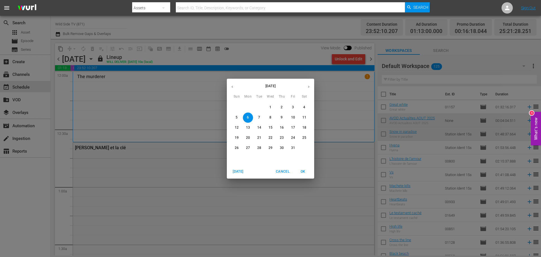
click at [248, 138] on p "20" at bounding box center [248, 137] width 4 height 5
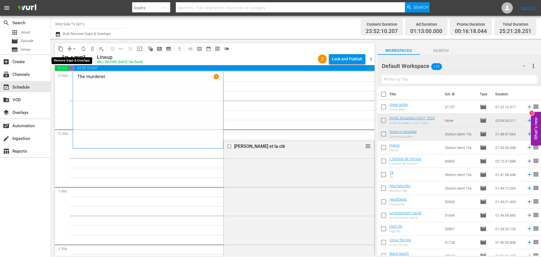
click at [77, 49] on span "arrow_drop_down" at bounding box center [75, 49] width 6 height 6
click at [77, 79] on li "Align to End of Previous Day" at bounding box center [74, 78] width 59 height 9
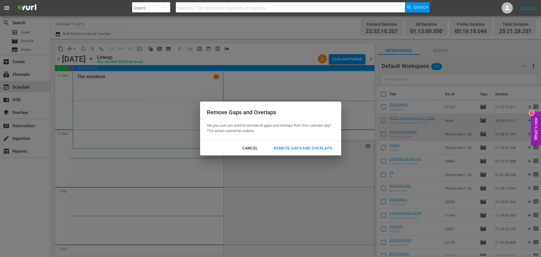
click at [329, 147] on div "Remove Gaps and Overlaps" at bounding box center [302, 148] width 67 height 7
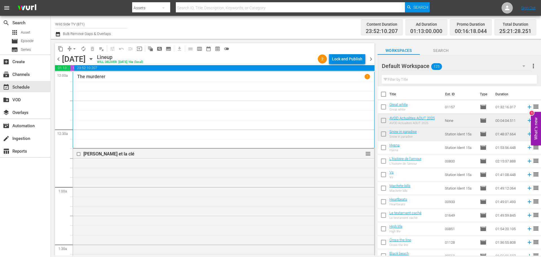
click at [358, 60] on div "Lock and Publish" at bounding box center [347, 59] width 30 height 10
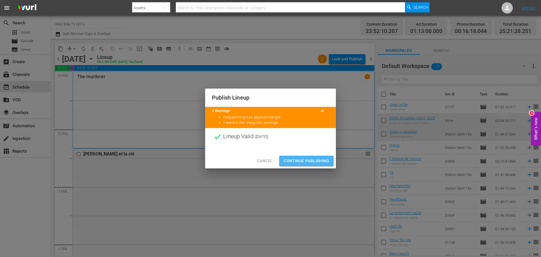
click at [305, 161] on span "Continue Publishing" at bounding box center [306, 160] width 45 height 7
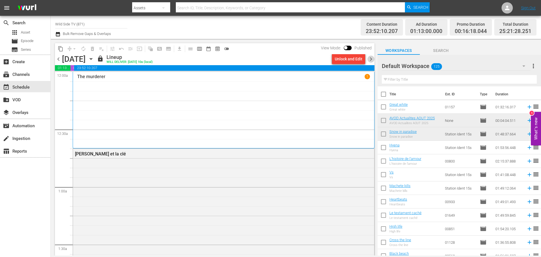
click at [370, 57] on span "chevron_right" at bounding box center [370, 59] width 7 height 7
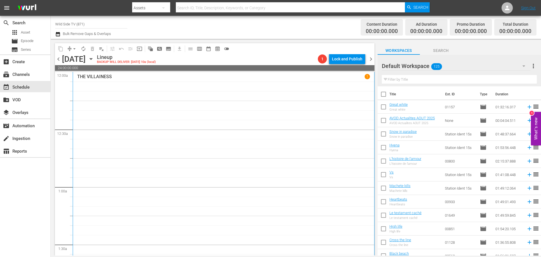
click at [57, 59] on span "chevron_left" at bounding box center [58, 59] width 7 height 7
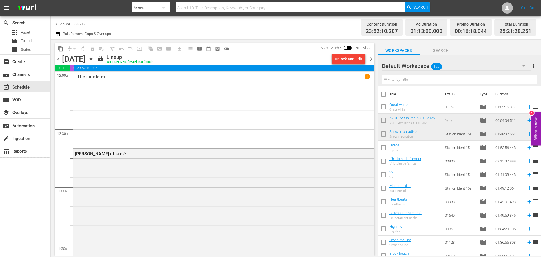
click at [371, 57] on span "chevron_right" at bounding box center [370, 59] width 7 height 7
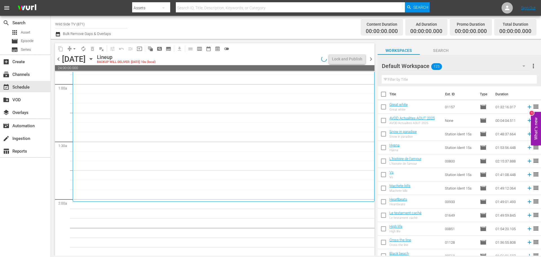
scroll to position [113, 0]
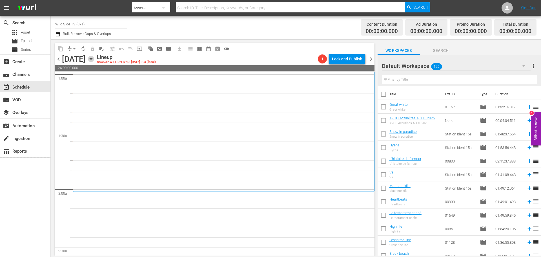
click at [94, 60] on icon "button" at bounding box center [91, 59] width 6 height 6
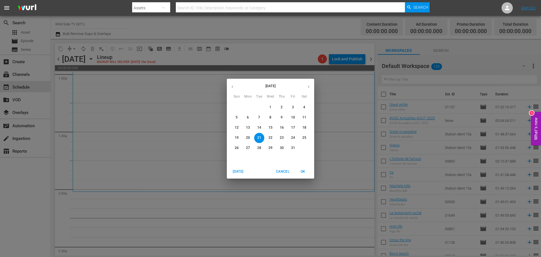
click at [145, 60] on div "October 2025 Sun Mon Tue Wed Thu Fri Sat 28 29 30 1 2 3 4 5 6 7 8 9 10 11 12 13…" at bounding box center [270, 128] width 541 height 257
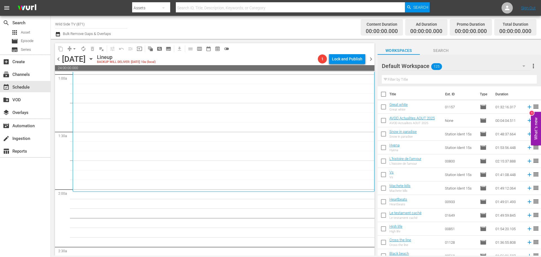
click at [94, 60] on icon "button" at bounding box center [91, 59] width 6 height 6
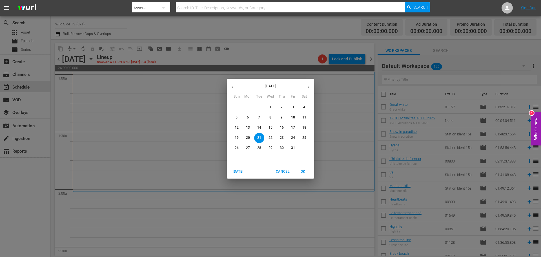
click at [260, 51] on div "October 2025 Sun Mon Tue Wed Thu Fri Sat 28 29 30 1 2 3 4 5 6 7 8 9 10 11 12 13…" at bounding box center [270, 128] width 541 height 257
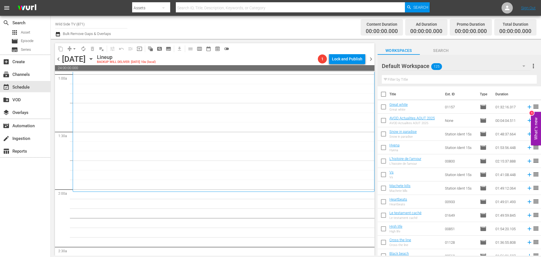
click at [94, 61] on icon "button" at bounding box center [91, 59] width 6 height 6
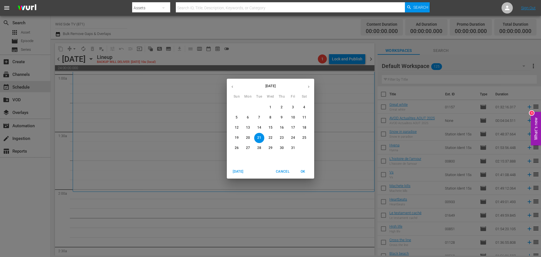
click at [256, 116] on span "7" at bounding box center [259, 117] width 10 height 5
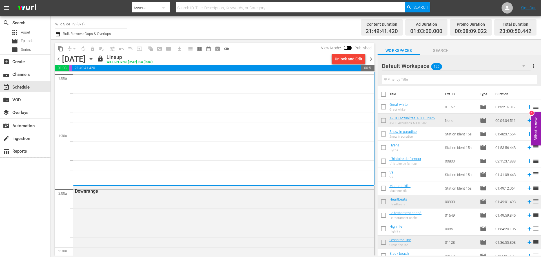
click at [60, 51] on span "content_copy" at bounding box center [61, 49] width 6 height 6
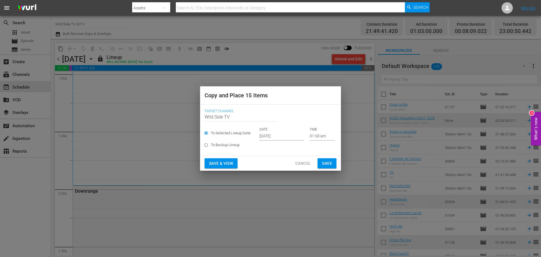
click at [276, 132] on input "Sep 27th 2025" at bounding box center [282, 136] width 45 height 8
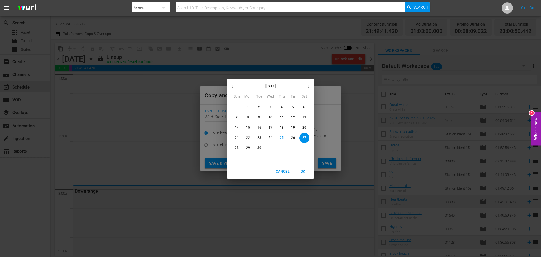
click at [307, 85] on icon "button" at bounding box center [309, 87] width 4 height 4
click at [262, 136] on span "21" at bounding box center [259, 137] width 10 height 5
type input "Oct 21st 2025"
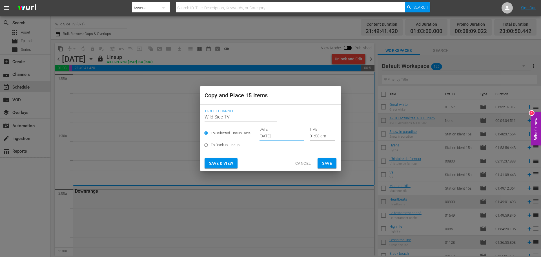
click at [325, 161] on span "Save" at bounding box center [327, 163] width 10 height 7
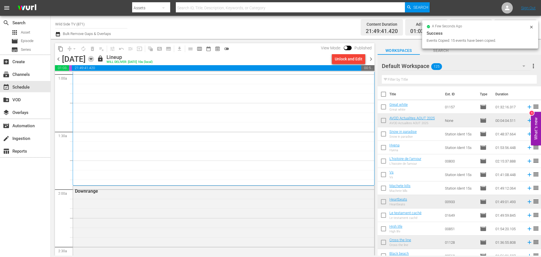
click at [94, 59] on icon "button" at bounding box center [91, 59] width 6 height 6
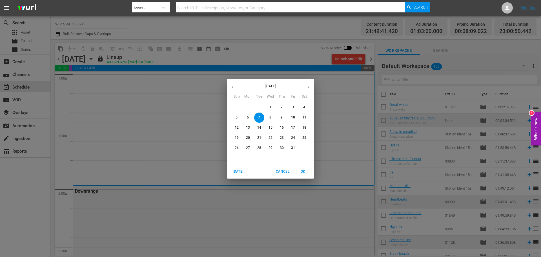
click at [259, 138] on p "21" at bounding box center [259, 137] width 4 height 5
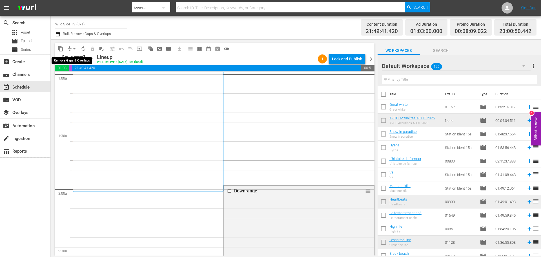
click at [75, 50] on span "arrow_drop_down" at bounding box center [75, 49] width 6 height 6
click at [75, 78] on li "Align to End of Previous Day" at bounding box center [74, 78] width 59 height 9
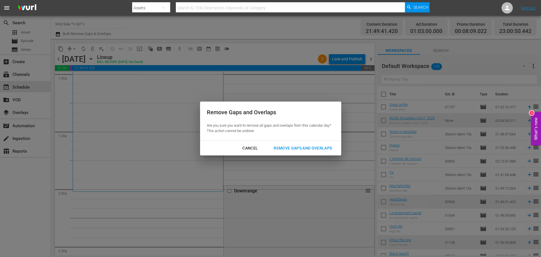
click at [292, 145] on div "Remove Gaps and Overlaps" at bounding box center [302, 148] width 67 height 7
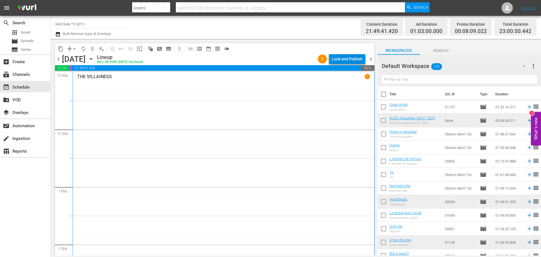
click at [351, 56] on div "Lock and Publish" at bounding box center [347, 59] width 30 height 10
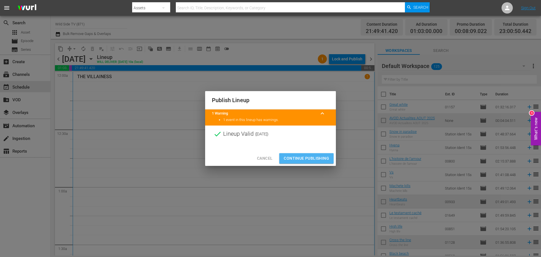
click at [307, 155] on span "Continue Publishing" at bounding box center [306, 158] width 45 height 7
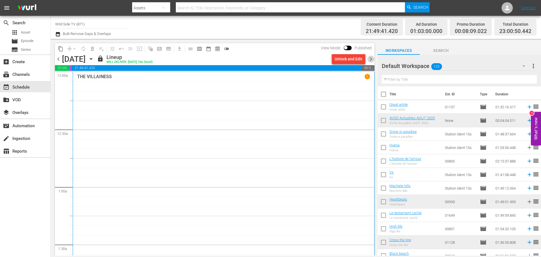
click at [371, 60] on span "chevron_right" at bounding box center [370, 59] width 7 height 7
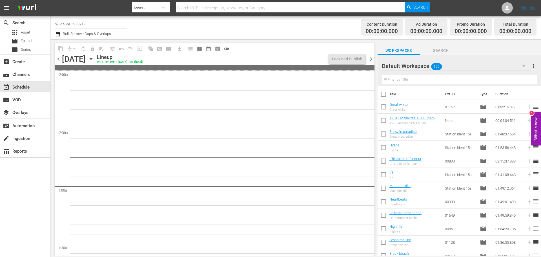
click at [58, 60] on span "chevron_left" at bounding box center [58, 59] width 7 height 7
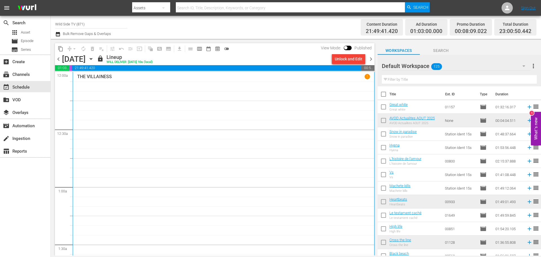
click at [373, 58] on span "chevron_right" at bounding box center [370, 59] width 7 height 7
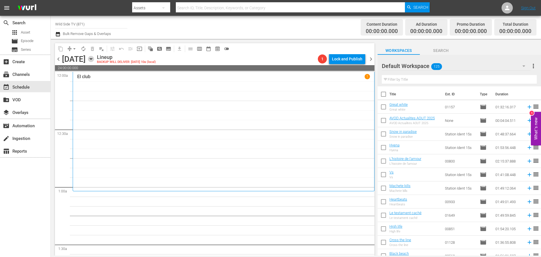
click at [94, 57] on icon "button" at bounding box center [91, 59] width 6 height 6
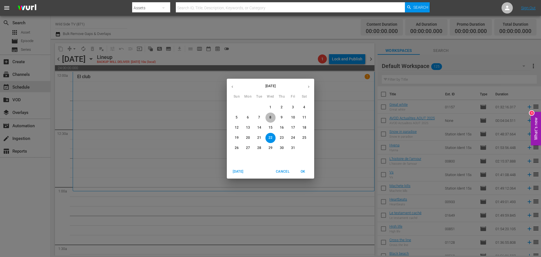
click at [269, 116] on span "8" at bounding box center [270, 117] width 10 height 5
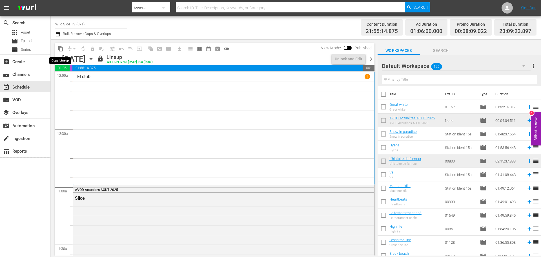
click at [62, 47] on span "content_copy" at bounding box center [61, 49] width 6 height 6
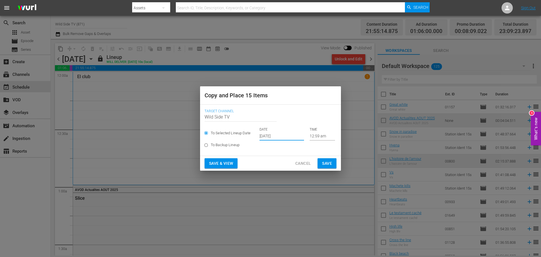
click at [268, 135] on input "Sep 27th 2025" at bounding box center [282, 136] width 45 height 8
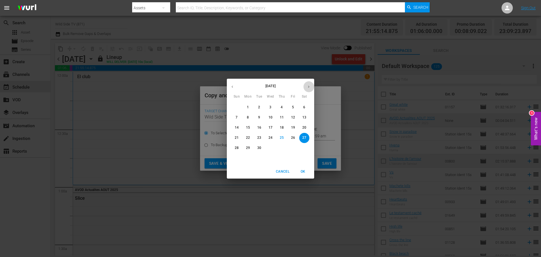
click at [306, 87] on button "button" at bounding box center [308, 86] width 11 height 11
click at [270, 139] on p "22" at bounding box center [271, 137] width 4 height 5
type input "Oct 22nd 2025"
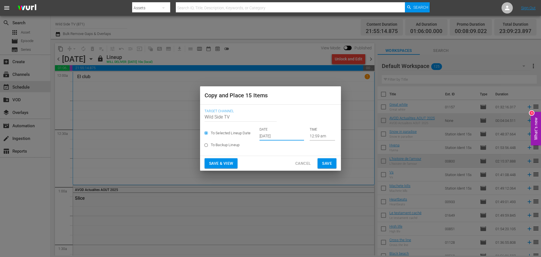
click at [323, 162] on span "Save" at bounding box center [327, 163] width 10 height 7
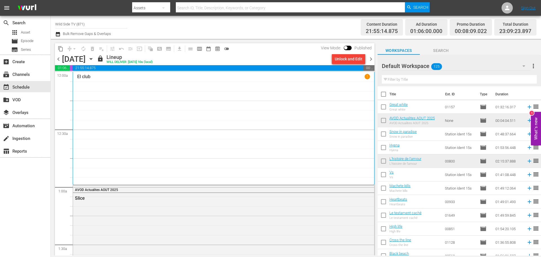
click at [94, 59] on icon "button" at bounding box center [91, 59] width 6 height 6
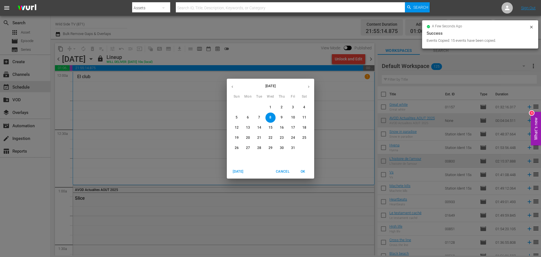
click at [270, 138] on p "22" at bounding box center [271, 137] width 4 height 5
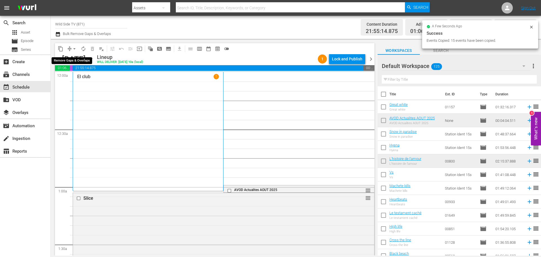
click at [74, 48] on span "arrow_drop_down" at bounding box center [75, 49] width 6 height 6
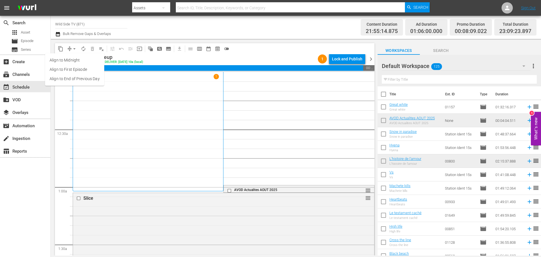
click at [73, 79] on li "Align to End of Previous Day" at bounding box center [74, 78] width 59 height 9
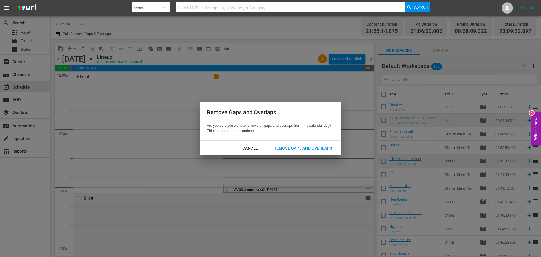
click at [300, 149] on div "Remove Gaps and Overlaps" at bounding box center [302, 148] width 67 height 7
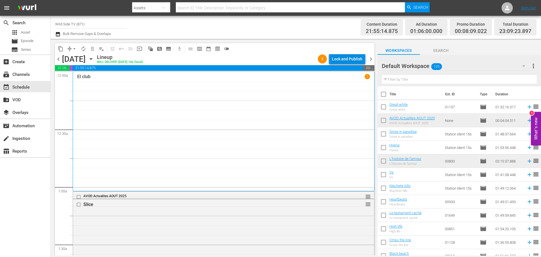
click at [353, 57] on div "Lock and Publish" at bounding box center [347, 59] width 30 height 10
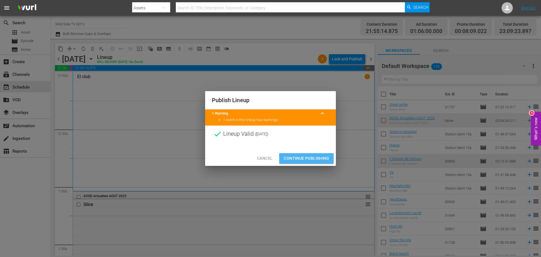
click at [306, 156] on span "Continue Publishing" at bounding box center [306, 158] width 45 height 7
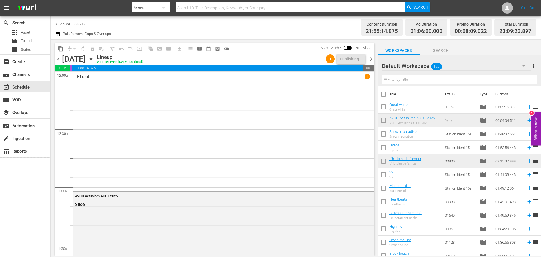
click at [372, 57] on span "chevron_right" at bounding box center [370, 59] width 7 height 7
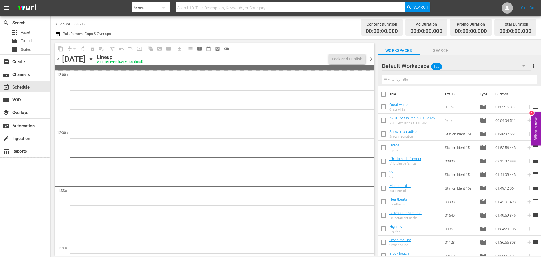
click at [58, 59] on span "chevron_left" at bounding box center [58, 59] width 7 height 7
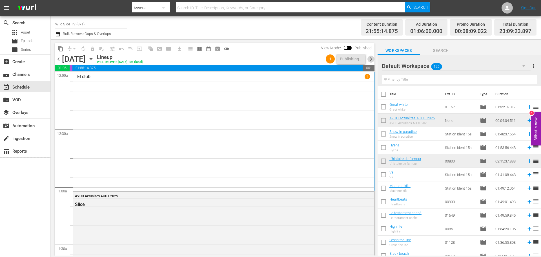
click at [371, 59] on span "chevron_right" at bounding box center [370, 59] width 7 height 7
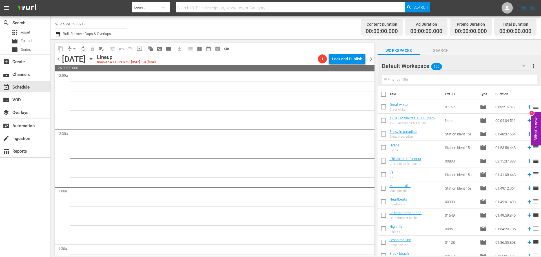
click at [60, 61] on span "chevron_left" at bounding box center [58, 59] width 7 height 7
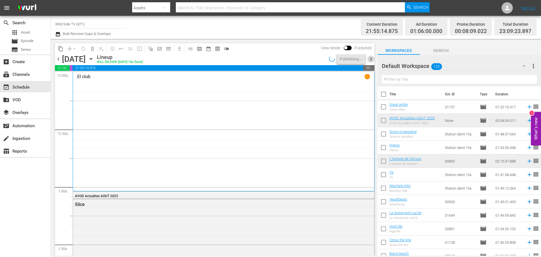
click at [372, 58] on span "chevron_right" at bounding box center [370, 59] width 7 height 7
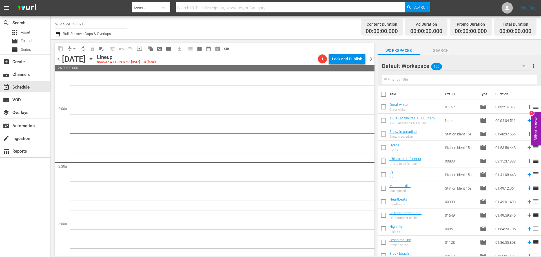
scroll to position [28, 0]
click at [57, 60] on span "chevron_left" at bounding box center [58, 59] width 7 height 7
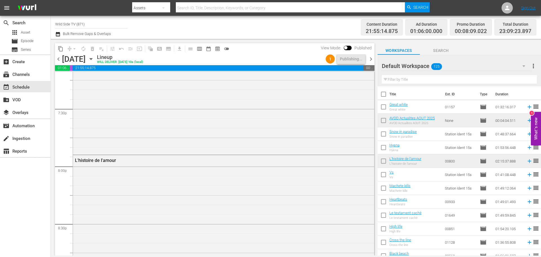
scroll to position [2598, 0]
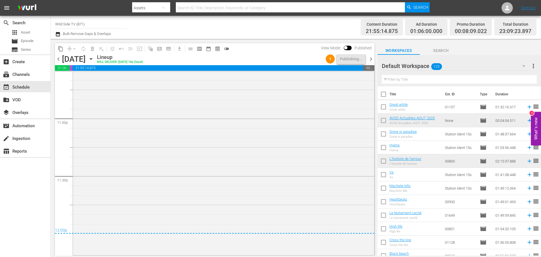
click at [372, 58] on span "chevron_right" at bounding box center [370, 59] width 7 height 7
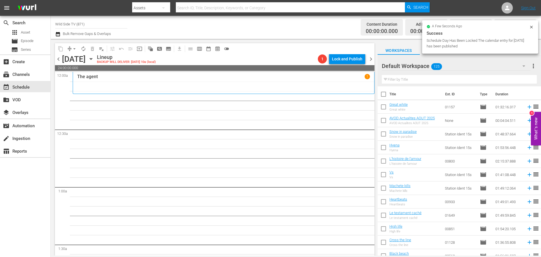
click at [94, 58] on icon "button" at bounding box center [91, 59] width 6 height 6
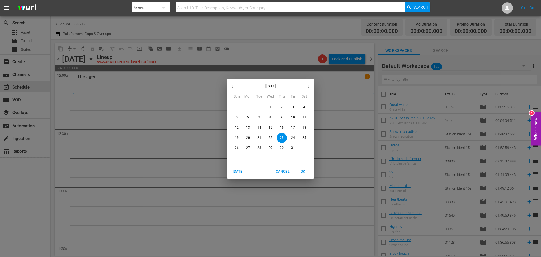
click at [282, 115] on p "9" at bounding box center [282, 117] width 2 height 5
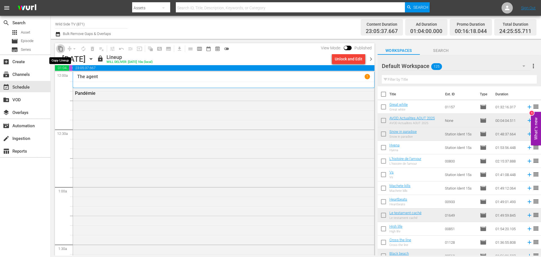
click at [62, 47] on span "content_copy" at bounding box center [61, 49] width 6 height 6
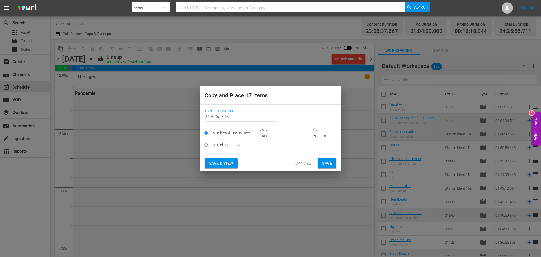
click at [263, 138] on input "Sep 27th 2025" at bounding box center [282, 136] width 45 height 8
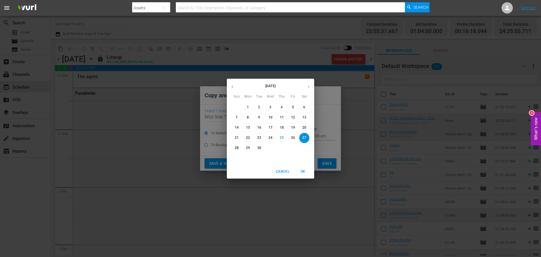
click at [308, 85] on icon "button" at bounding box center [309, 87] width 4 height 4
click at [282, 135] on p "23" at bounding box center [282, 137] width 4 height 5
type input "Oct 23rd 2025"
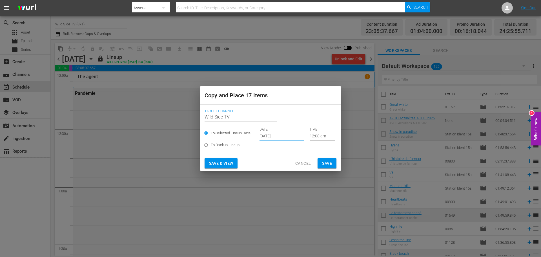
click at [330, 163] on span "Save" at bounding box center [327, 163] width 10 height 7
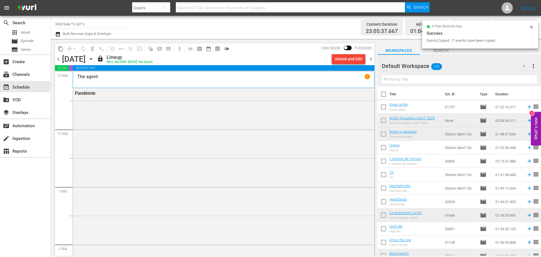
click at [94, 57] on icon "button" at bounding box center [91, 59] width 6 height 6
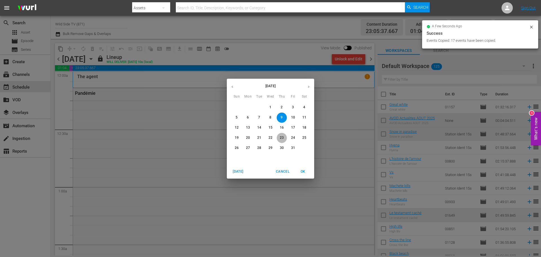
click at [281, 136] on p "23" at bounding box center [282, 137] width 4 height 5
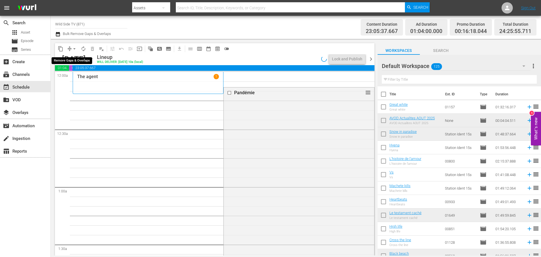
click at [76, 49] on span "arrow_drop_down" at bounding box center [75, 49] width 6 height 6
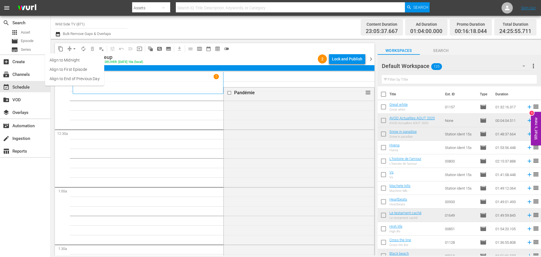
click at [76, 76] on li "Align to End of Previous Day" at bounding box center [74, 78] width 59 height 9
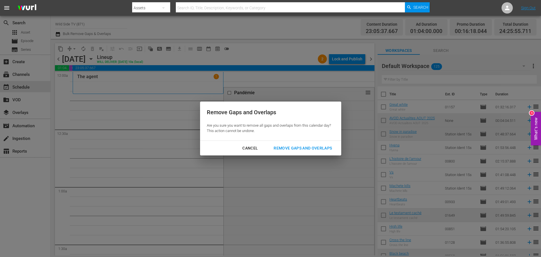
click at [291, 147] on div "Remove Gaps and Overlaps" at bounding box center [302, 148] width 67 height 7
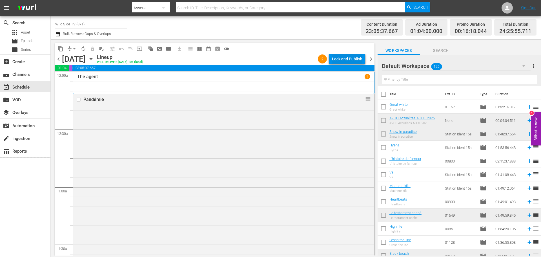
click at [346, 58] on div "Lock and Publish" at bounding box center [347, 59] width 30 height 10
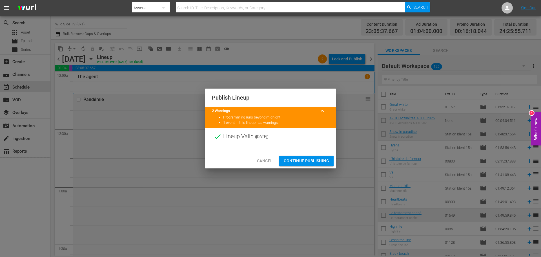
click at [304, 159] on span "Continue Publishing" at bounding box center [306, 160] width 45 height 7
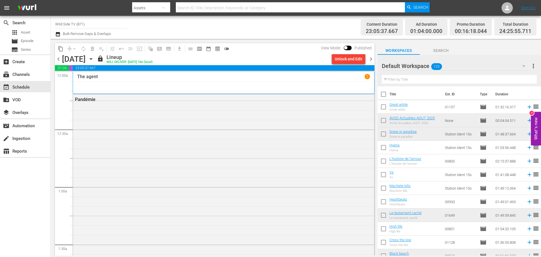
click at [371, 57] on span "chevron_right" at bounding box center [370, 59] width 7 height 7
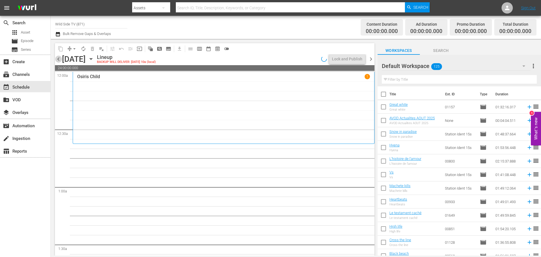
click at [58, 58] on span "chevron_left" at bounding box center [58, 59] width 7 height 7
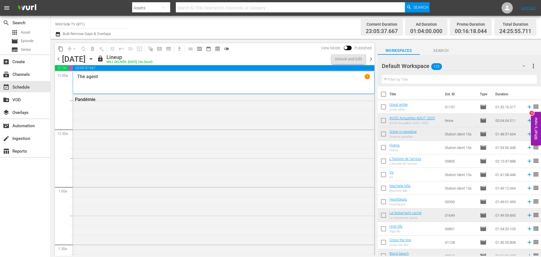
click at [370, 59] on span "chevron_right" at bounding box center [370, 59] width 7 height 7
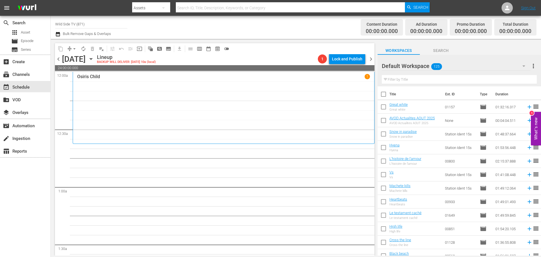
click at [92, 58] on icon "button" at bounding box center [91, 58] width 3 height 1
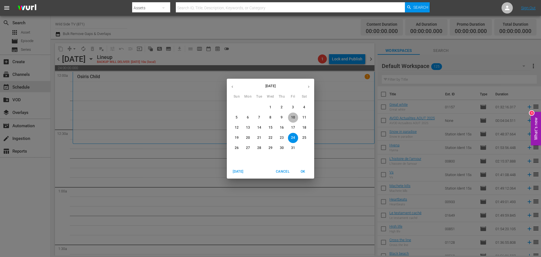
click at [294, 116] on p "10" at bounding box center [293, 117] width 4 height 5
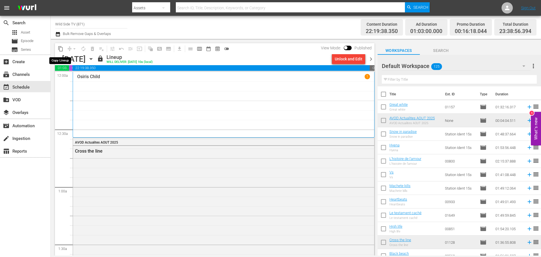
click at [61, 49] on span "content_copy" at bounding box center [61, 49] width 6 height 6
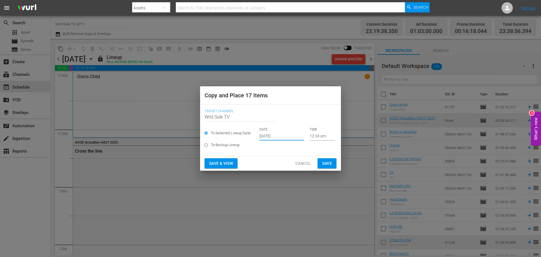
click at [265, 134] on input "Sep 27th 2025" at bounding box center [282, 136] width 45 height 8
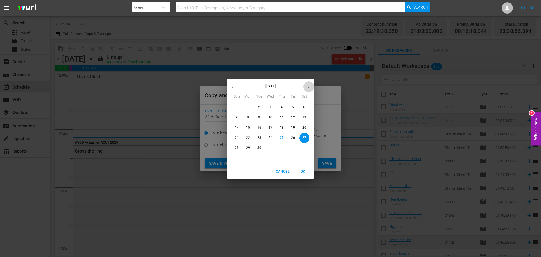
click at [306, 87] on button "button" at bounding box center [308, 86] width 11 height 11
click at [294, 135] on p "24" at bounding box center [293, 137] width 4 height 5
type input "Oct 24th 2025"
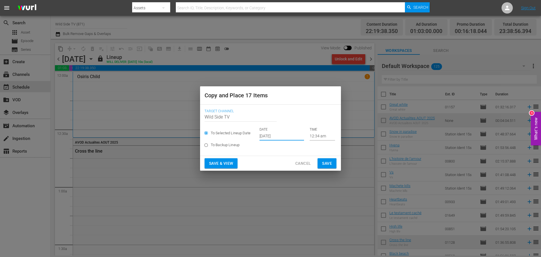
click at [325, 160] on span "Save" at bounding box center [327, 163] width 10 height 7
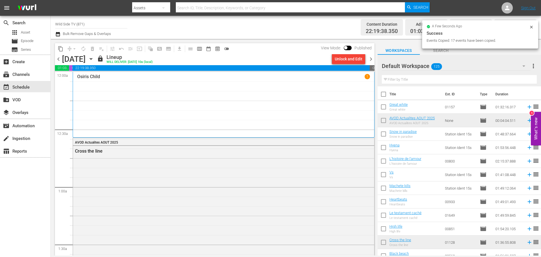
click at [94, 60] on icon "button" at bounding box center [91, 59] width 6 height 6
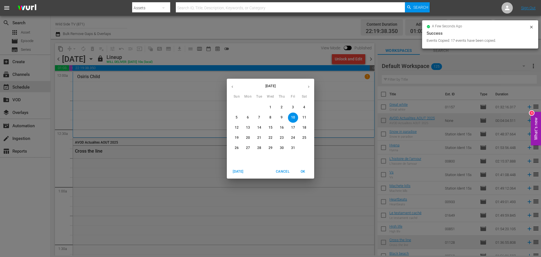
click at [293, 138] on p "24" at bounding box center [293, 137] width 4 height 5
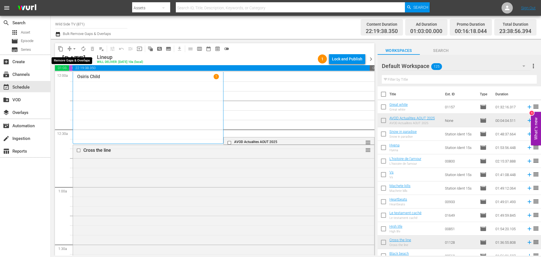
click at [76, 49] on span "arrow_drop_down" at bounding box center [75, 49] width 6 height 6
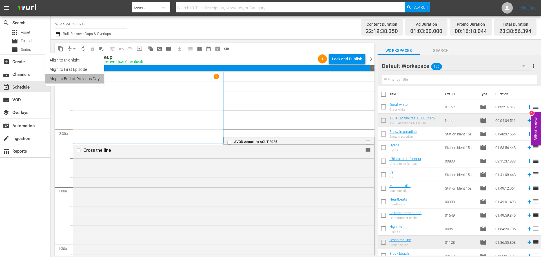
click at [78, 77] on li "Align to End of Previous Day" at bounding box center [74, 78] width 59 height 9
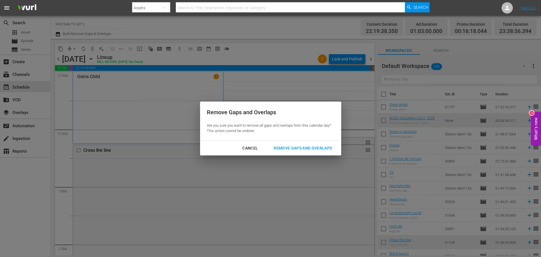
click at [288, 147] on div "Remove Gaps and Overlaps" at bounding box center [302, 148] width 67 height 7
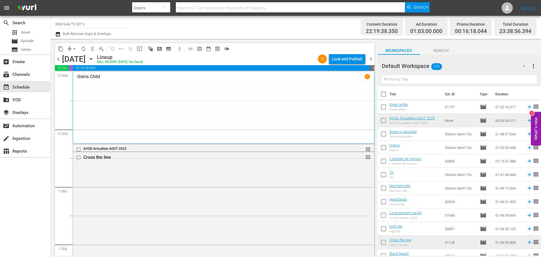
click at [58, 57] on span "chevron_left" at bounding box center [58, 59] width 7 height 7
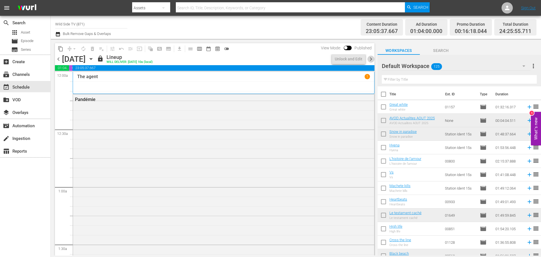
click at [371, 57] on span "chevron_right" at bounding box center [370, 59] width 7 height 7
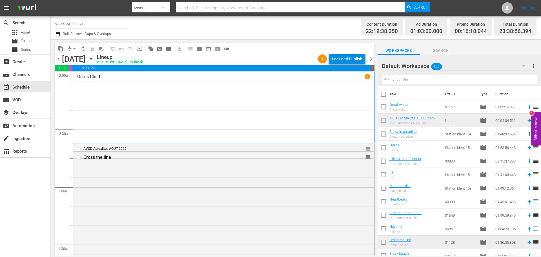
click at [362, 59] on div "Lock and Publish" at bounding box center [347, 59] width 30 height 10
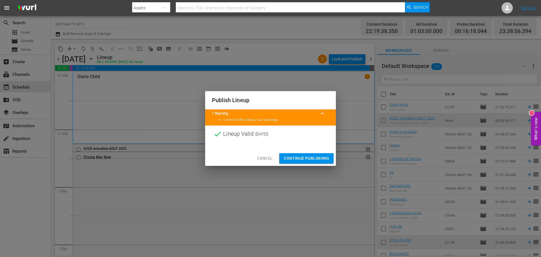
click at [315, 156] on span "Continue Publishing" at bounding box center [306, 158] width 45 height 7
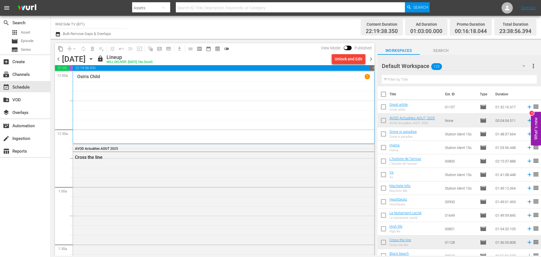
click at [57, 59] on span "chevron_left" at bounding box center [58, 59] width 7 height 7
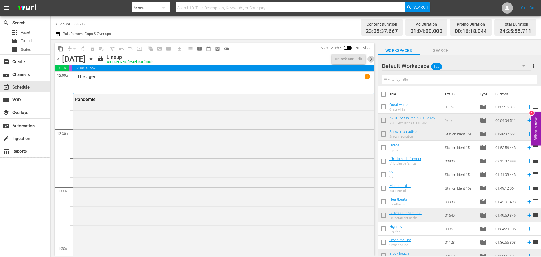
click at [372, 58] on span "chevron_right" at bounding box center [370, 59] width 7 height 7
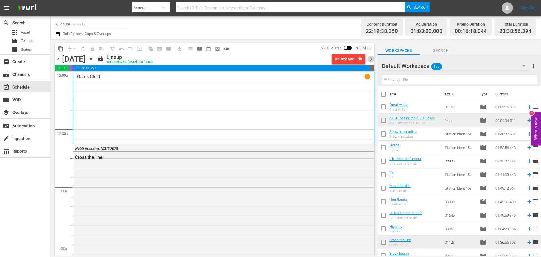
click at [372, 58] on span "chevron_right" at bounding box center [370, 59] width 7 height 7
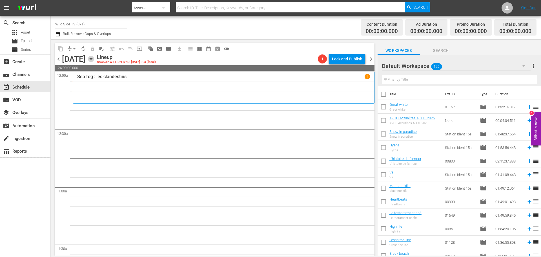
click at [94, 59] on icon "button" at bounding box center [91, 59] width 6 height 6
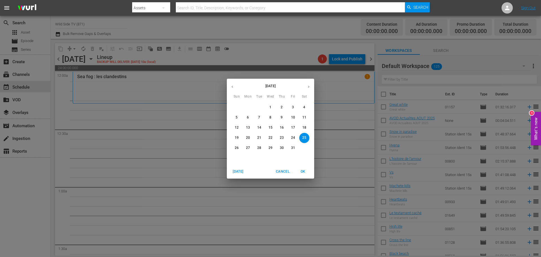
click at [306, 116] on p "11" at bounding box center [304, 117] width 4 height 5
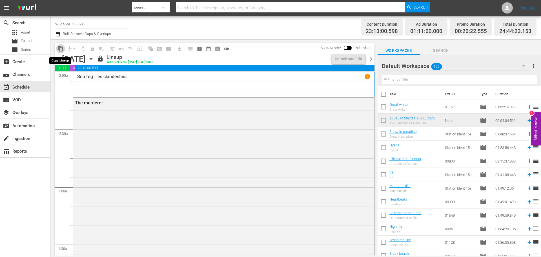
click at [61, 48] on span "content_copy" at bounding box center [61, 49] width 6 height 6
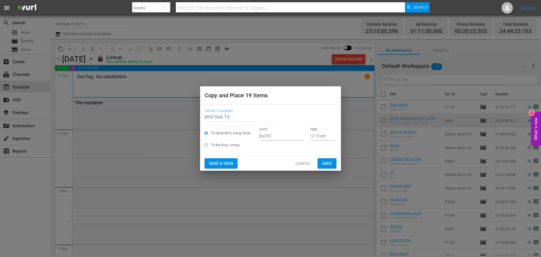
click at [282, 135] on input "Sep 27th 2025" at bounding box center [282, 136] width 45 height 8
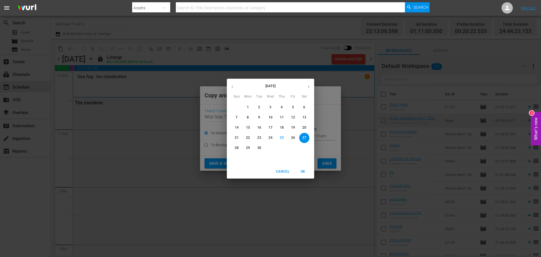
click at [309, 88] on icon "button" at bounding box center [309, 87] width 4 height 4
click at [306, 135] on button "25" at bounding box center [304, 138] width 10 height 10
type input "Oct 25th 2025"
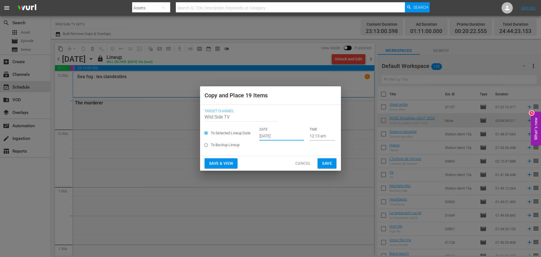
click at [331, 160] on span "Save" at bounding box center [327, 163] width 10 height 7
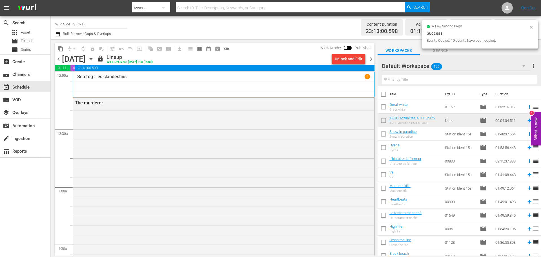
click at [92, 59] on icon "button" at bounding box center [91, 58] width 3 height 1
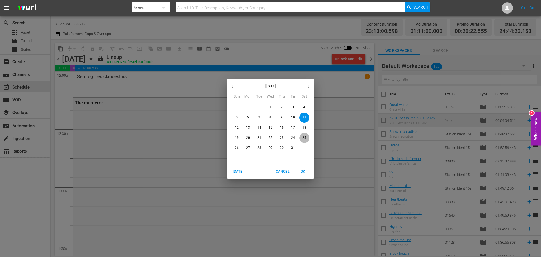
click at [304, 135] on p "25" at bounding box center [304, 137] width 4 height 5
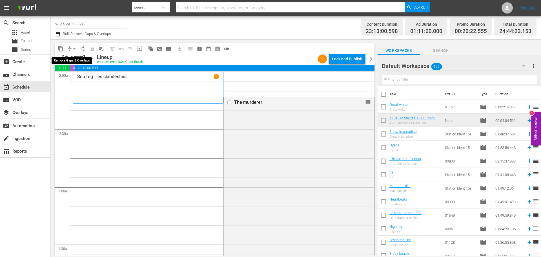
click at [75, 49] on span "arrow_drop_down" at bounding box center [75, 49] width 6 height 6
click at [71, 77] on li "Align to End of Previous Day" at bounding box center [74, 78] width 59 height 9
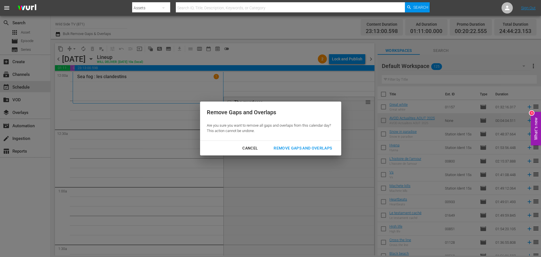
click at [312, 147] on div "Remove Gaps and Overlaps" at bounding box center [302, 148] width 67 height 7
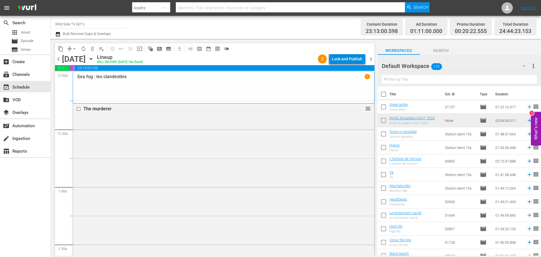
click at [345, 59] on div "Lock and Publish" at bounding box center [347, 59] width 30 height 10
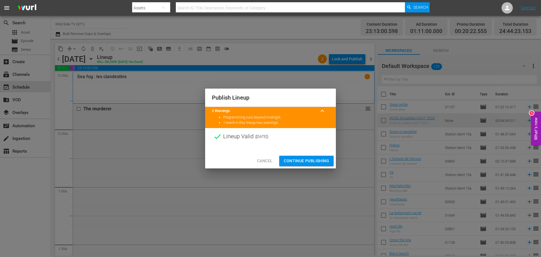
click at [305, 158] on span "Continue Publishing" at bounding box center [306, 160] width 45 height 7
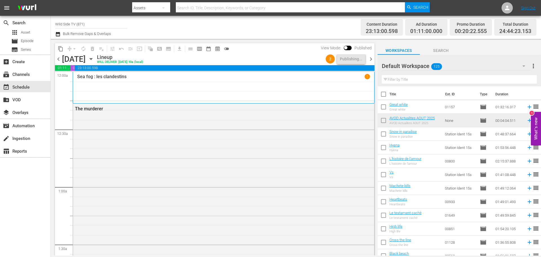
click at [373, 58] on span "chevron_right" at bounding box center [370, 59] width 7 height 7
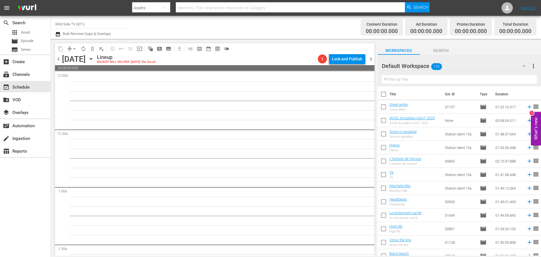
click at [56, 57] on span "chevron_left" at bounding box center [58, 59] width 7 height 7
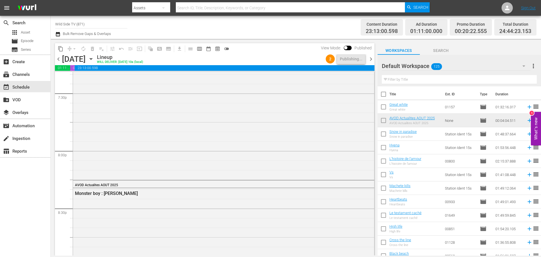
scroll to position [2693, 0]
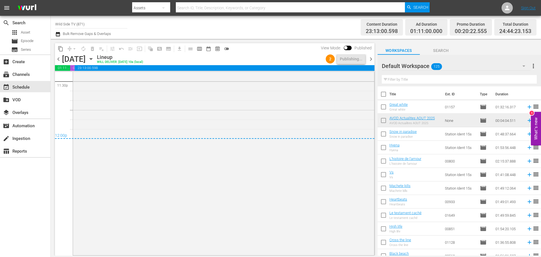
click at [371, 59] on span "chevron_right" at bounding box center [370, 59] width 7 height 7
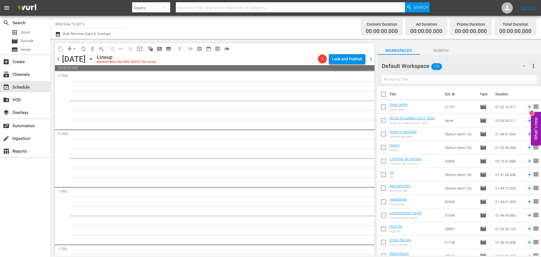
click at [57, 58] on span "chevron_left" at bounding box center [58, 59] width 7 height 7
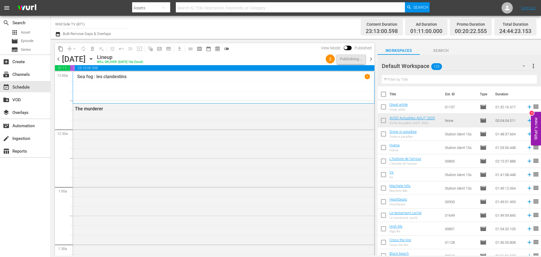
click at [370, 56] on span "chevron_right" at bounding box center [370, 59] width 7 height 7
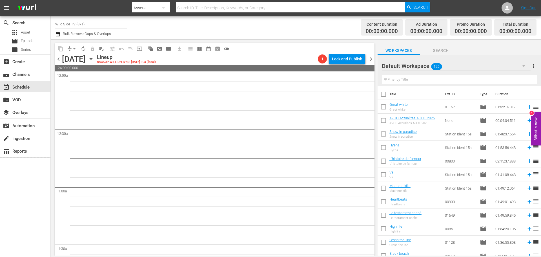
click at [58, 60] on span "chevron_left" at bounding box center [58, 59] width 7 height 7
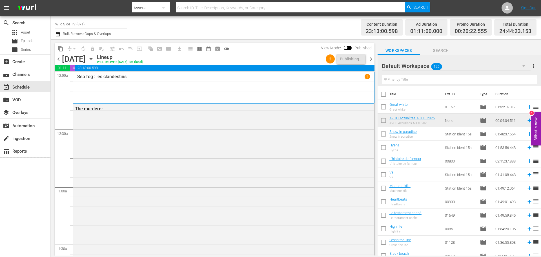
click at [372, 59] on span "chevron_right" at bounding box center [370, 59] width 7 height 7
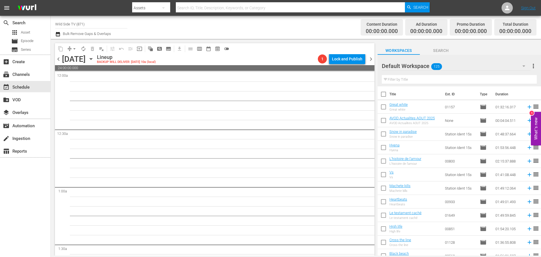
click at [59, 58] on span "chevron_left" at bounding box center [58, 59] width 7 height 7
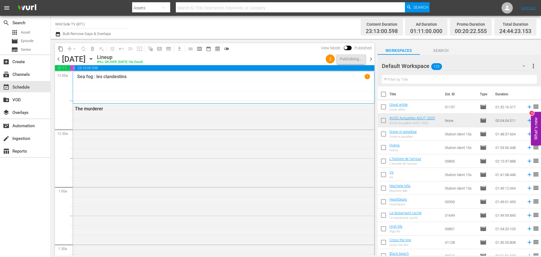
click at [372, 59] on span "chevron_right" at bounding box center [370, 59] width 7 height 7
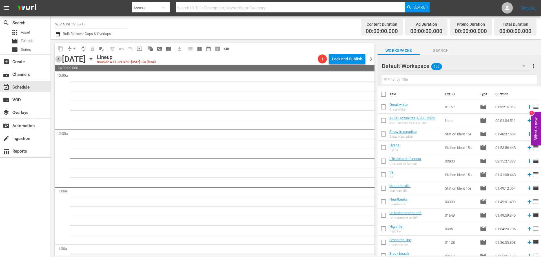
click at [57, 58] on span "chevron_left" at bounding box center [58, 59] width 7 height 7
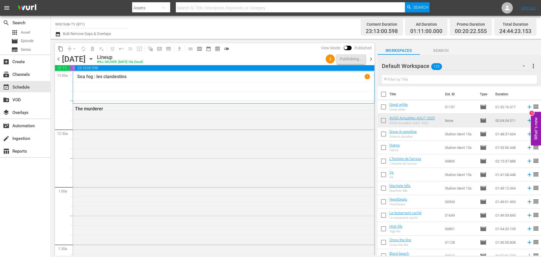
click at [371, 57] on span "chevron_right" at bounding box center [370, 59] width 7 height 7
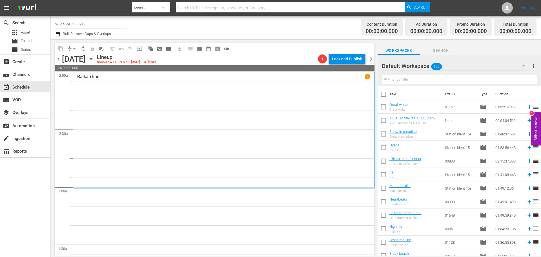
click at [94, 60] on icon "button" at bounding box center [91, 59] width 6 height 6
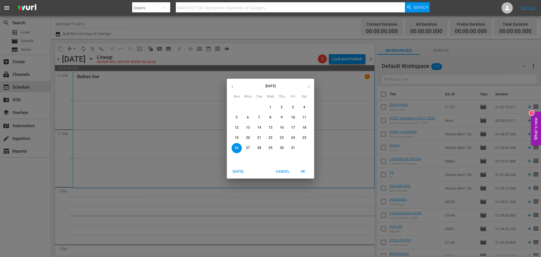
click at [236, 127] on p "12" at bounding box center [237, 127] width 4 height 5
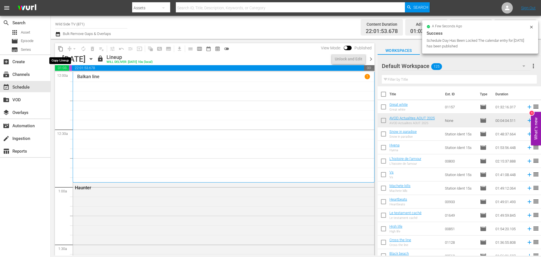
click at [61, 48] on span "content_copy" at bounding box center [61, 49] width 6 height 6
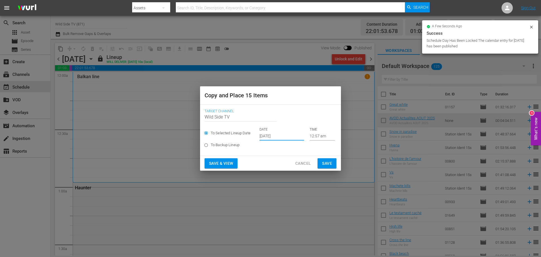
click at [263, 132] on input "Sep 27th 2025" at bounding box center [282, 136] width 45 height 8
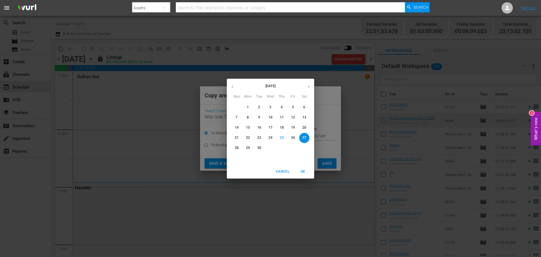
click at [308, 85] on icon "button" at bounding box center [309, 87] width 4 height 4
click at [238, 145] on button "26" at bounding box center [237, 148] width 10 height 10
type input "Oct 26th 2025"
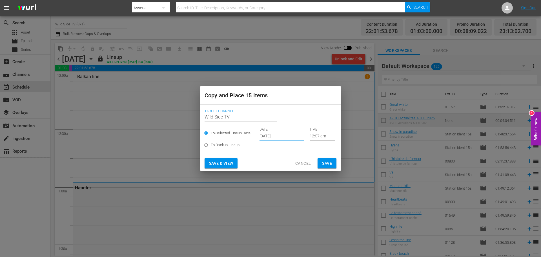
click at [323, 161] on span "Save" at bounding box center [327, 163] width 10 height 7
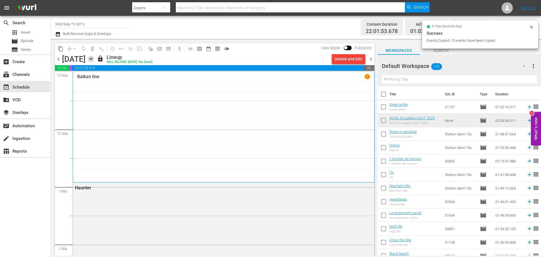
click at [94, 59] on icon "button" at bounding box center [91, 59] width 6 height 6
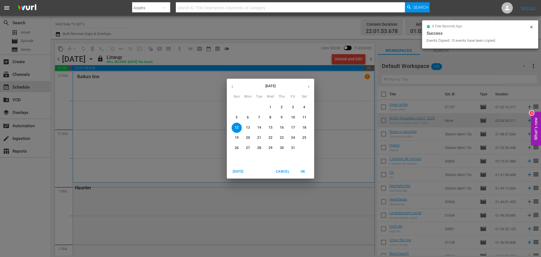
click at [234, 146] on span "26" at bounding box center [237, 147] width 10 height 5
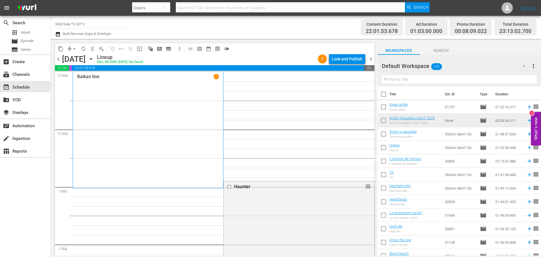
click at [94, 57] on icon "button" at bounding box center [91, 59] width 6 height 6
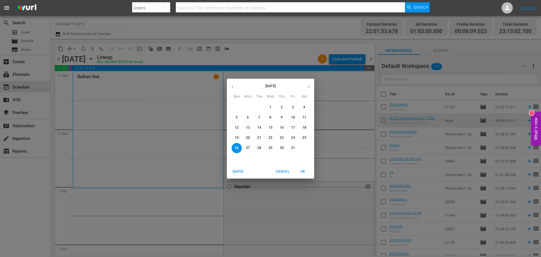
click at [263, 56] on div "October 2025 Sun Mon Tue Wed Thu Fri Sat 28 29 30 1 2 3 4 5 6 7 8 9 10 11 12 13…" at bounding box center [270, 128] width 541 height 257
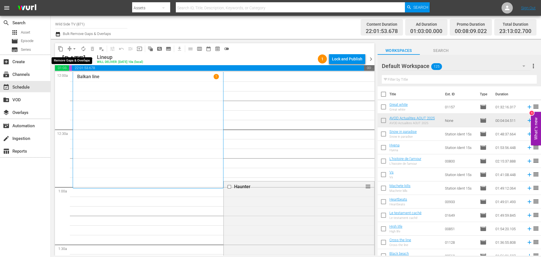
click at [74, 47] on span "arrow_drop_down" at bounding box center [75, 49] width 6 height 6
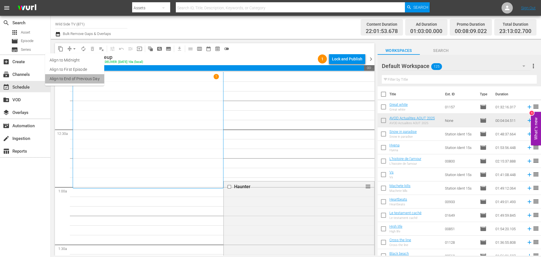
click at [79, 77] on li "Align to End of Previous Day" at bounding box center [74, 78] width 59 height 9
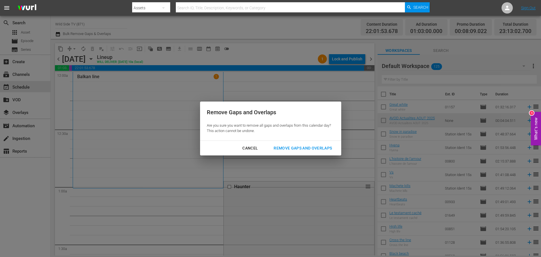
click at [302, 147] on div "Remove Gaps and Overlaps" at bounding box center [302, 148] width 67 height 7
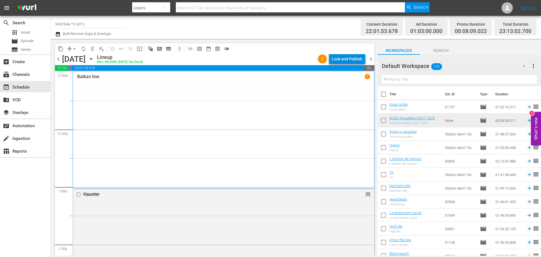
click at [348, 57] on div "Lock and Publish" at bounding box center [347, 59] width 30 height 10
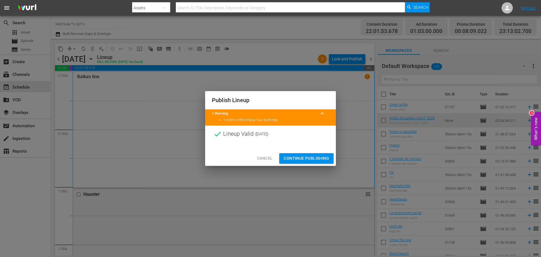
click at [309, 158] on span "Continue Publishing" at bounding box center [306, 158] width 45 height 7
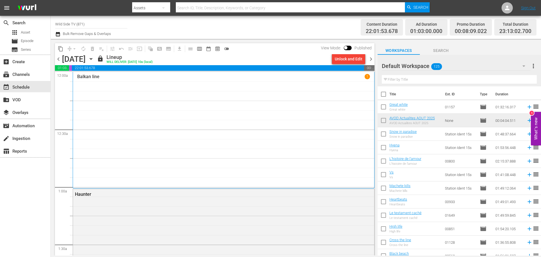
click at [374, 59] on span "chevron_right" at bounding box center [370, 59] width 7 height 7
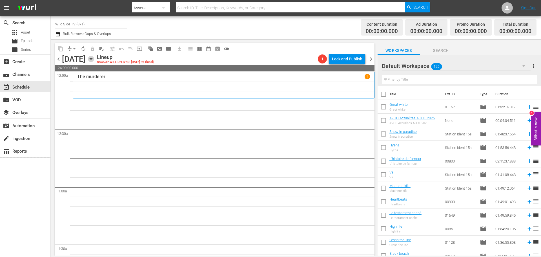
click at [94, 56] on icon "button" at bounding box center [91, 59] width 6 height 6
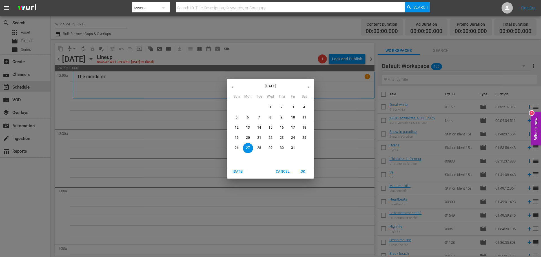
click at [248, 124] on button "13" at bounding box center [248, 128] width 10 height 10
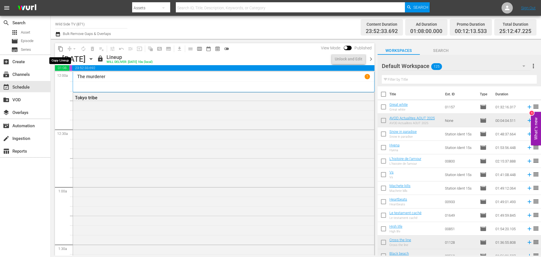
click at [61, 49] on span "content_copy" at bounding box center [61, 49] width 6 height 6
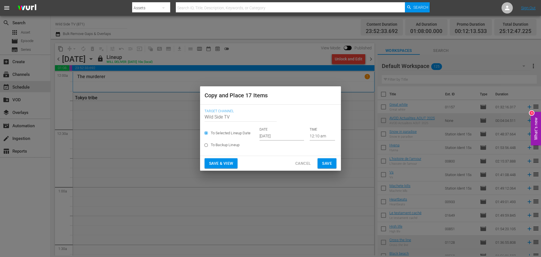
click at [264, 133] on input "Sep 27th 2025" at bounding box center [282, 136] width 45 height 8
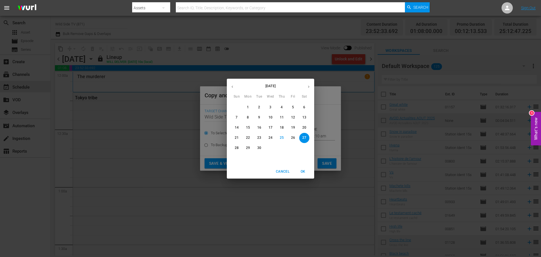
click at [309, 85] on icon "button" at bounding box center [309, 87] width 4 height 4
click at [250, 148] on p "27" at bounding box center [248, 147] width 4 height 5
type input "Oct 27th 2025"
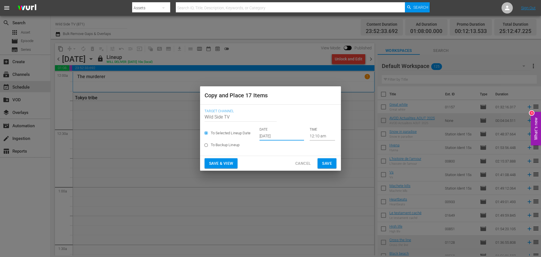
click at [324, 162] on span "Save" at bounding box center [327, 163] width 10 height 7
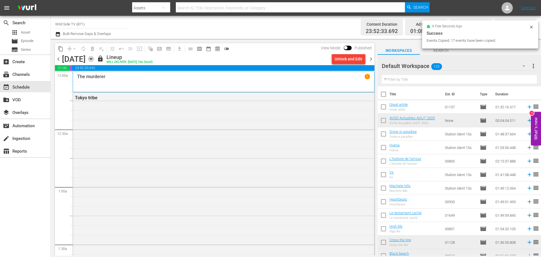
click at [94, 60] on icon "button" at bounding box center [91, 59] width 6 height 6
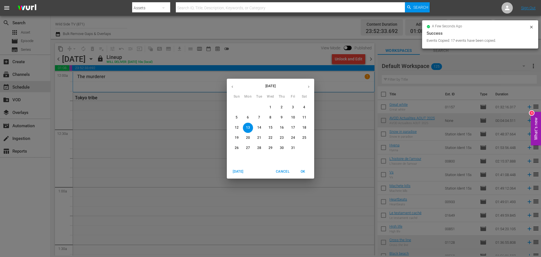
click at [248, 145] on p "27" at bounding box center [248, 147] width 4 height 5
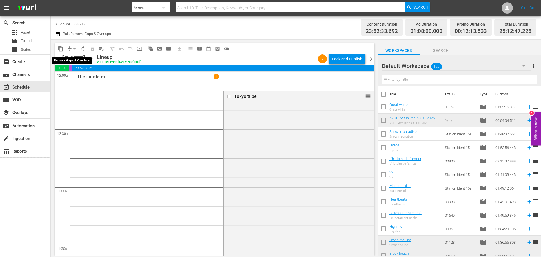
click at [75, 49] on span "arrow_drop_down" at bounding box center [75, 49] width 6 height 6
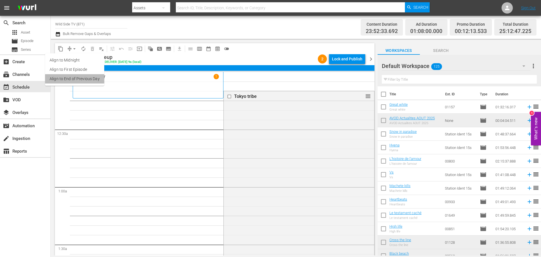
click at [93, 79] on li "Align to End of Previous Day" at bounding box center [74, 78] width 59 height 9
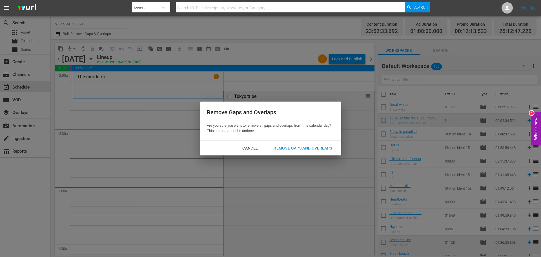
click at [285, 149] on div "Remove Gaps and Overlaps" at bounding box center [302, 148] width 67 height 7
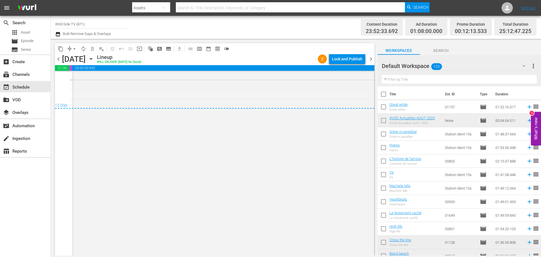
scroll to position [2742, 0]
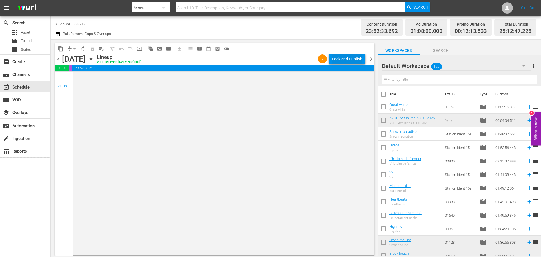
click at [349, 58] on div "Lock and Publish" at bounding box center [347, 59] width 30 height 10
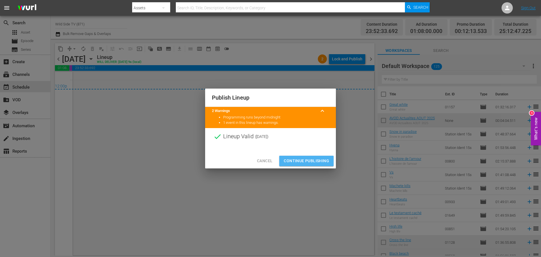
click at [313, 160] on span "Continue Publishing" at bounding box center [306, 160] width 45 height 7
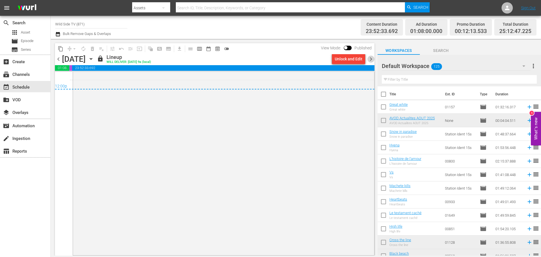
click at [372, 59] on span "chevron_right" at bounding box center [370, 59] width 7 height 7
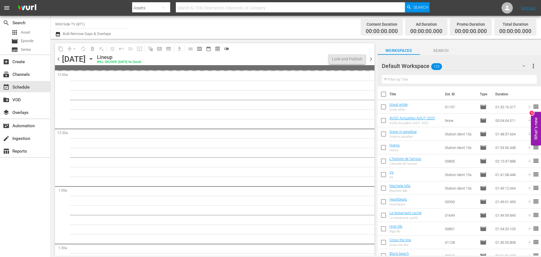
click at [58, 59] on span "chevron_left" at bounding box center [58, 59] width 7 height 7
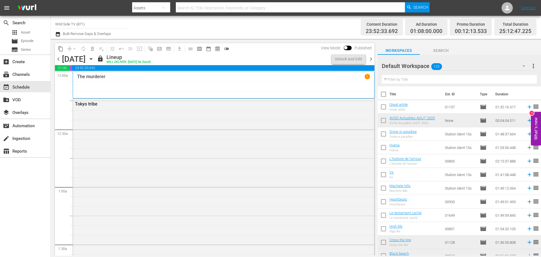
click at [371, 59] on span "chevron_right" at bounding box center [370, 59] width 7 height 7
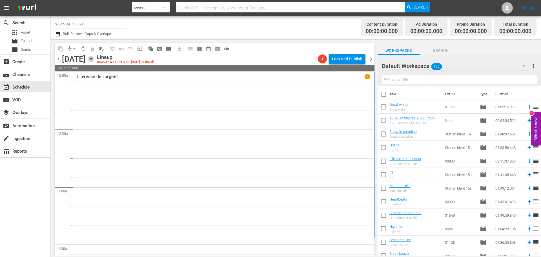
click at [94, 58] on icon "button" at bounding box center [91, 59] width 6 height 6
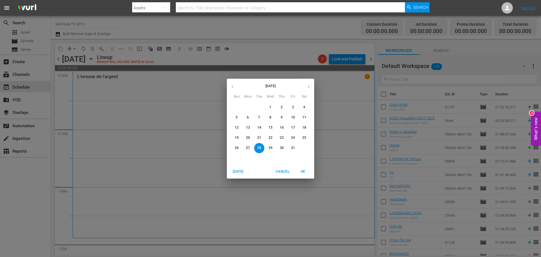
click at [262, 127] on span "14" at bounding box center [259, 127] width 10 height 5
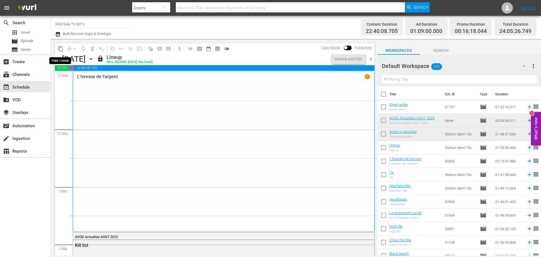
click at [61, 50] on span "content_copy" at bounding box center [61, 49] width 6 height 6
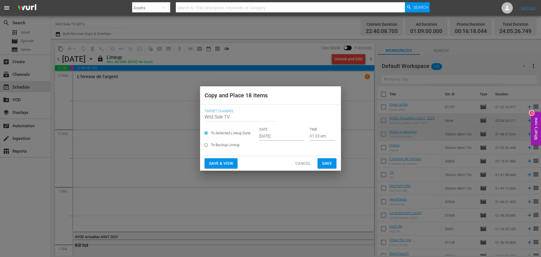
click at [275, 136] on input "Sep 27th 2025" at bounding box center [282, 136] width 45 height 8
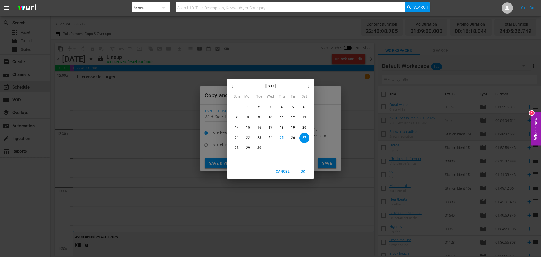
click at [307, 86] on icon "button" at bounding box center [309, 87] width 4 height 4
click at [262, 146] on span "28" at bounding box center [259, 147] width 10 height 5
type input "Oct 28th 2025"
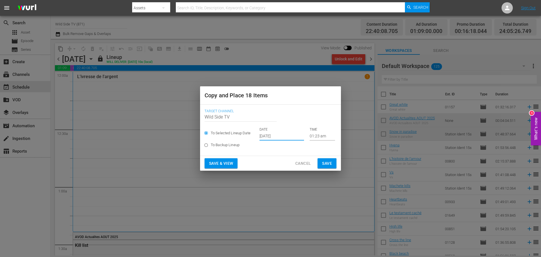
click at [330, 162] on span "Save" at bounding box center [327, 163] width 10 height 7
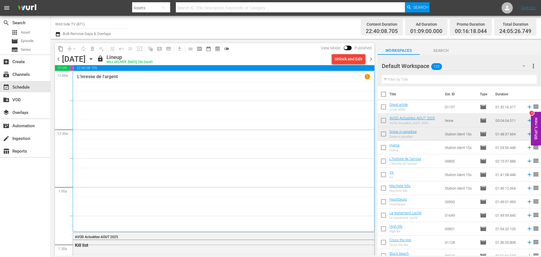
click at [94, 59] on icon "button" at bounding box center [91, 59] width 6 height 6
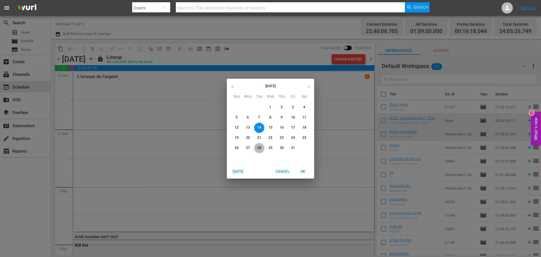
click at [262, 147] on span "28" at bounding box center [259, 147] width 10 height 5
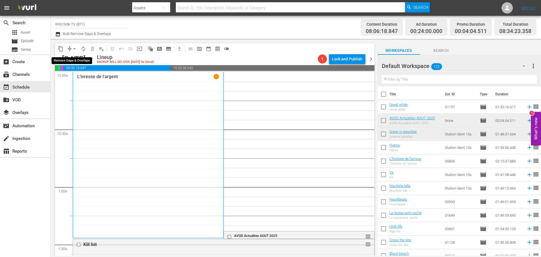
click at [74, 48] on span "arrow_drop_down" at bounding box center [75, 49] width 6 height 6
click at [85, 76] on li "Align to End of Previous Day" at bounding box center [74, 78] width 59 height 9
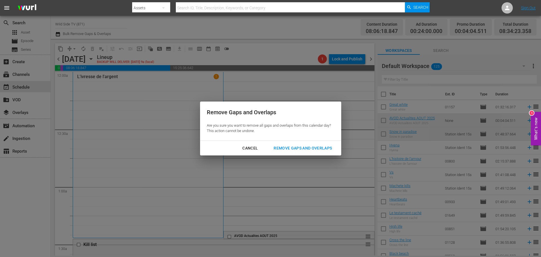
click at [304, 147] on div "Remove Gaps and Overlaps" at bounding box center [302, 148] width 67 height 7
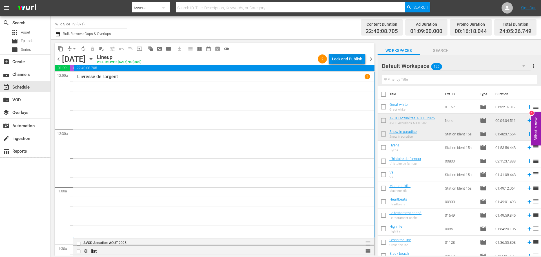
click at [350, 54] on div "Lock and Publish" at bounding box center [347, 59] width 30 height 10
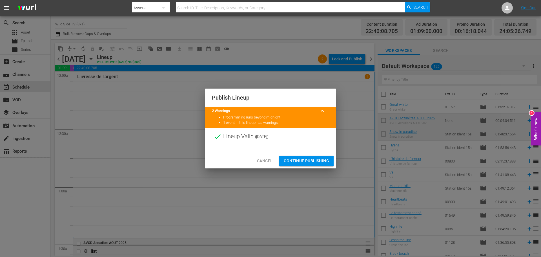
click at [307, 160] on span "Continue Publishing" at bounding box center [306, 160] width 45 height 7
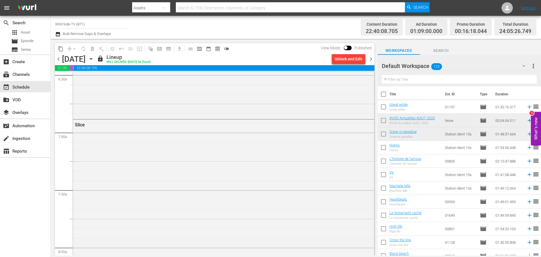
scroll to position [43, 0]
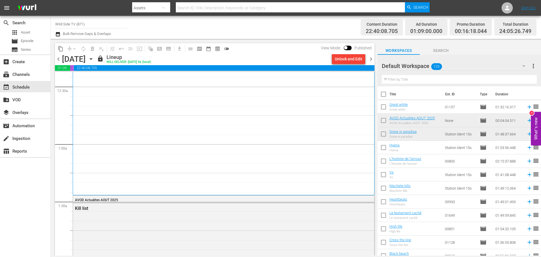
click at [373, 59] on span "chevron_right" at bounding box center [370, 59] width 7 height 7
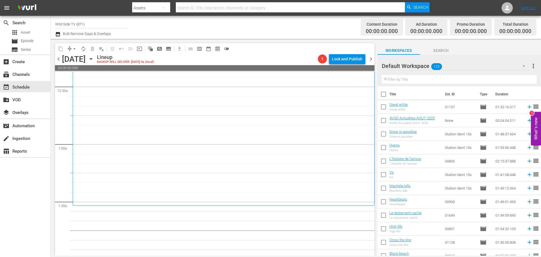
click at [94, 57] on icon "button" at bounding box center [91, 59] width 6 height 6
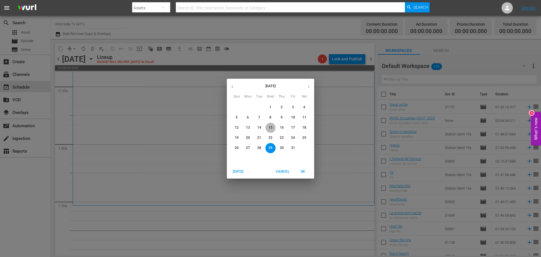
click at [272, 127] on p "15" at bounding box center [271, 127] width 4 height 5
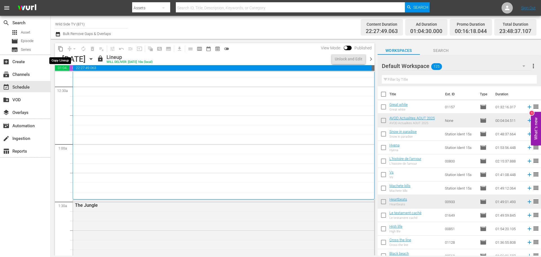
click at [61, 50] on span "content_copy" at bounding box center [61, 49] width 6 height 6
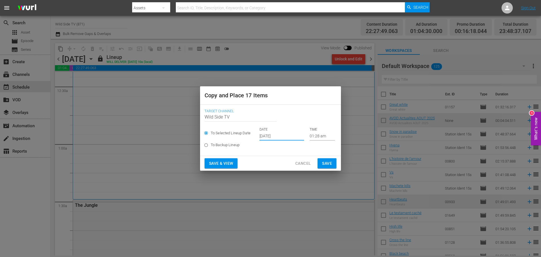
click at [261, 134] on input "Sep 27th 2025" at bounding box center [282, 136] width 45 height 8
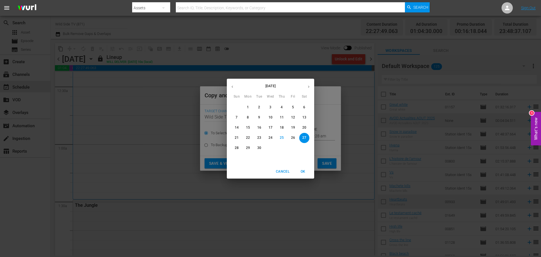
click at [308, 83] on button "button" at bounding box center [308, 86] width 11 height 11
click at [271, 144] on button "29" at bounding box center [270, 148] width 10 height 10
type input "Oct 29th 2025"
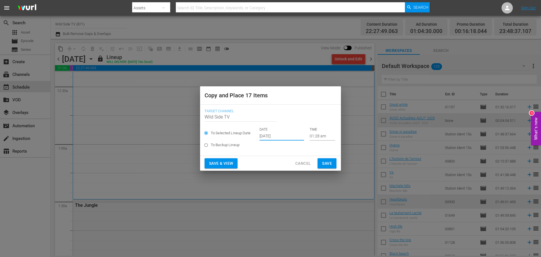
click at [325, 162] on span "Save" at bounding box center [327, 163] width 10 height 7
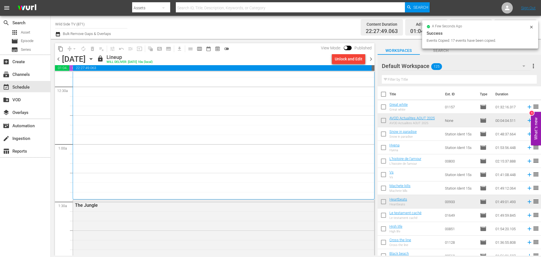
click at [94, 60] on icon "button" at bounding box center [91, 59] width 6 height 6
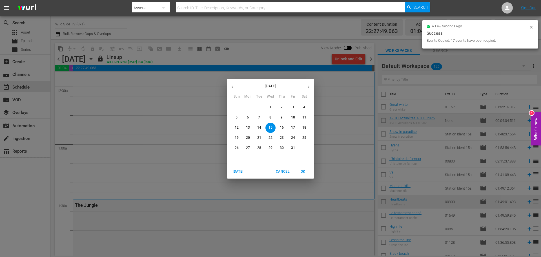
click at [271, 146] on p "29" at bounding box center [271, 147] width 4 height 5
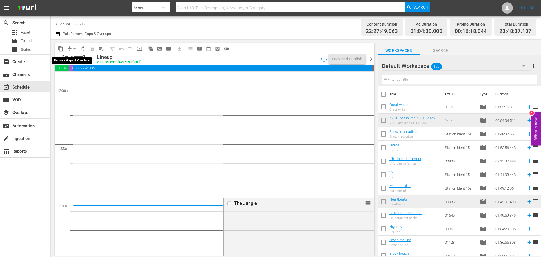
click at [75, 50] on span "arrow_drop_down" at bounding box center [75, 49] width 6 height 6
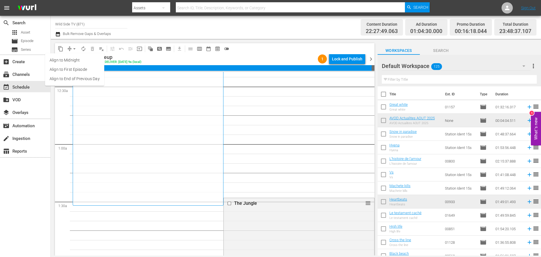
click at [71, 76] on li "Align to End of Previous Day" at bounding box center [74, 78] width 59 height 9
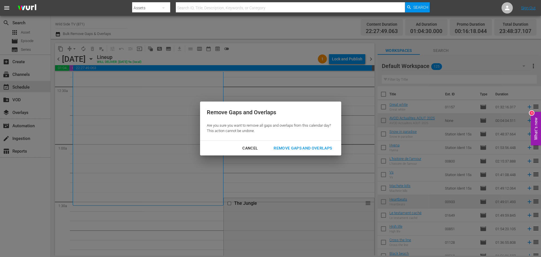
click at [298, 145] on div "Remove Gaps and Overlaps" at bounding box center [302, 148] width 67 height 7
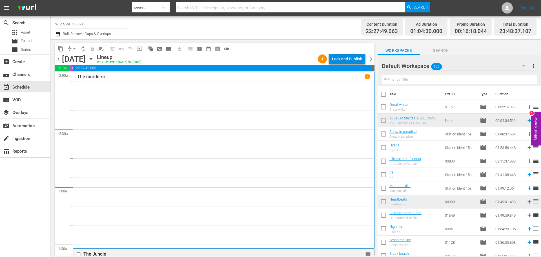
click at [351, 58] on div "Lock and Publish" at bounding box center [347, 59] width 30 height 10
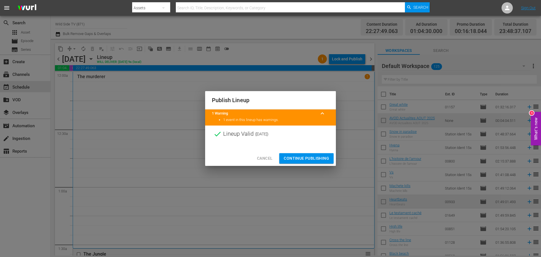
click at [304, 156] on span "Continue Publishing" at bounding box center [306, 158] width 45 height 7
